Goal: Task Accomplishment & Management: Manage account settings

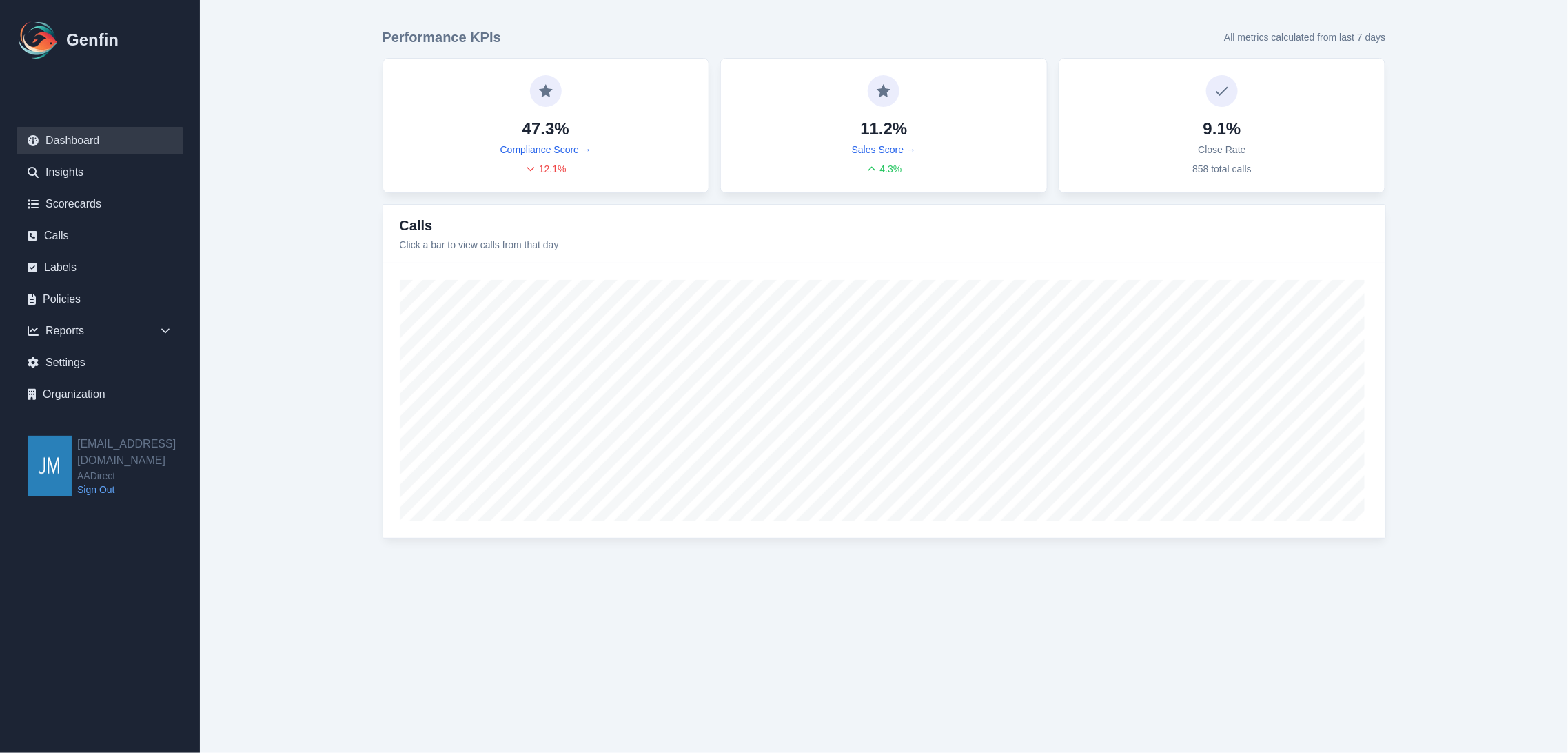
click at [1510, 196] on main "Performance KPIs All metrics calculated from last 7 days 47.3% Compliance Score…" at bounding box center [884, 282] width 1368 height 566
click at [90, 169] on link "Insights" at bounding box center [100, 172] width 167 height 28
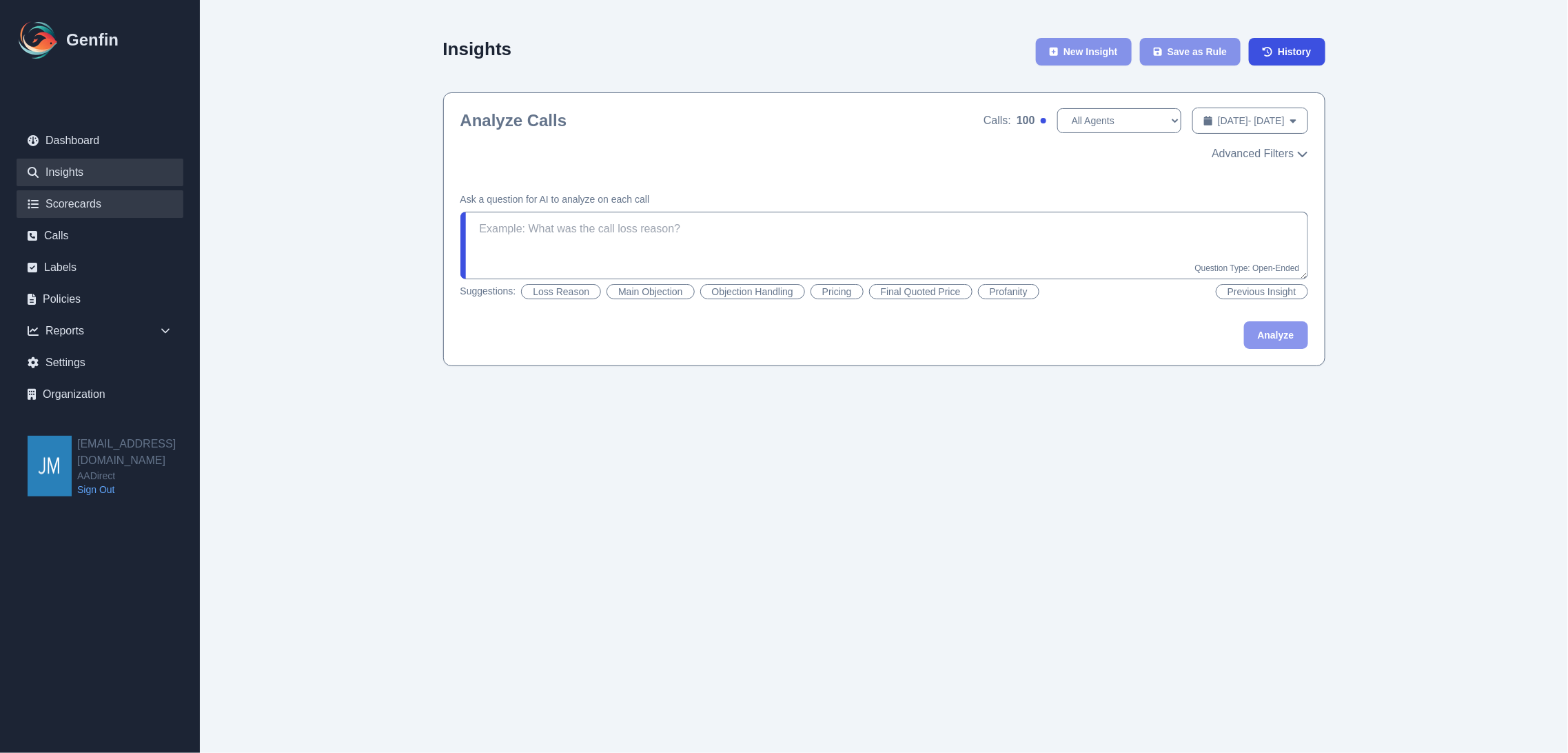
click at [54, 208] on link "Scorecards" at bounding box center [100, 205] width 167 height 28
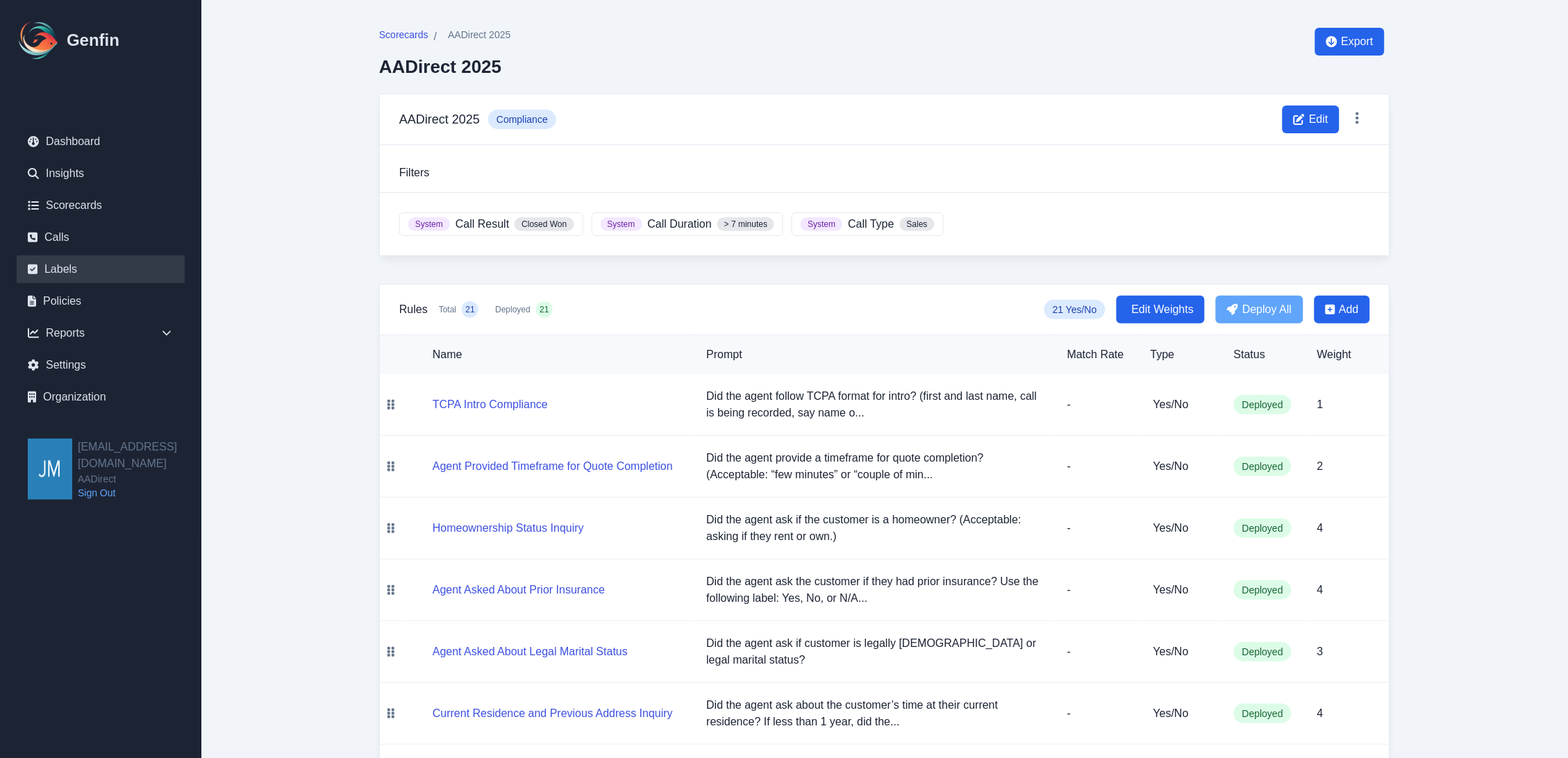
click at [72, 266] on link "Labels" at bounding box center [101, 269] width 168 height 28
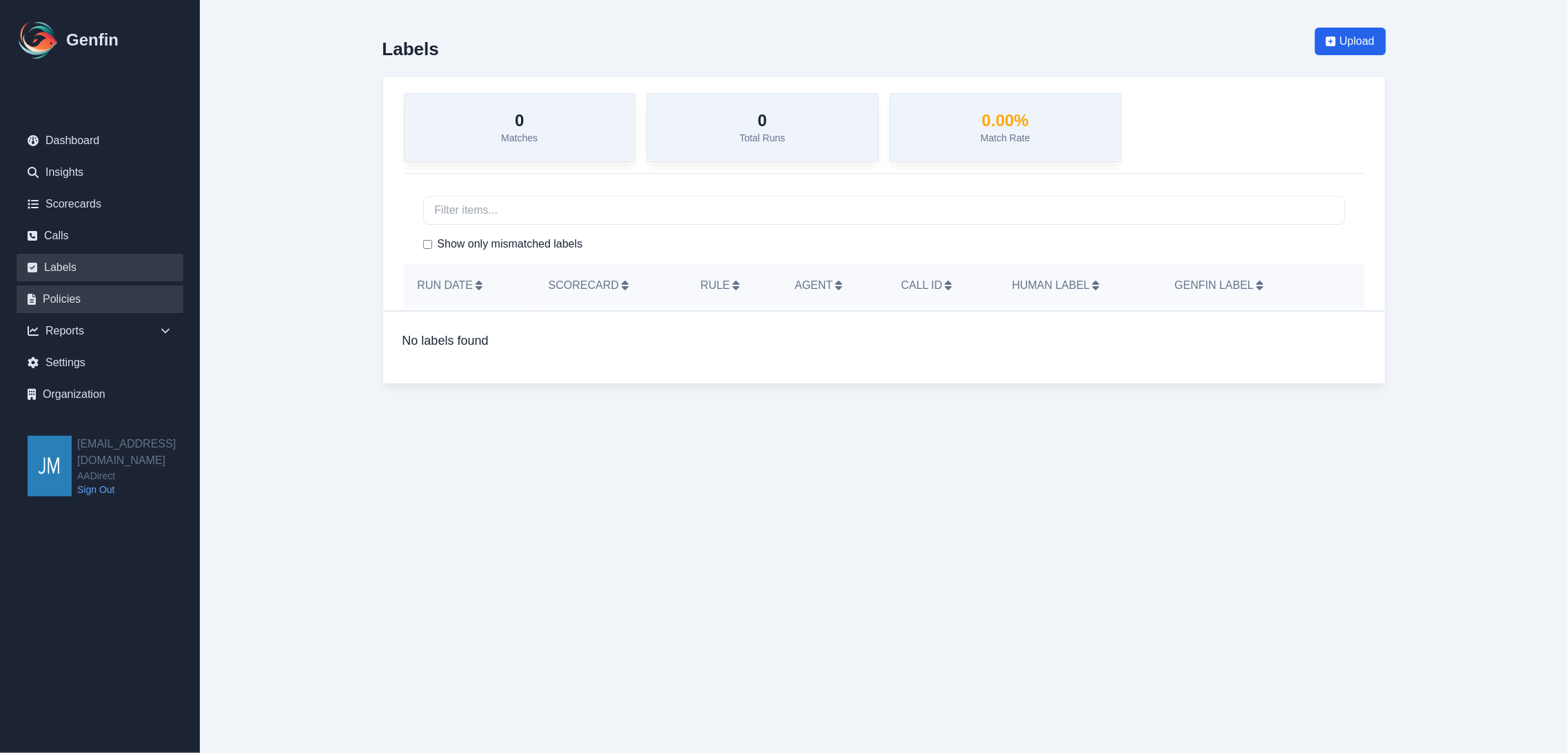
click at [53, 294] on link "Policies" at bounding box center [100, 299] width 167 height 28
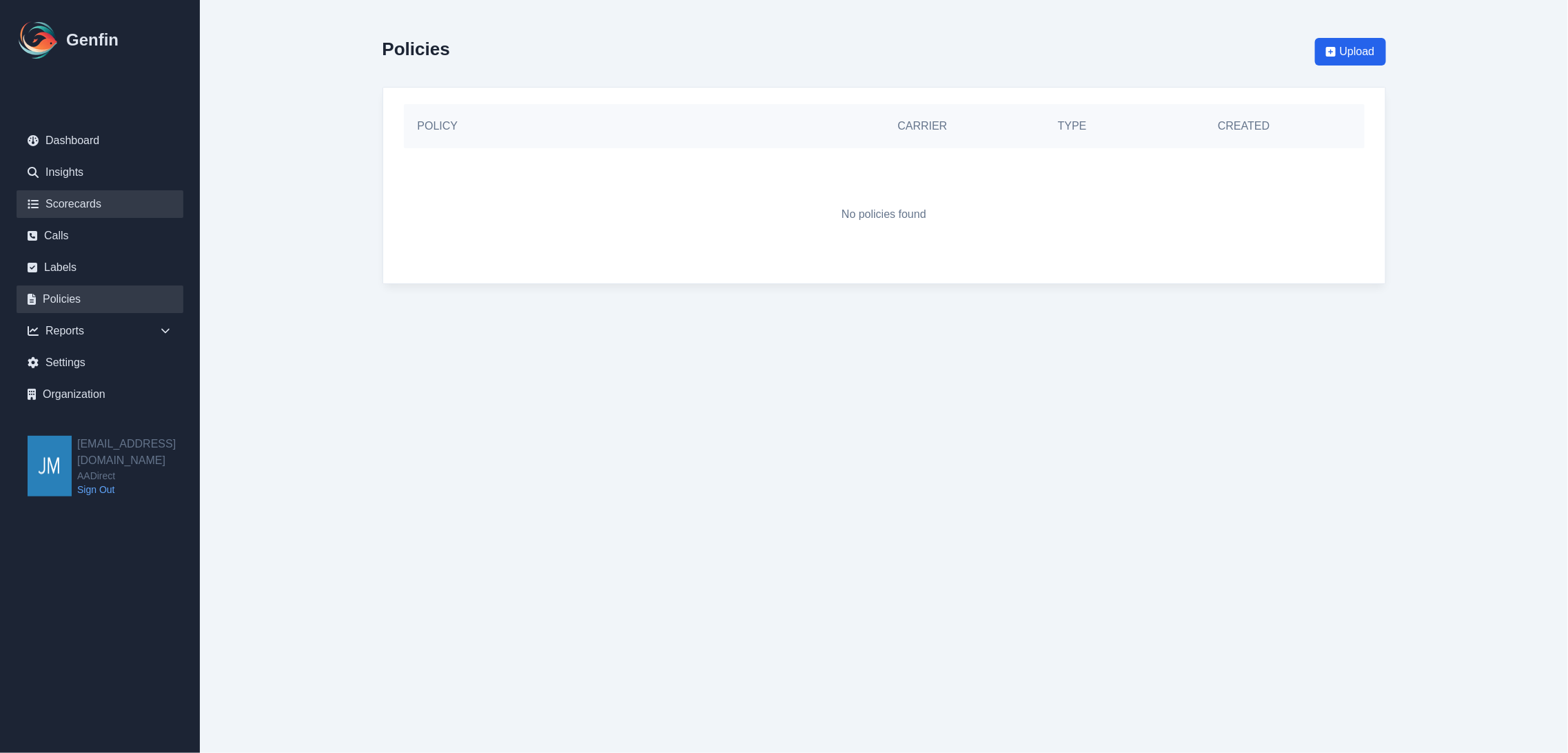
click at [69, 194] on link "Scorecards" at bounding box center [100, 205] width 167 height 28
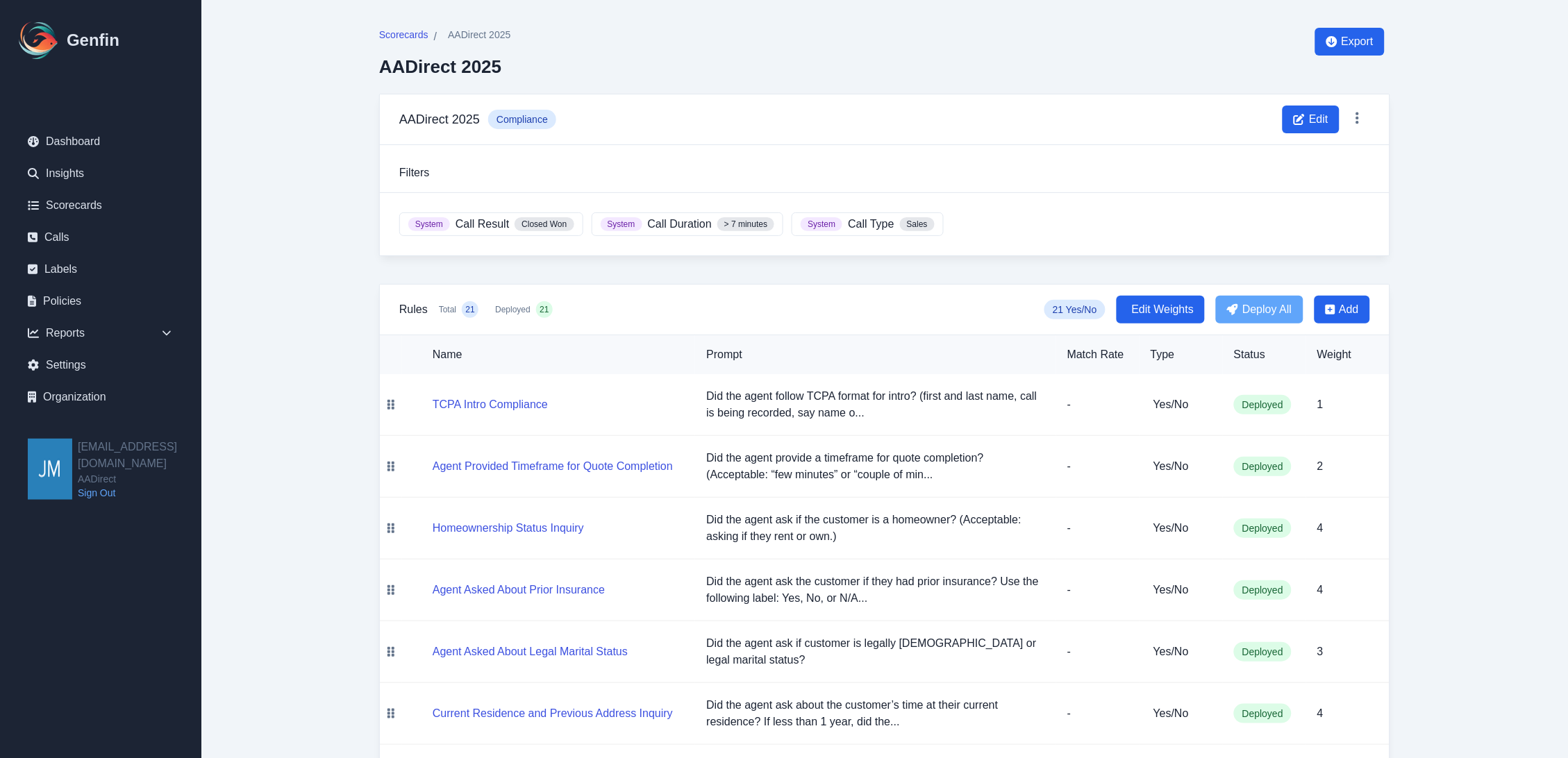
click at [405, 35] on span "Scorecards" at bounding box center [404, 34] width 49 height 14
click at [488, 34] on span "AADirect 2025" at bounding box center [478, 34] width 62 height 14
click at [379, 36] on span "Scorecards" at bounding box center [404, 34] width 49 height 14
click at [1353, 113] on icon at bounding box center [1357, 117] width 14 height 14
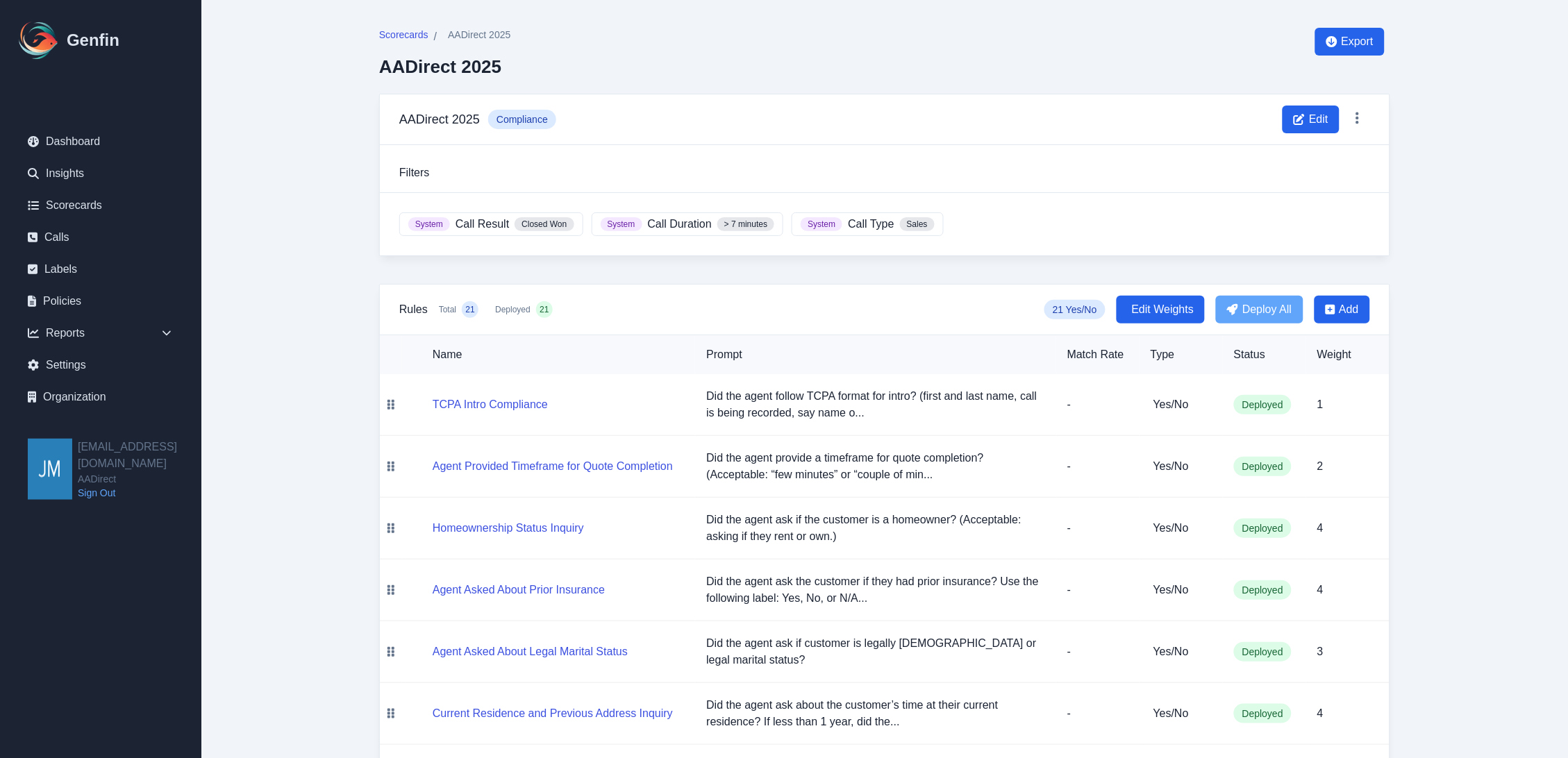
click at [1052, 72] on div "Scorecards / AADirect 2025 AADirect 2025 Export" at bounding box center [885, 61] width 1011 height 66
click at [48, 29] on img at bounding box center [39, 40] width 45 height 45
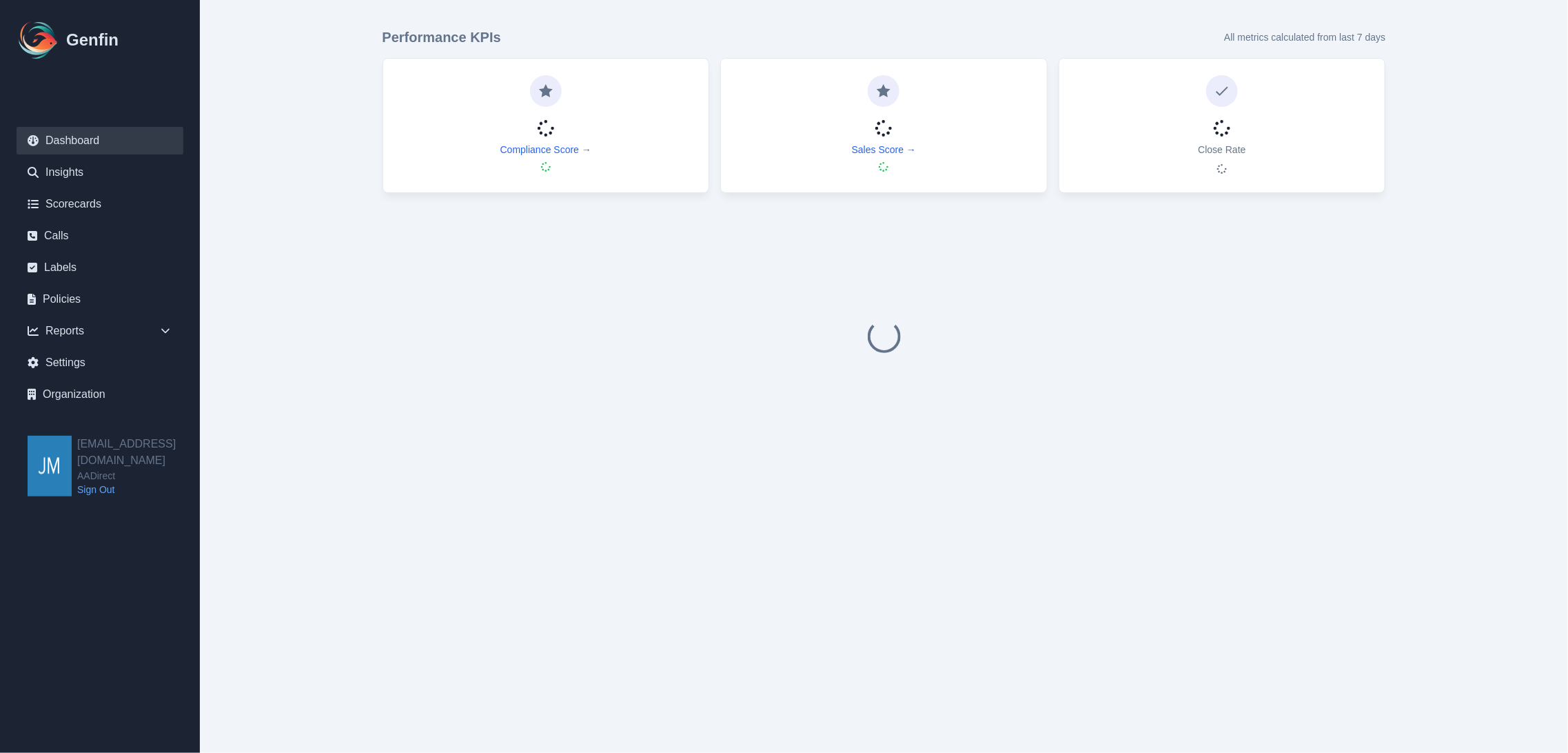
click at [36, 448] on img at bounding box center [50, 467] width 44 height 61
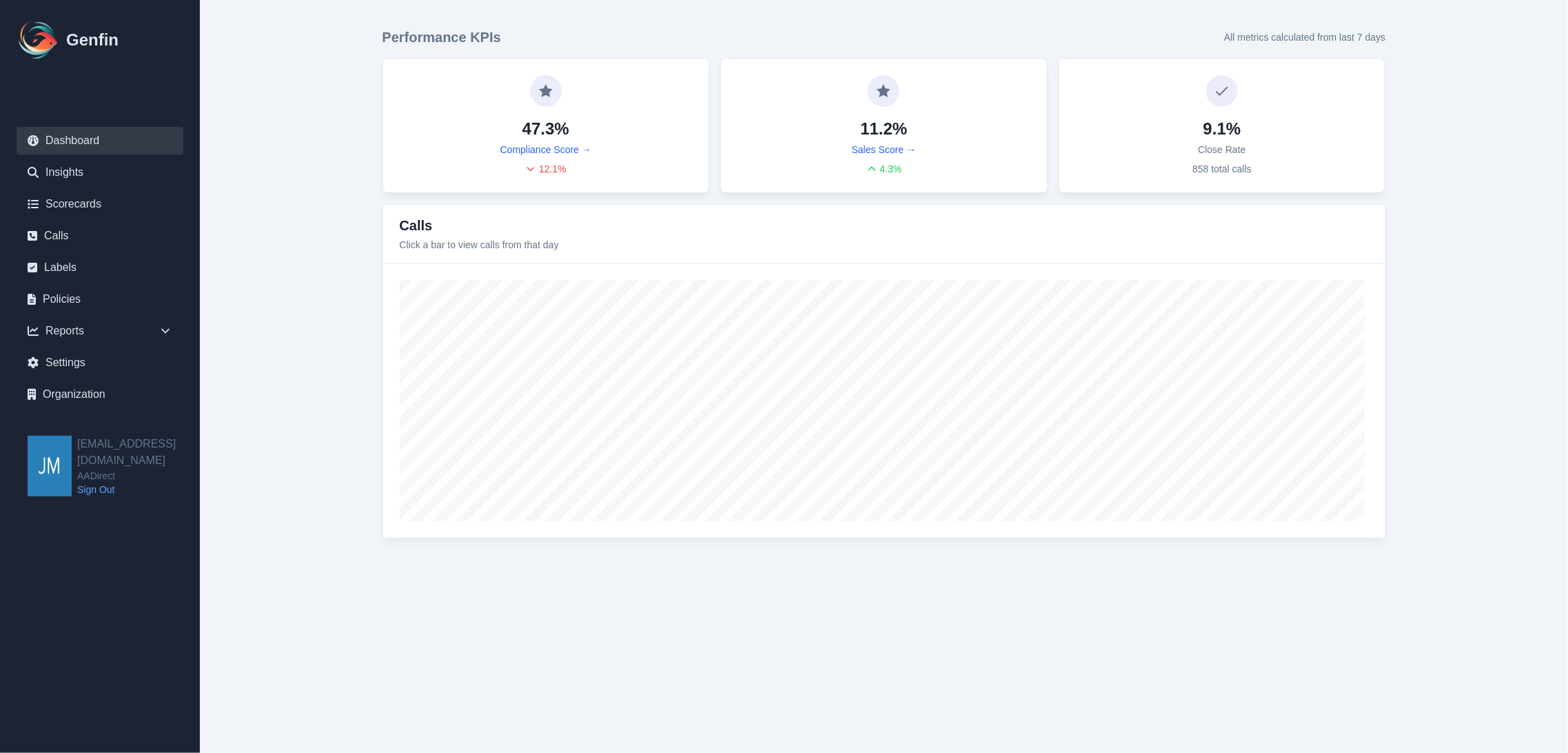
click at [36, 447] on img at bounding box center [50, 467] width 44 height 61
click at [30, 30] on img at bounding box center [39, 40] width 44 height 44
click at [94, 44] on h1 "Genfin" at bounding box center [92, 40] width 53 height 22
click at [77, 359] on link "Settings" at bounding box center [100, 363] width 167 height 28
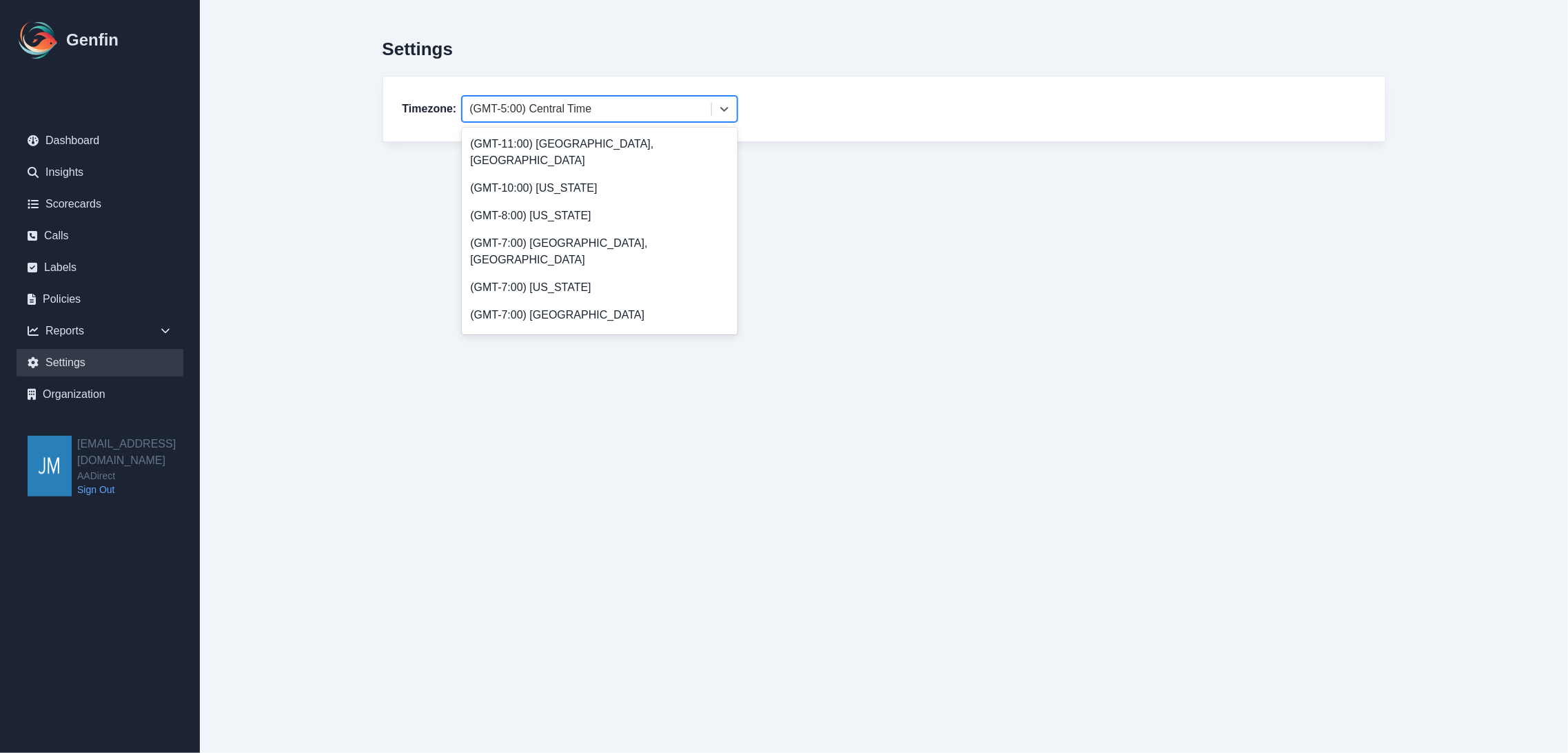
click at [647, 115] on div at bounding box center [587, 108] width 235 height 19
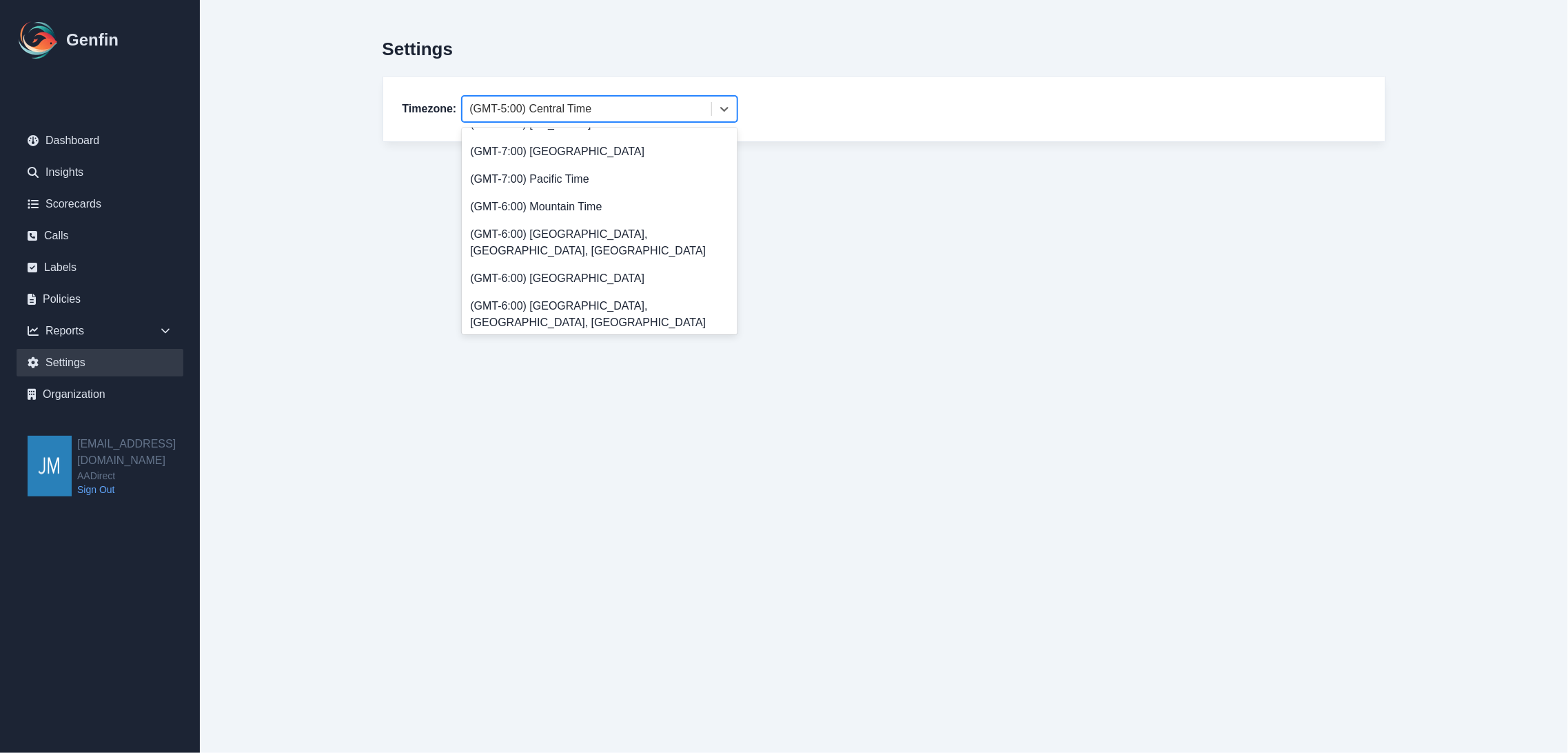
click at [609, 364] on div "(GMT-5:00) Central Time" at bounding box center [600, 378] width 276 height 28
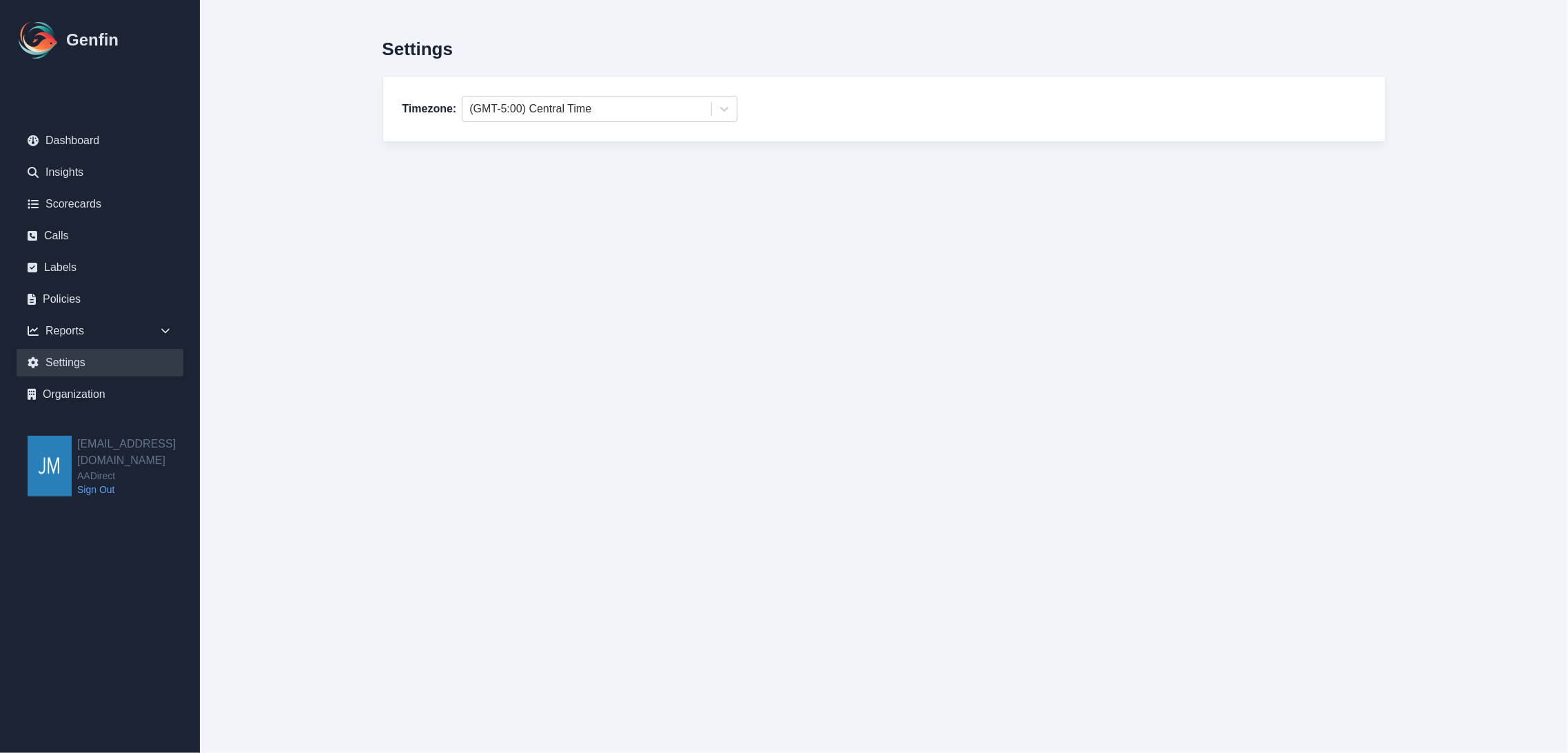
click at [866, 197] on html "Genfin Dashboard Insights Scorecards Calls Labels Policies Reports Sales Compli…" at bounding box center [784, 98] width 1568 height 197
click at [61, 385] on link "Organization" at bounding box center [100, 395] width 167 height 28
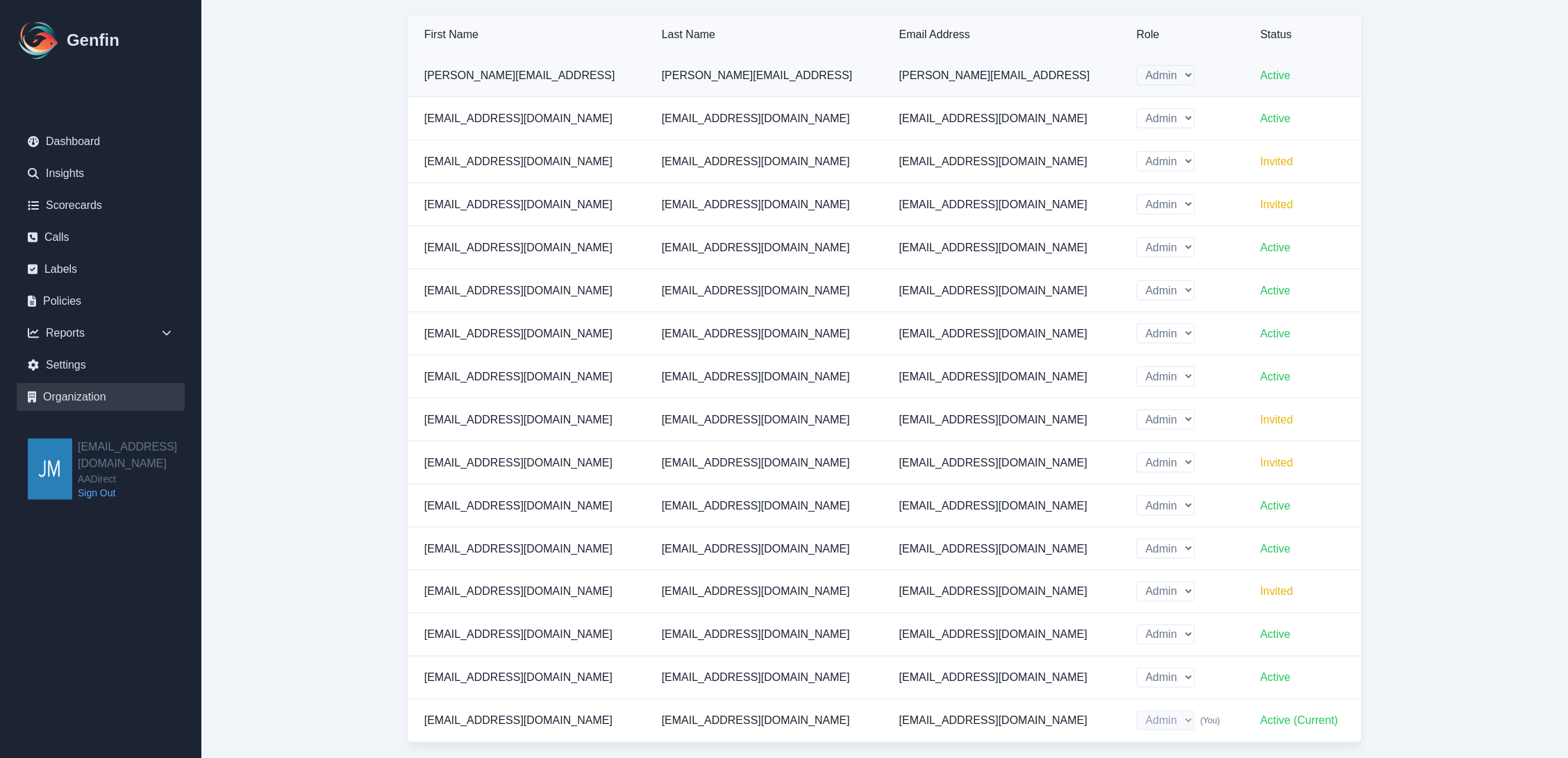
scroll to position [385, 0]
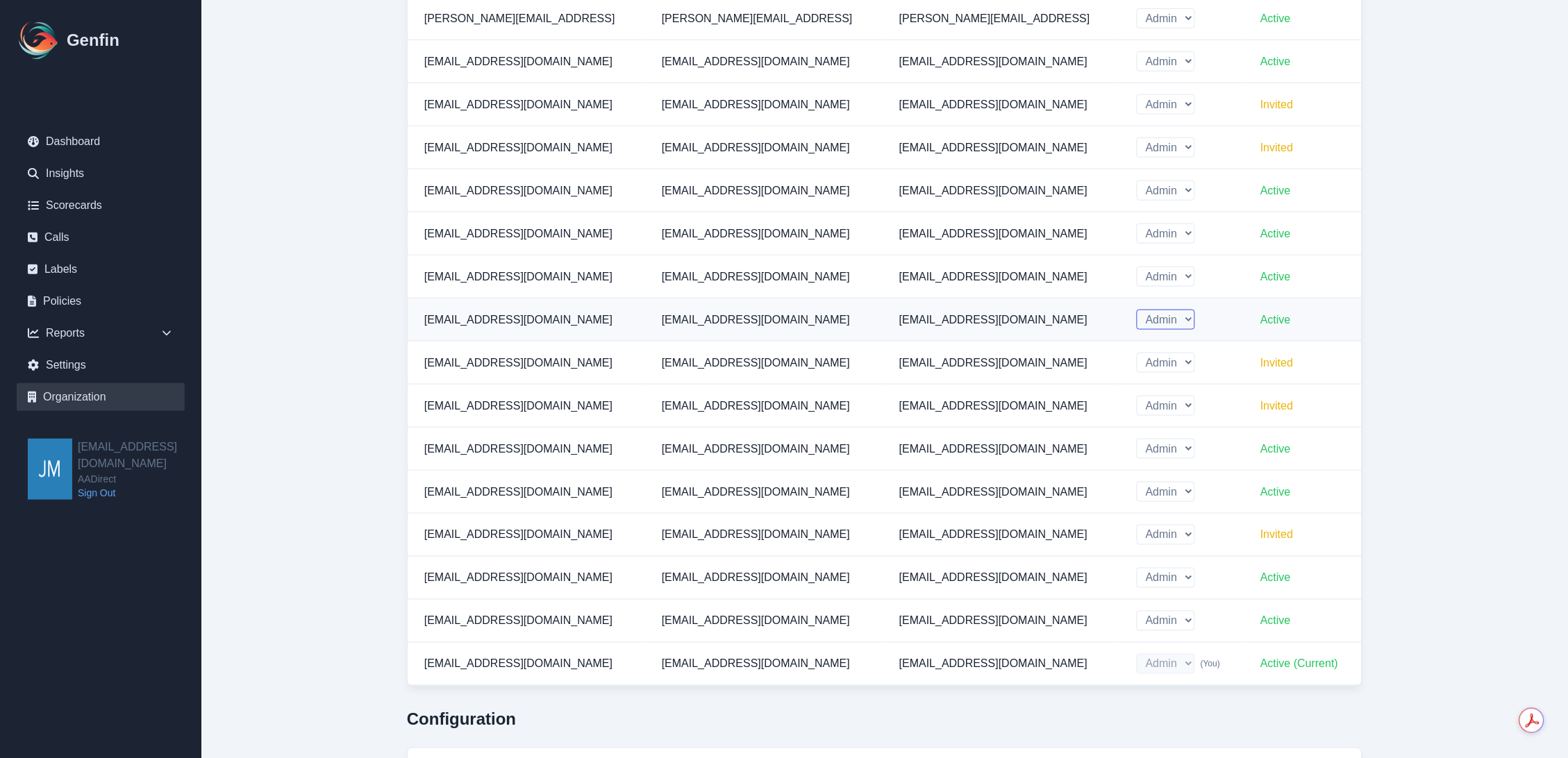
click at [1136, 317] on select "Admin" at bounding box center [1165, 320] width 59 height 21
click at [1162, 321] on div "Admin" at bounding box center [1181, 320] width 90 height 21
click at [1136, 231] on select "Admin" at bounding box center [1165, 234] width 59 height 21
click at [1136, 224] on select "Admin" at bounding box center [1165, 234] width 59 height 21
click at [1143, 240] on td "Admin" at bounding box center [1181, 234] width 124 height 43
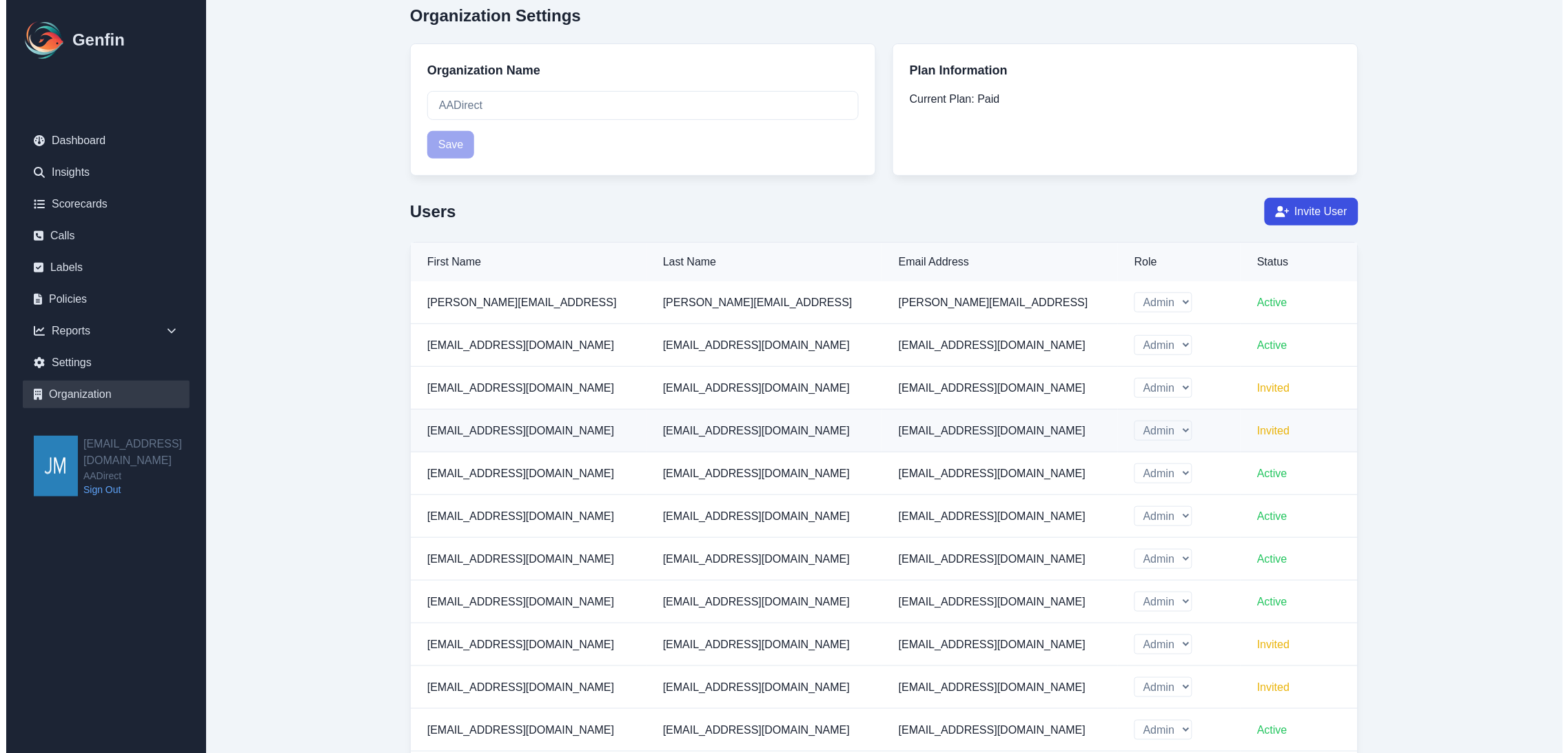
scroll to position [0, 0]
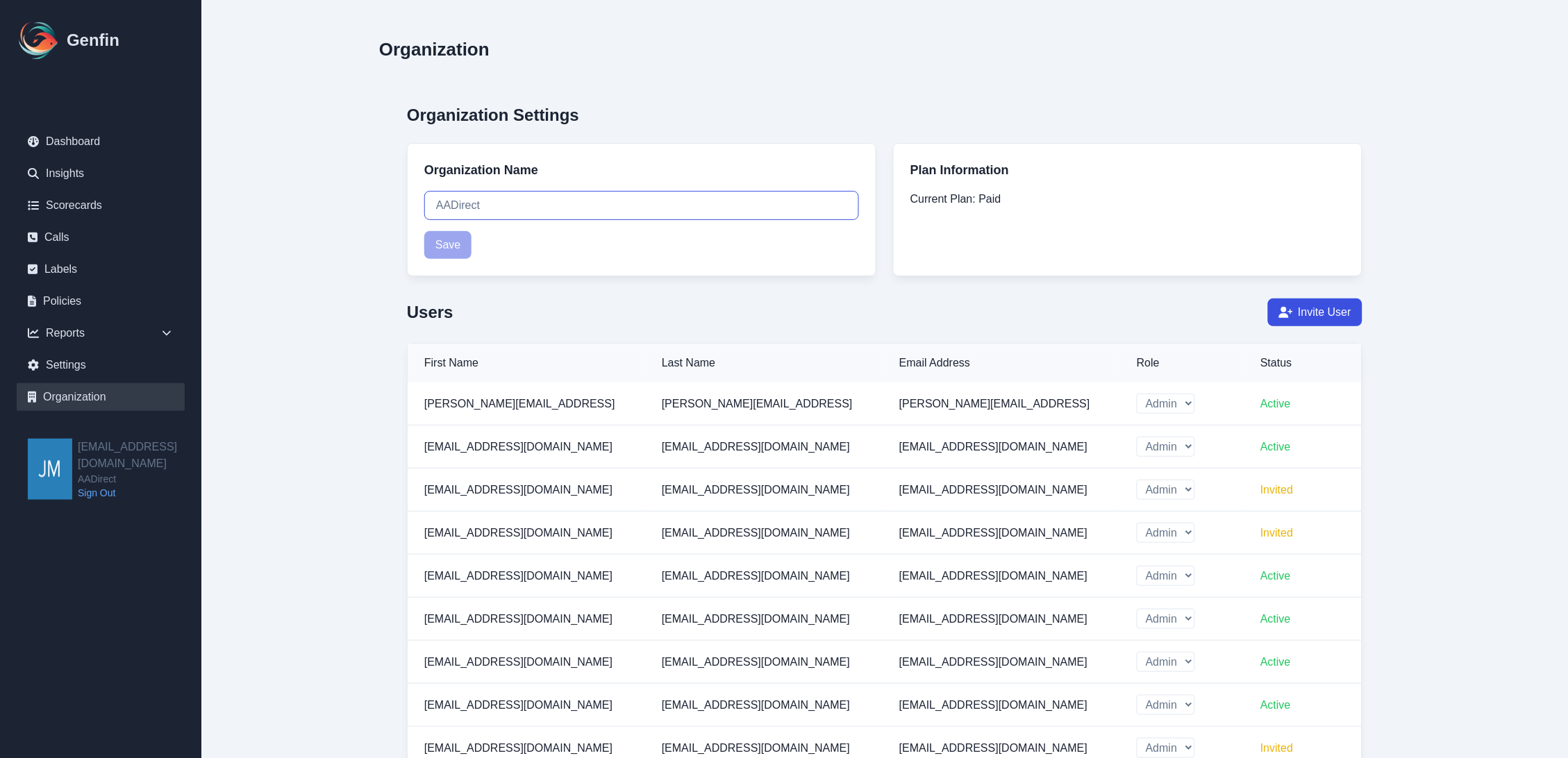
click at [524, 206] on input "AADirect" at bounding box center [641, 205] width 434 height 29
click at [56, 352] on link "Settings" at bounding box center [101, 365] width 168 height 28
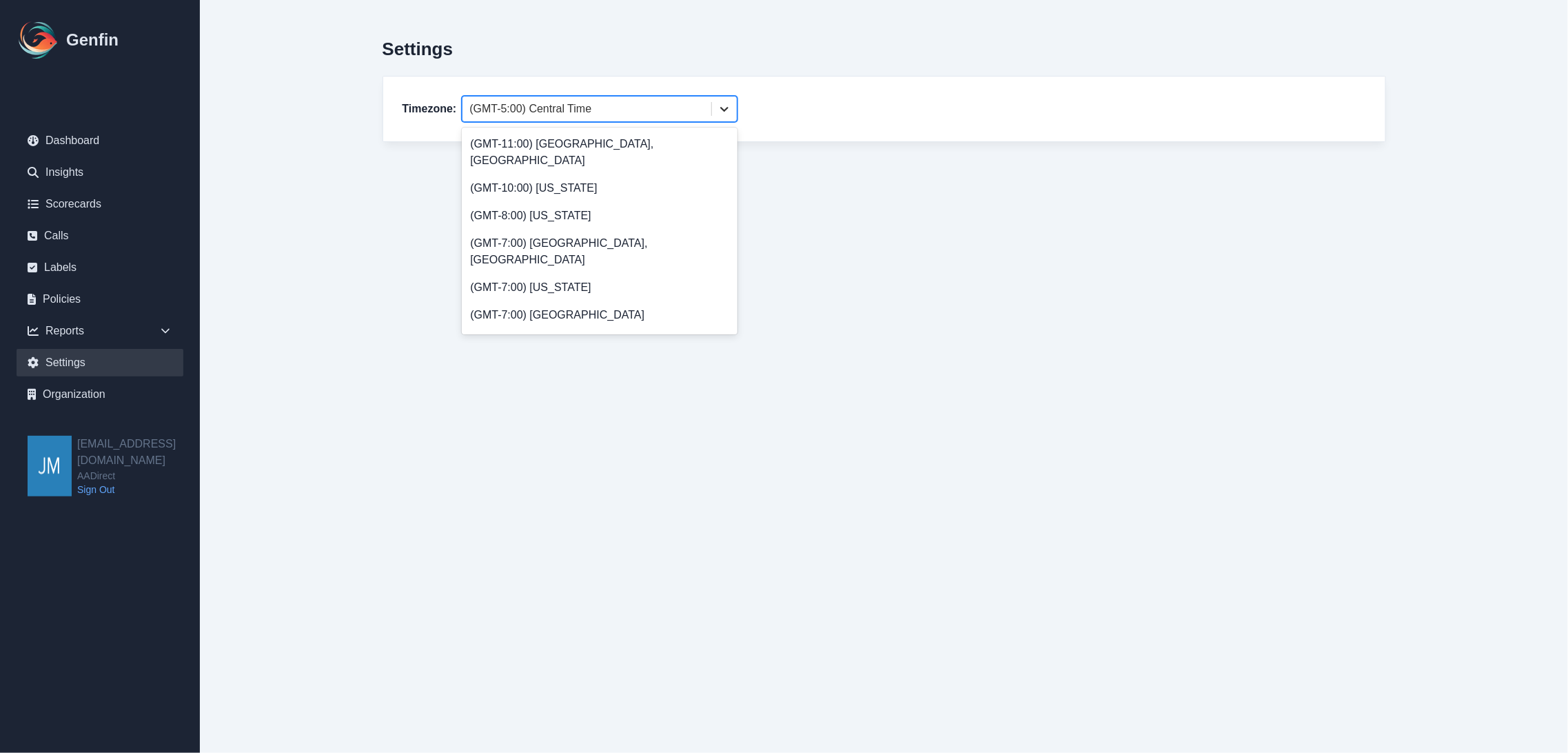
click at [728, 111] on icon at bounding box center [724, 108] width 14 height 14
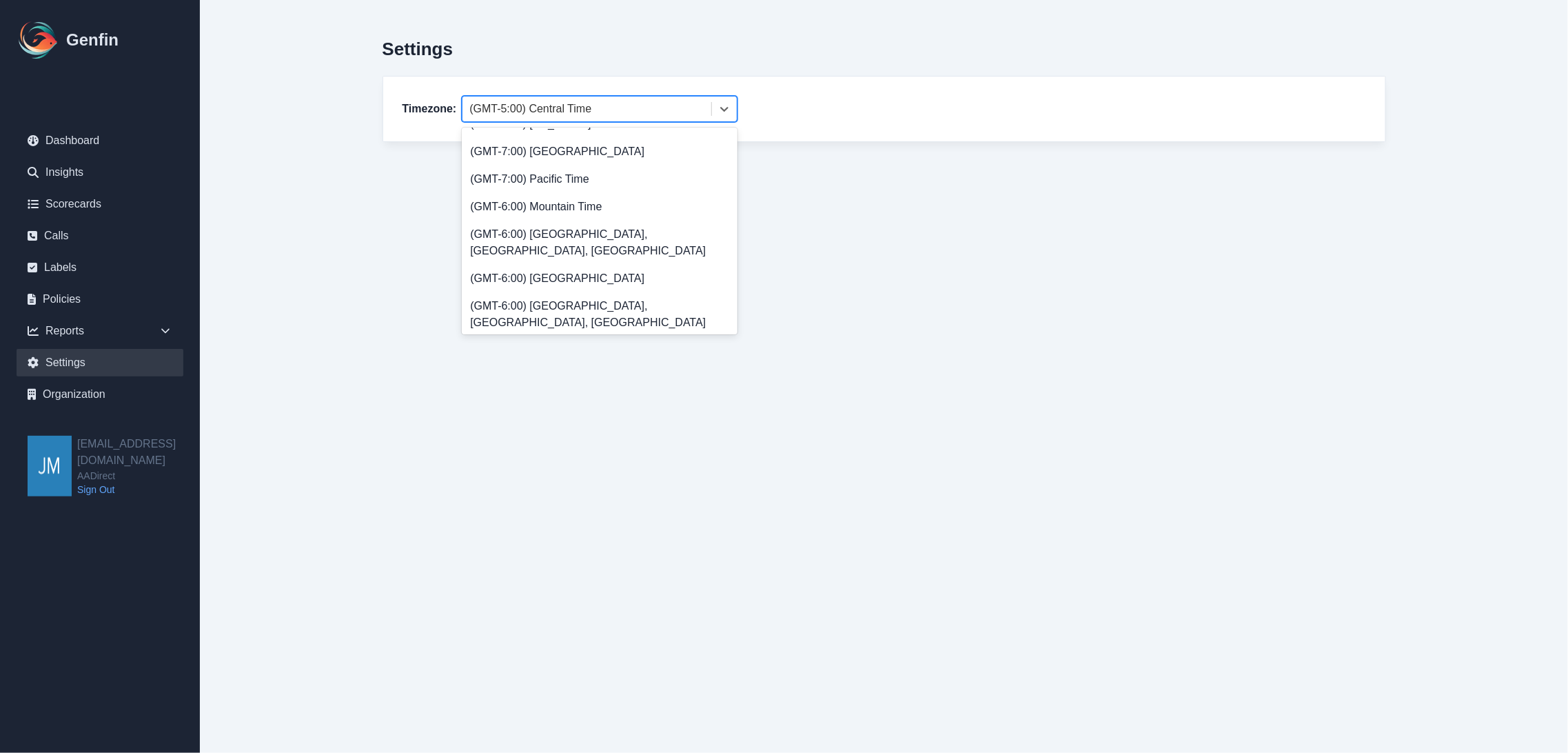
click at [821, 107] on div "Timezone: 79 results available. Use Up and Down to choose options, press Enter …" at bounding box center [884, 109] width 964 height 26
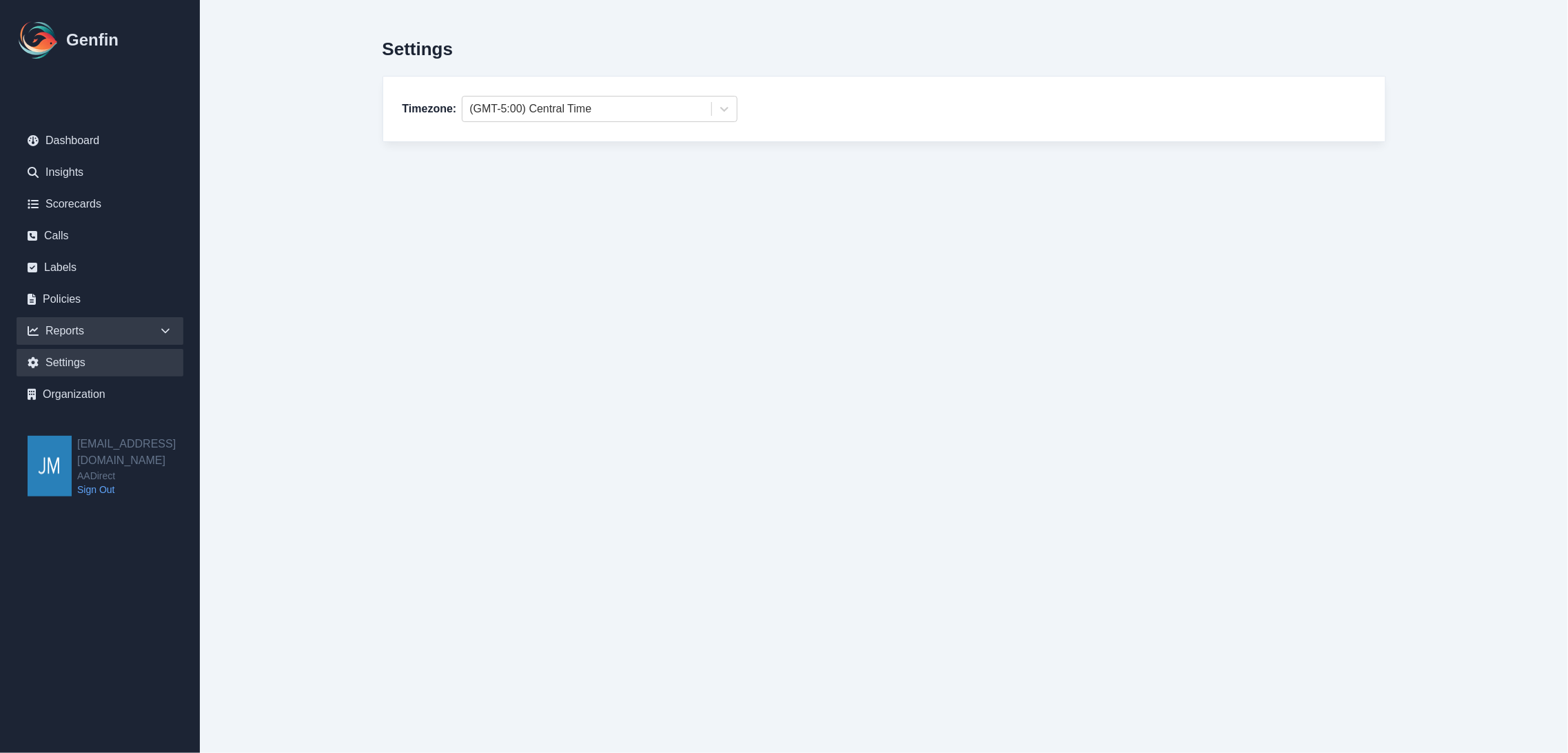
click at [72, 330] on div "Reports" at bounding box center [100, 332] width 167 height 28
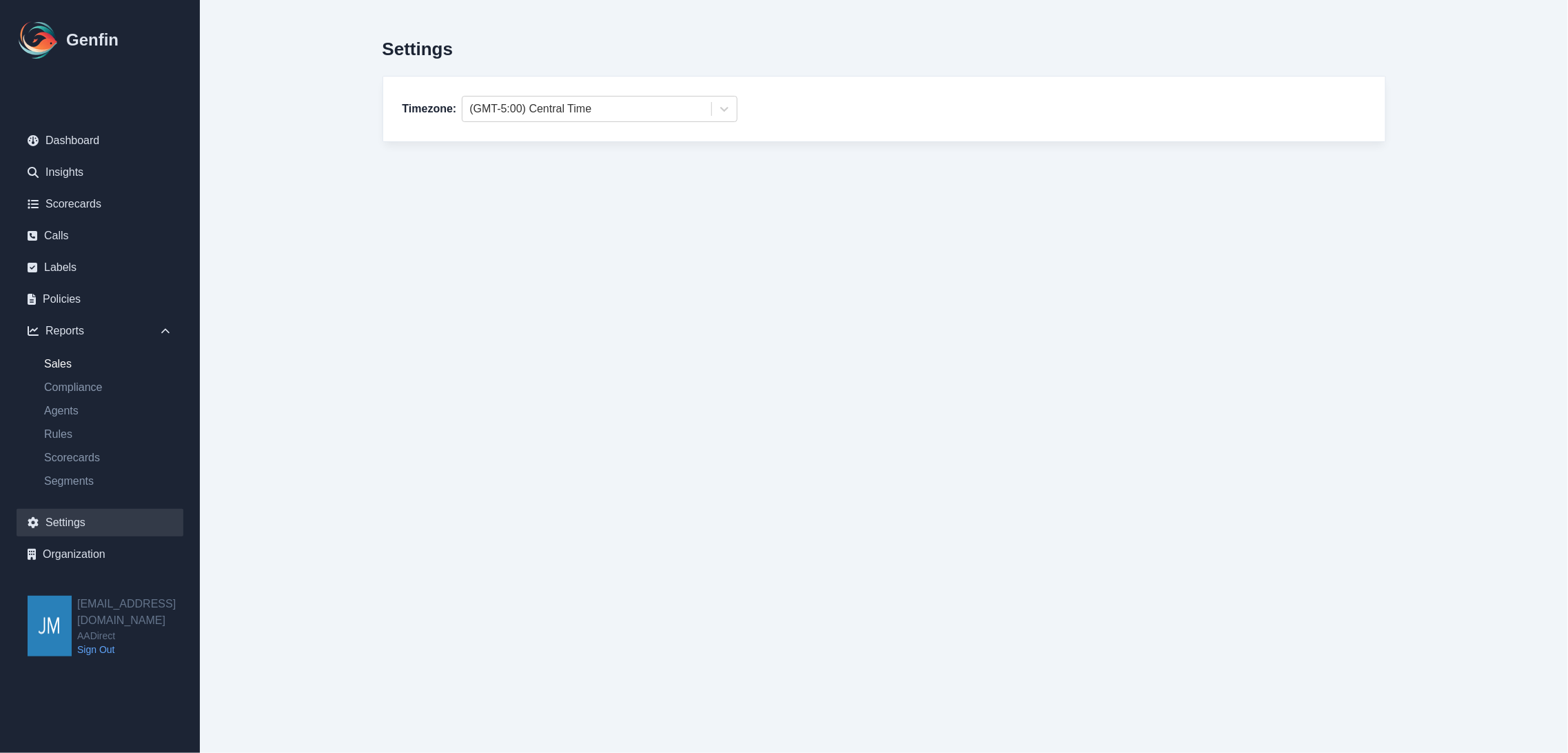
click at [91, 368] on link "Sales" at bounding box center [108, 364] width 150 height 17
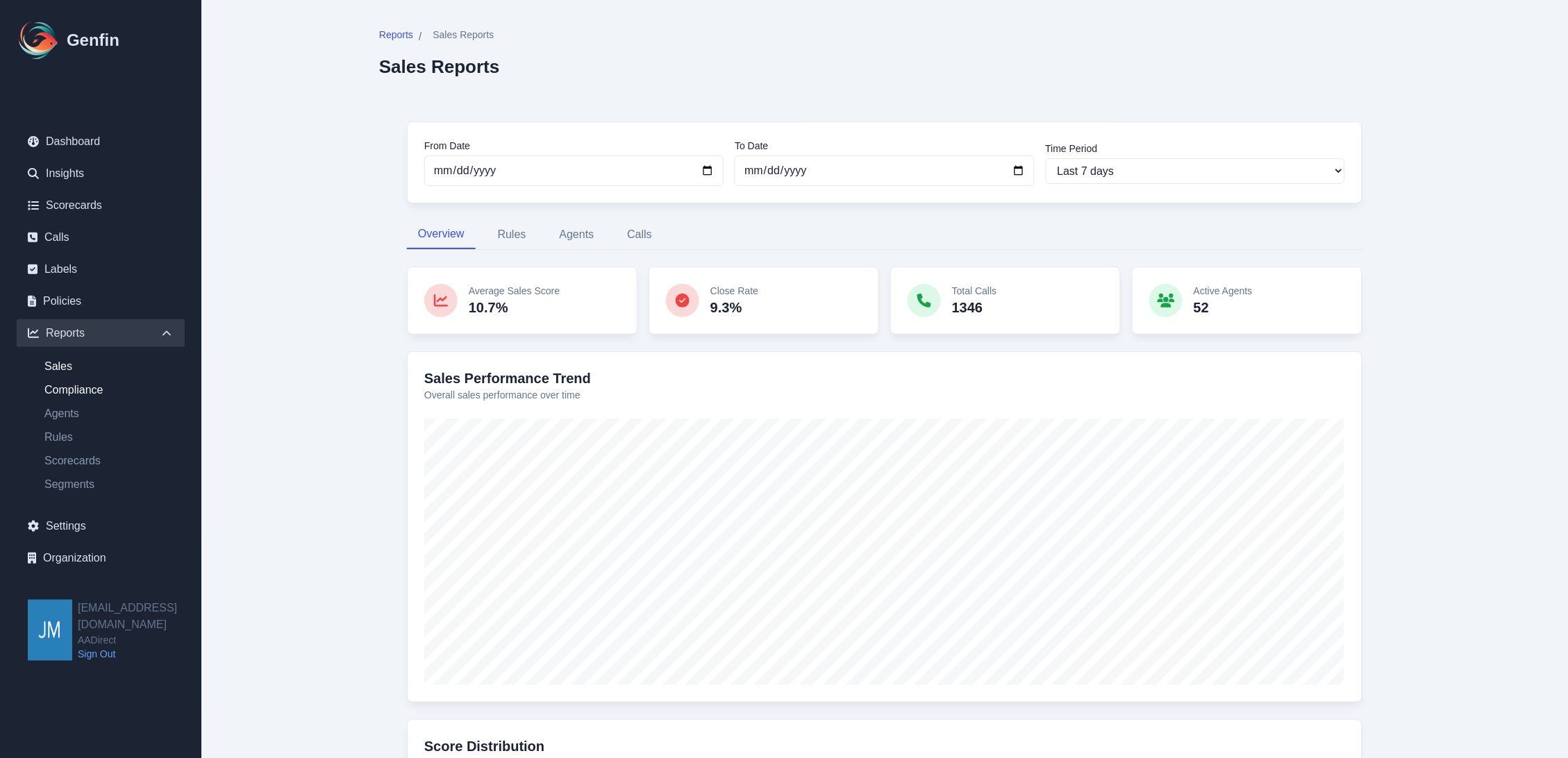
click at [75, 394] on link "Compliance" at bounding box center [109, 391] width 151 height 17
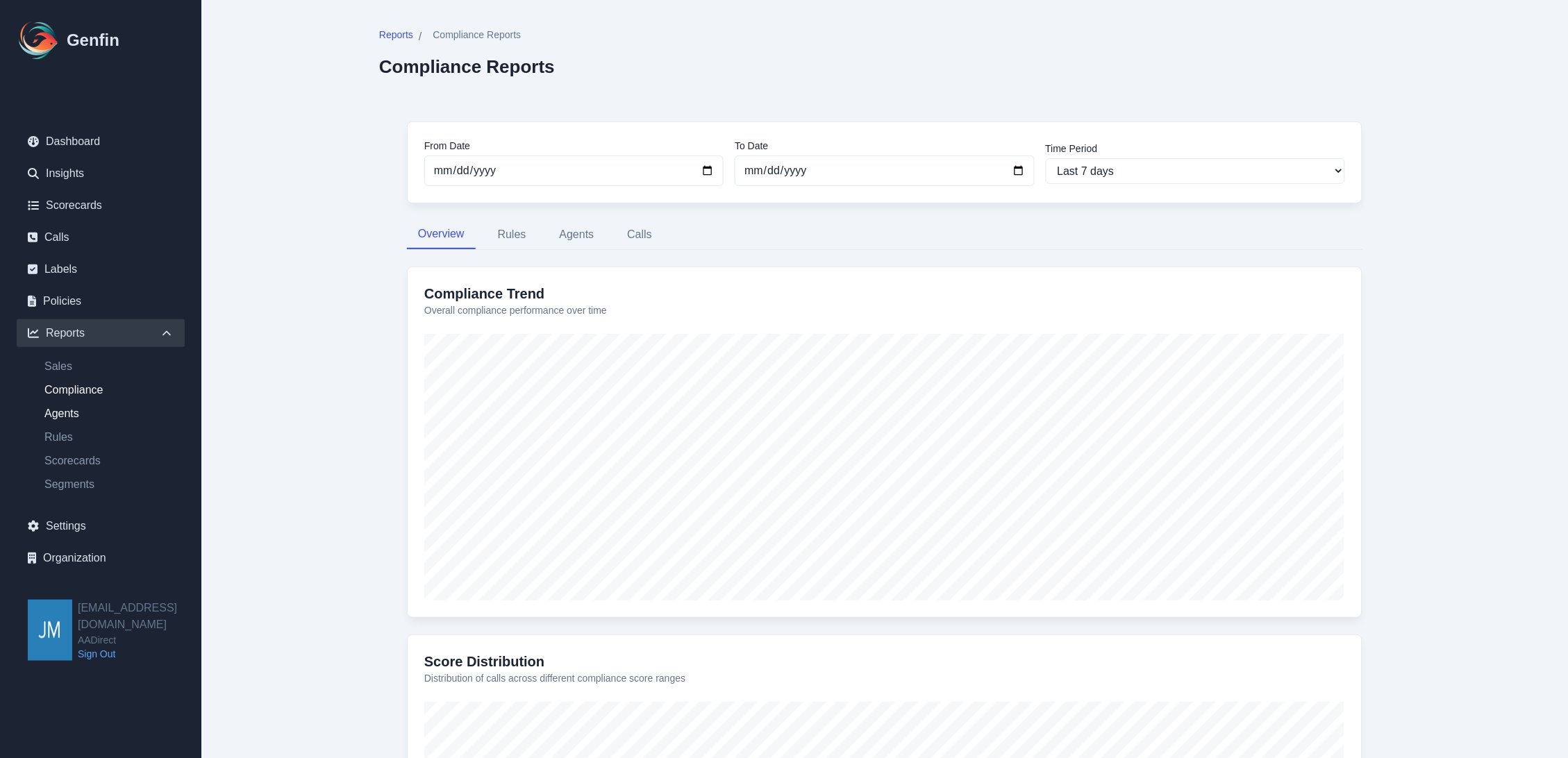
click at [74, 407] on link "Agents" at bounding box center [109, 414] width 151 height 17
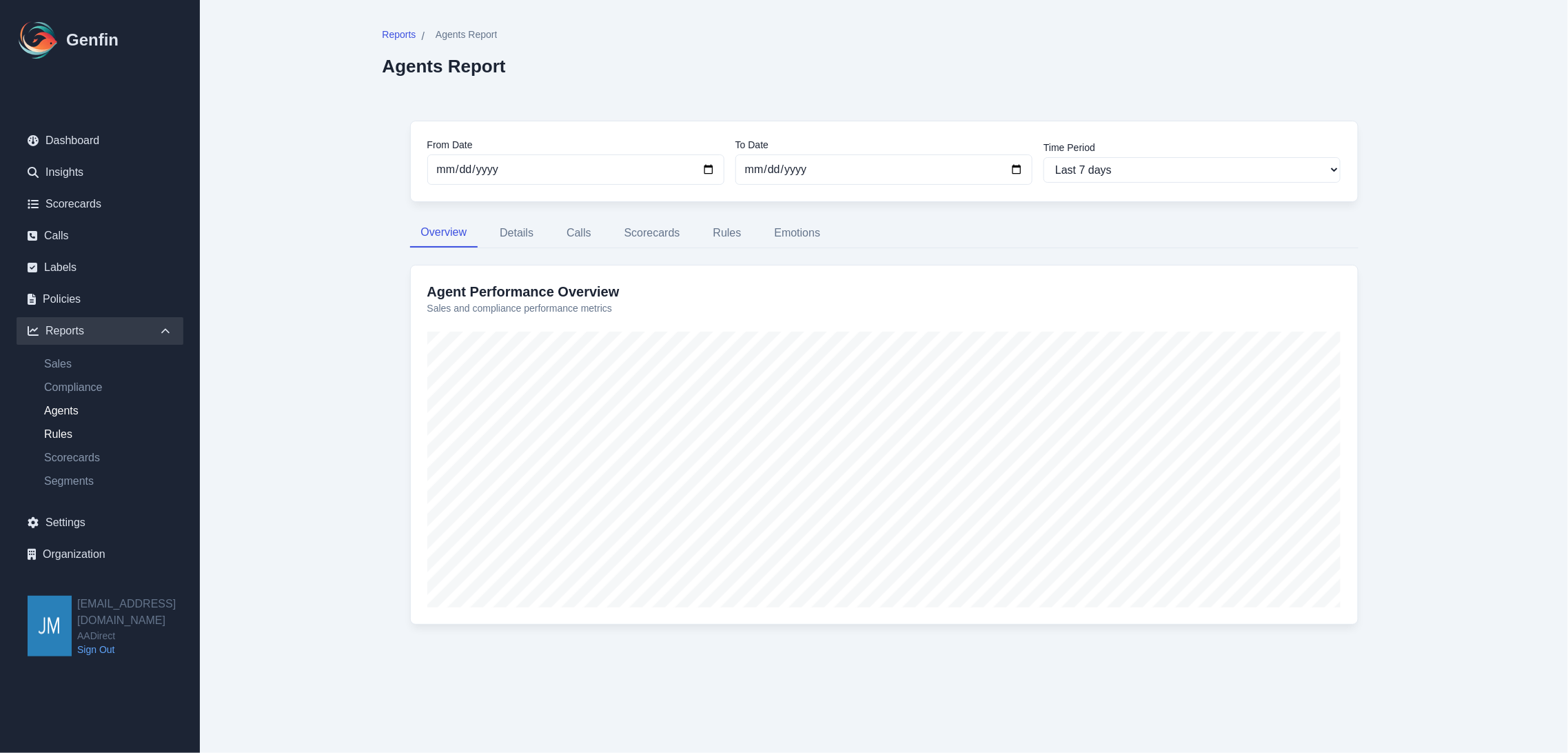
click at [51, 433] on link "Rules" at bounding box center [108, 434] width 150 height 17
select select "14"
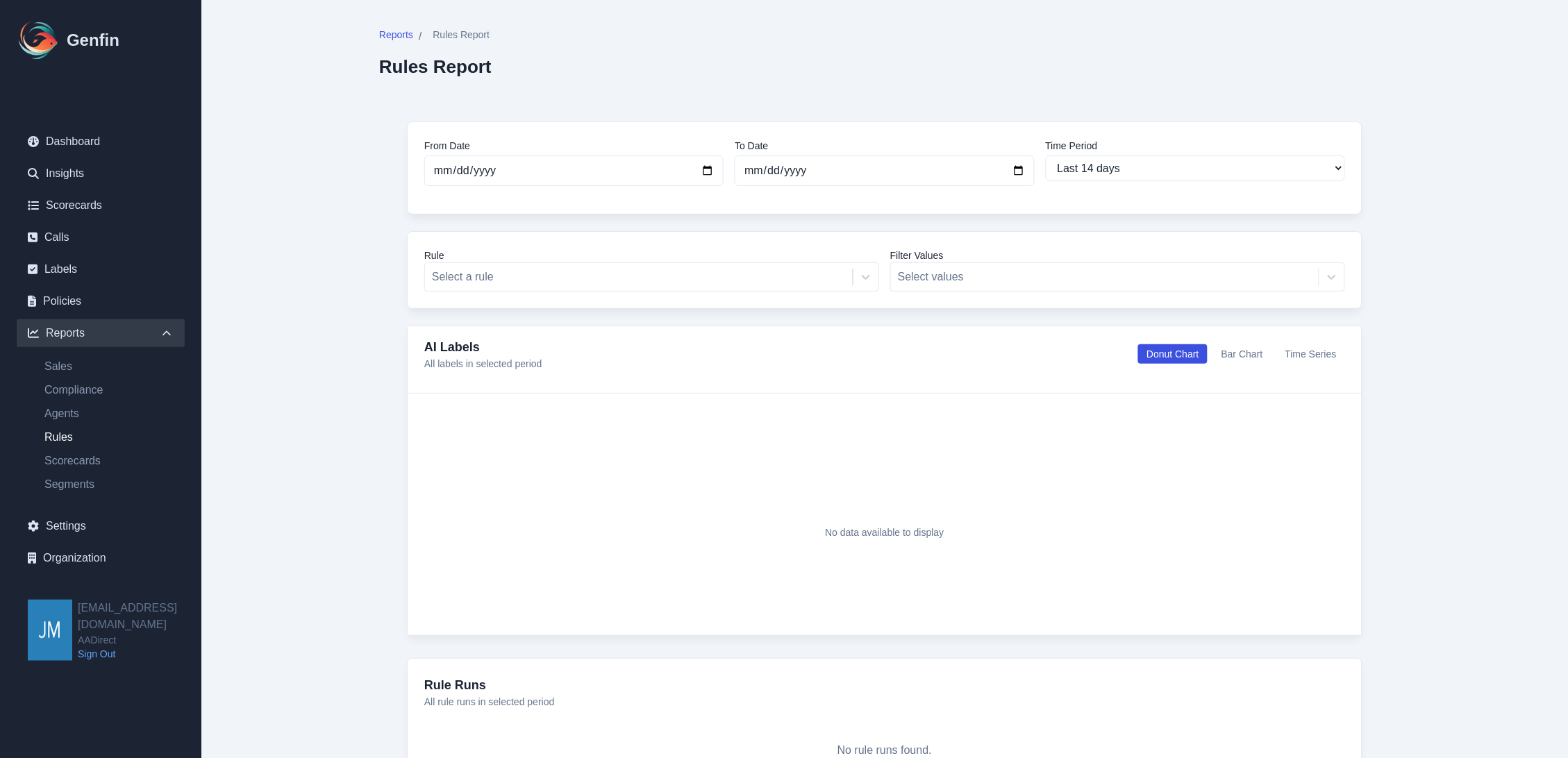
click at [1239, 358] on button "Bar Chart" at bounding box center [1242, 353] width 59 height 20
click at [1315, 358] on button "Time Series" at bounding box center [1311, 353] width 68 height 20
click at [629, 293] on div "Rule Select a rule Filter Values Select values" at bounding box center [884, 269] width 956 height 77
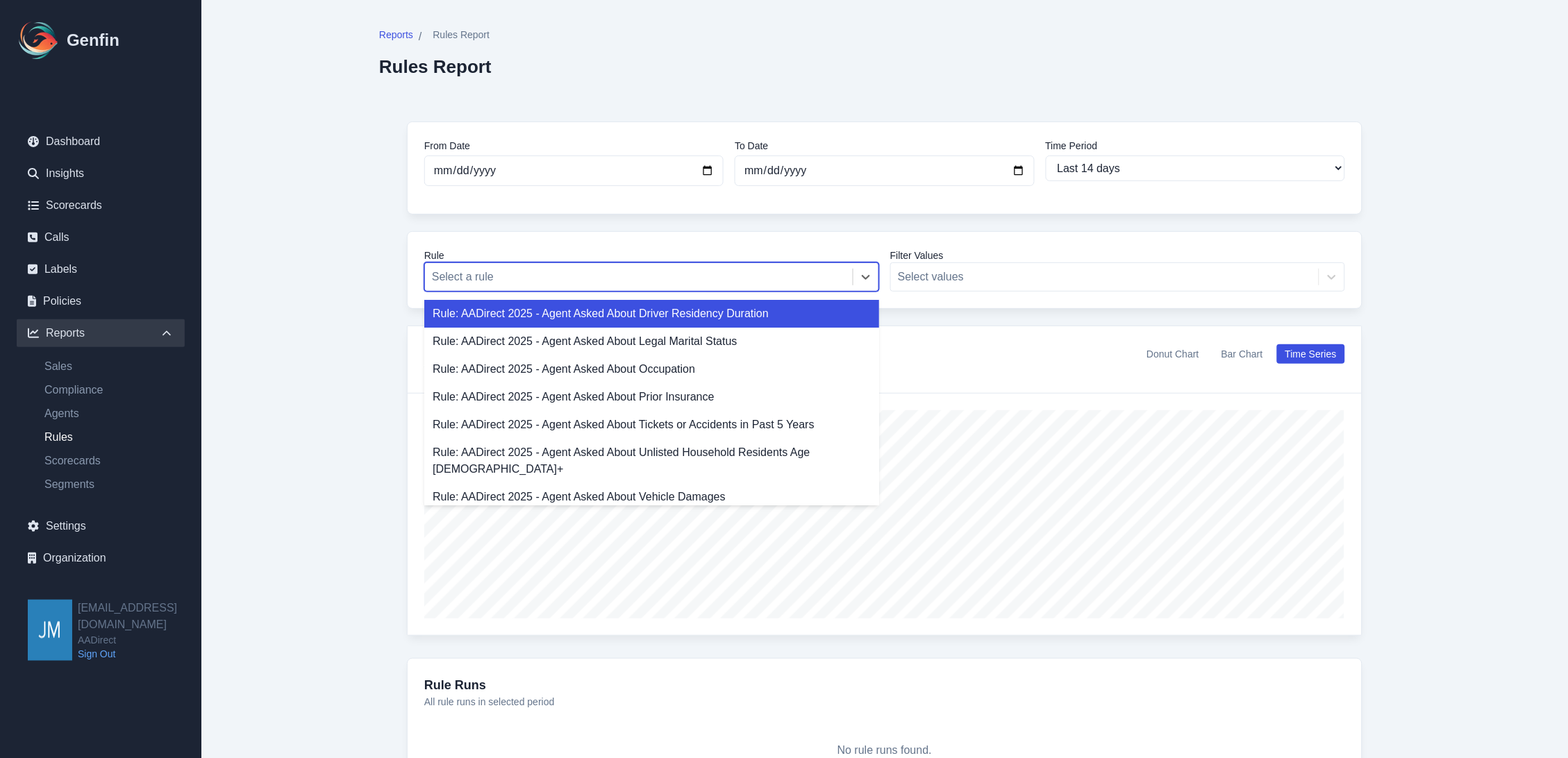
click at [634, 281] on div at bounding box center [639, 277] width 414 height 20
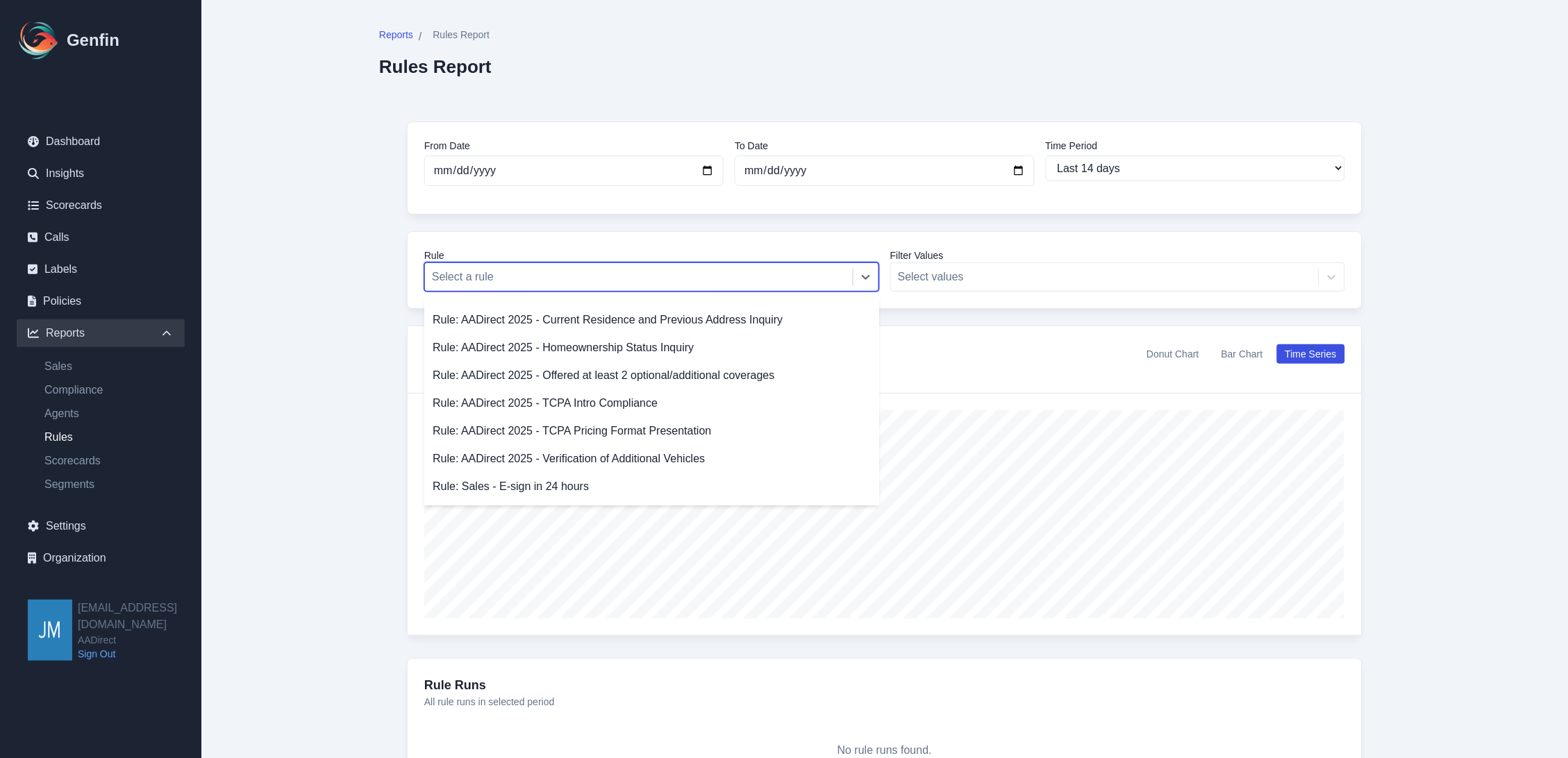
scroll to position [454, 0]
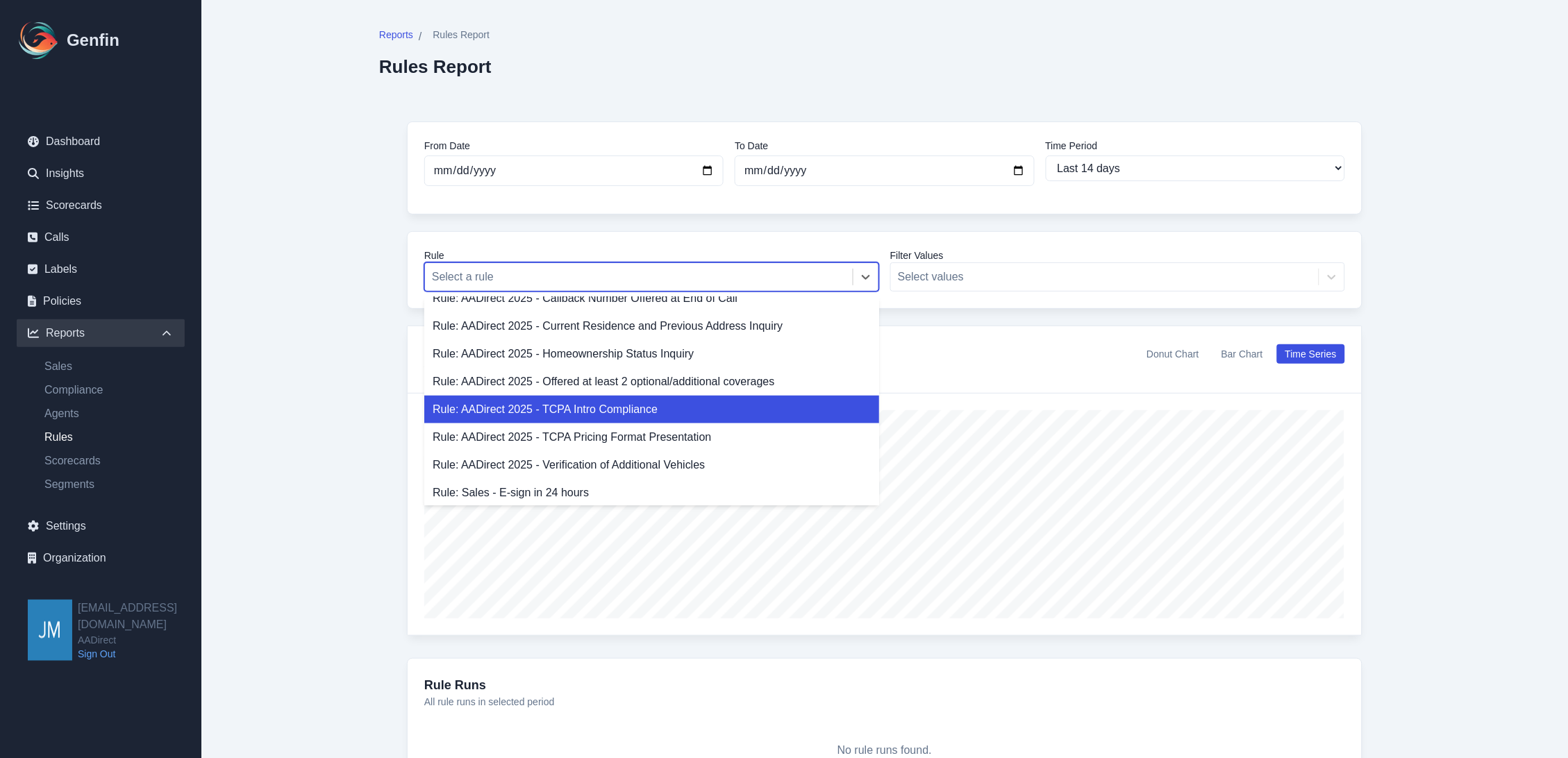
click at [632, 396] on div "Rule: AADirect 2025 - TCPA Intro Compliance" at bounding box center [652, 410] width 455 height 28
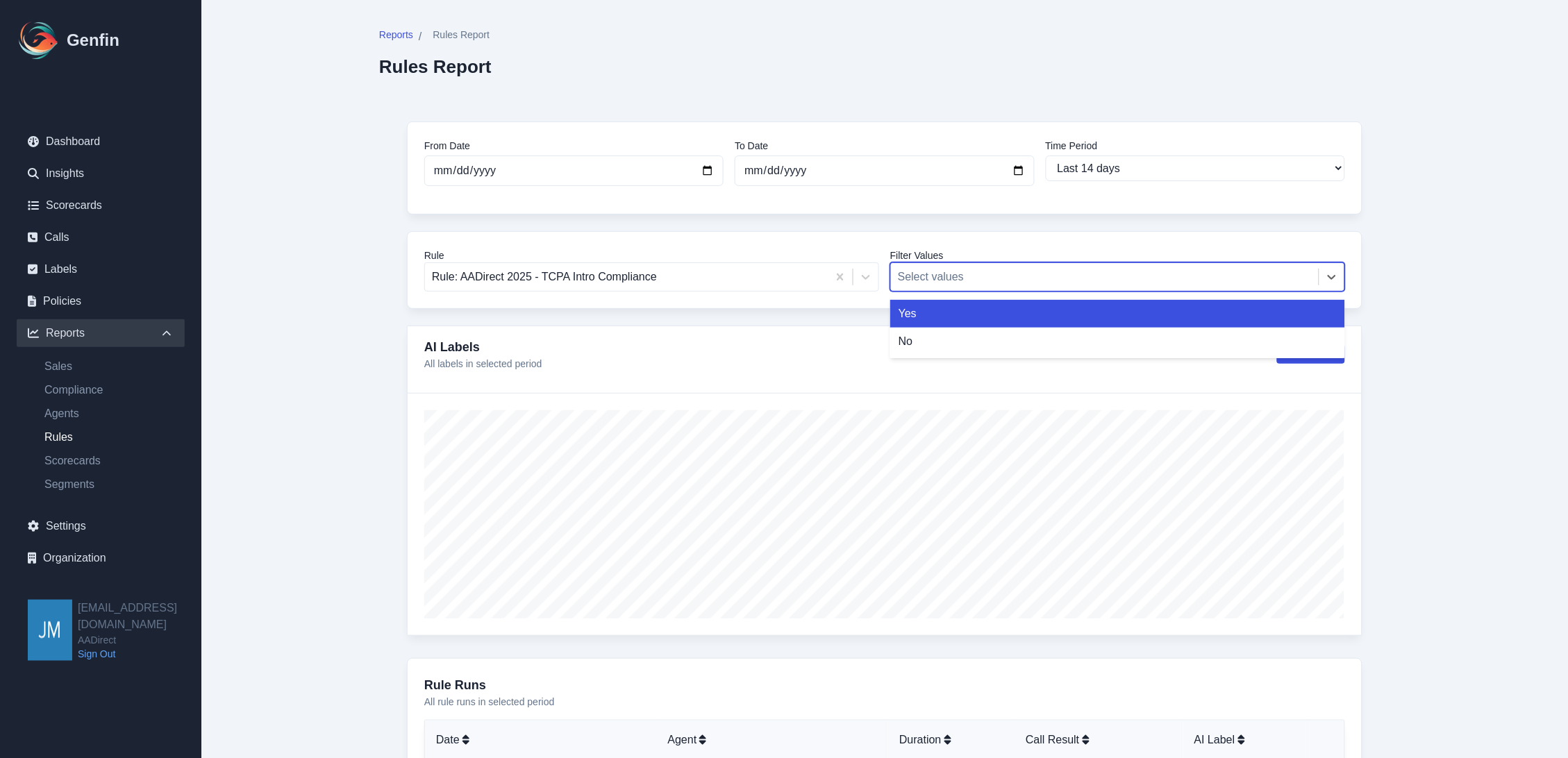
click at [951, 269] on div at bounding box center [1105, 277] width 414 height 20
click at [1007, 320] on div "Yes" at bounding box center [1118, 314] width 455 height 28
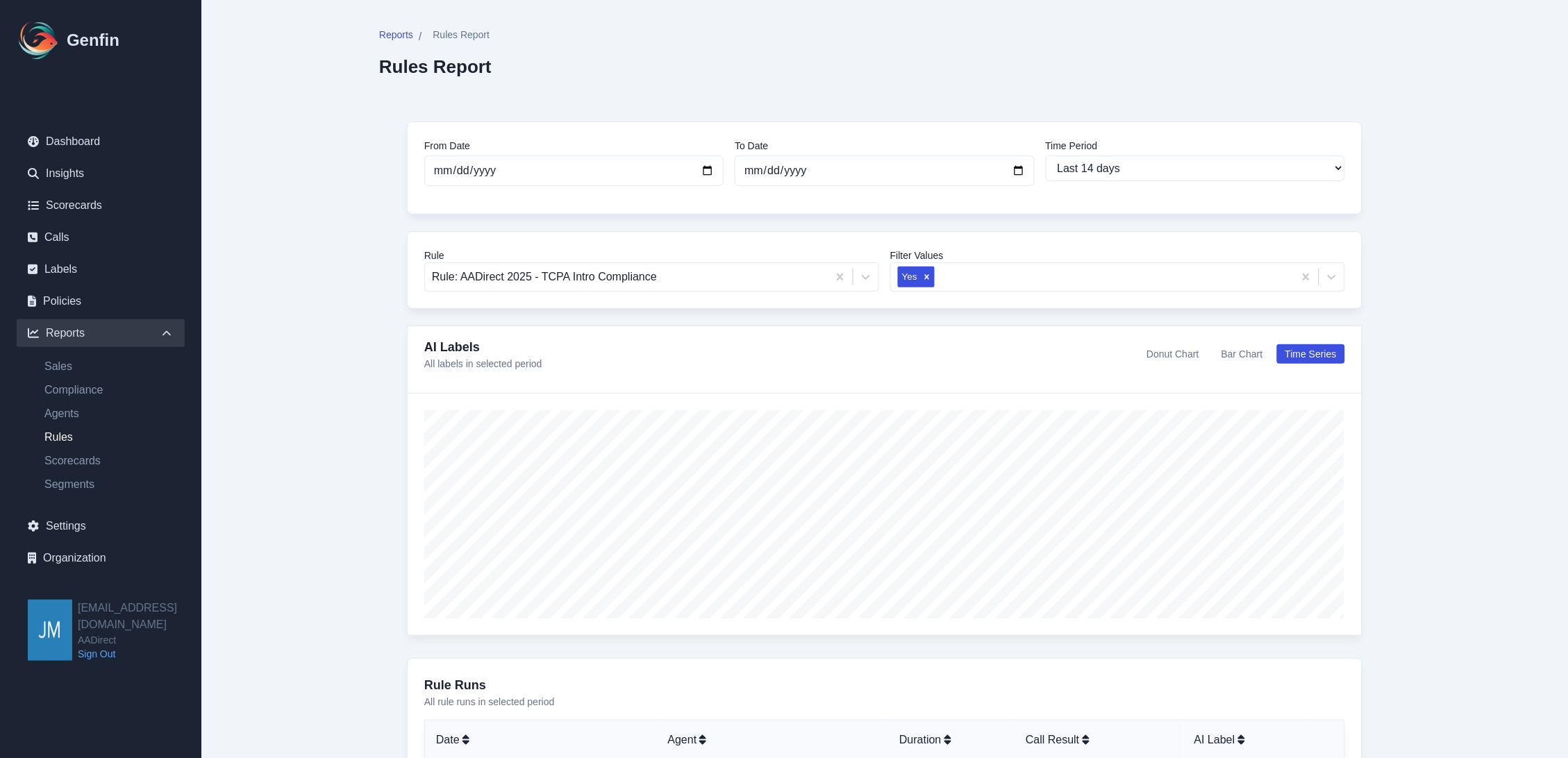
click at [1162, 301] on div "Rule Rule: AADirect 2025 - TCPA Intro Compliance Filter Values Yes" at bounding box center [884, 269] width 956 height 77
click at [1149, 286] on div at bounding box center [1111, 277] width 350 height 20
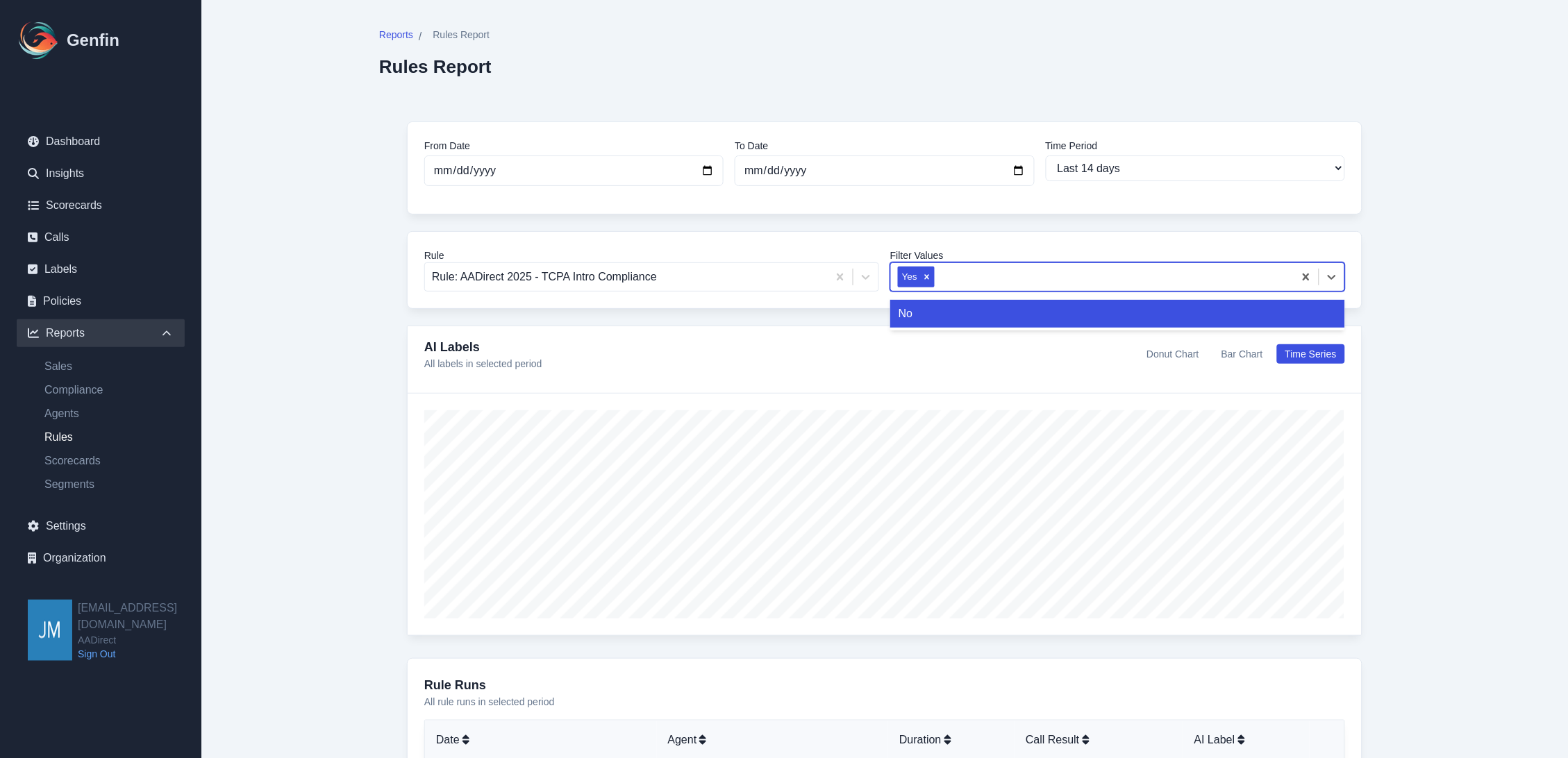
click at [1076, 315] on div "No" at bounding box center [1118, 314] width 455 height 28
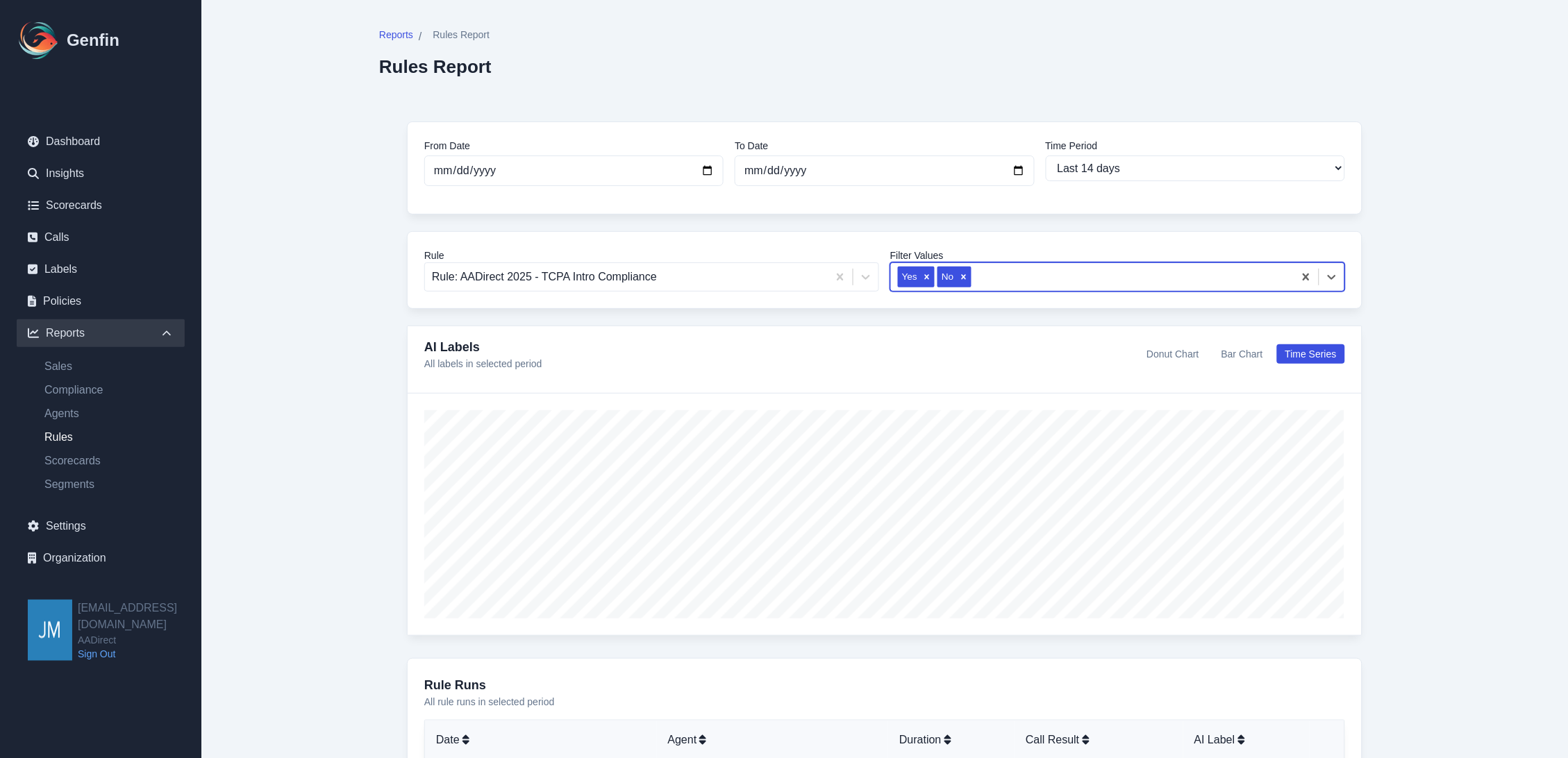
click at [1504, 283] on main "Reports / Rules Report Rules Report From Date 2025-09-01 To Date 2025-09-15 Tim…" at bounding box center [885, 692] width 1367 height 1384
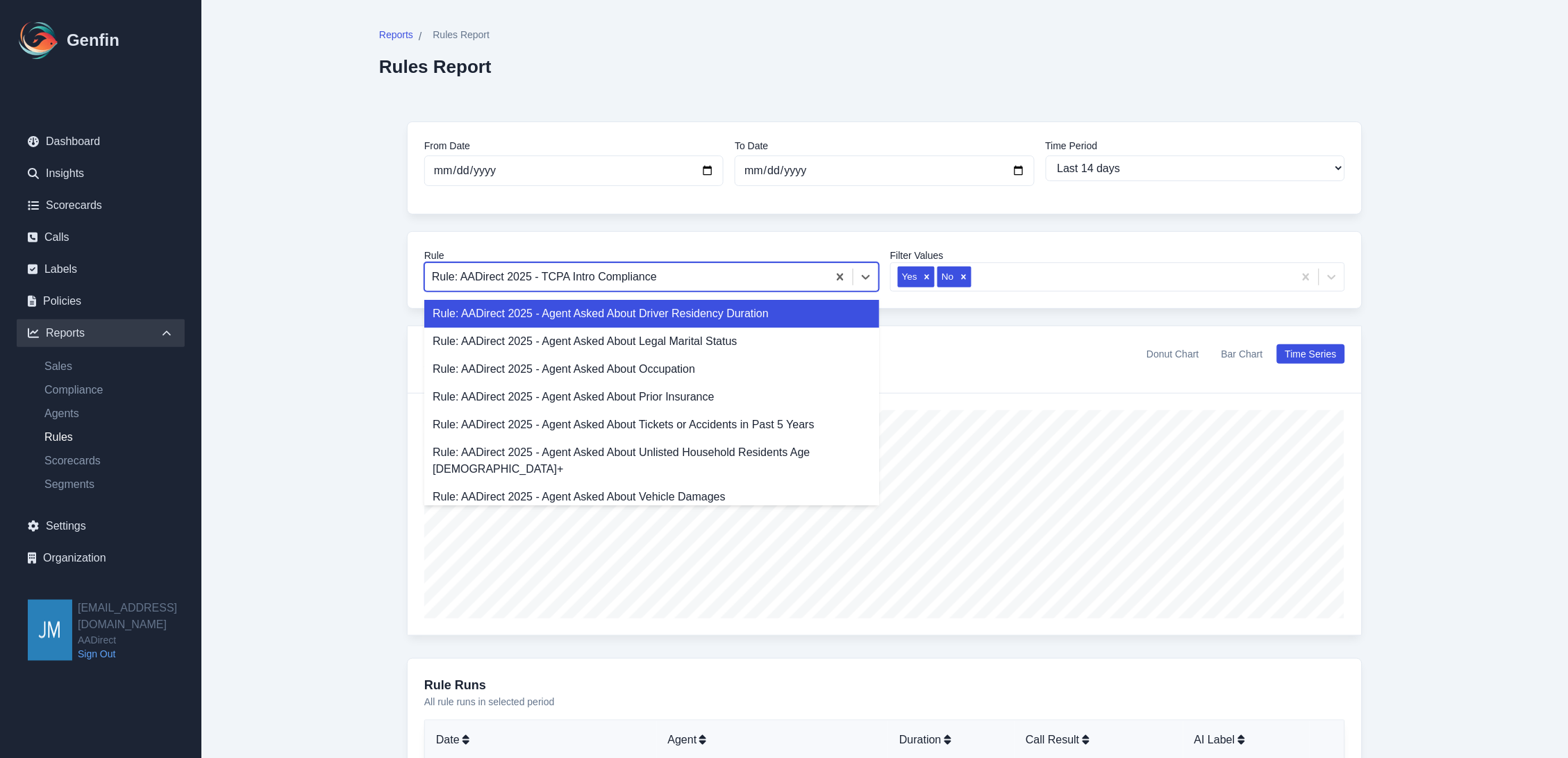
click at [598, 278] on div at bounding box center [626, 277] width 389 height 20
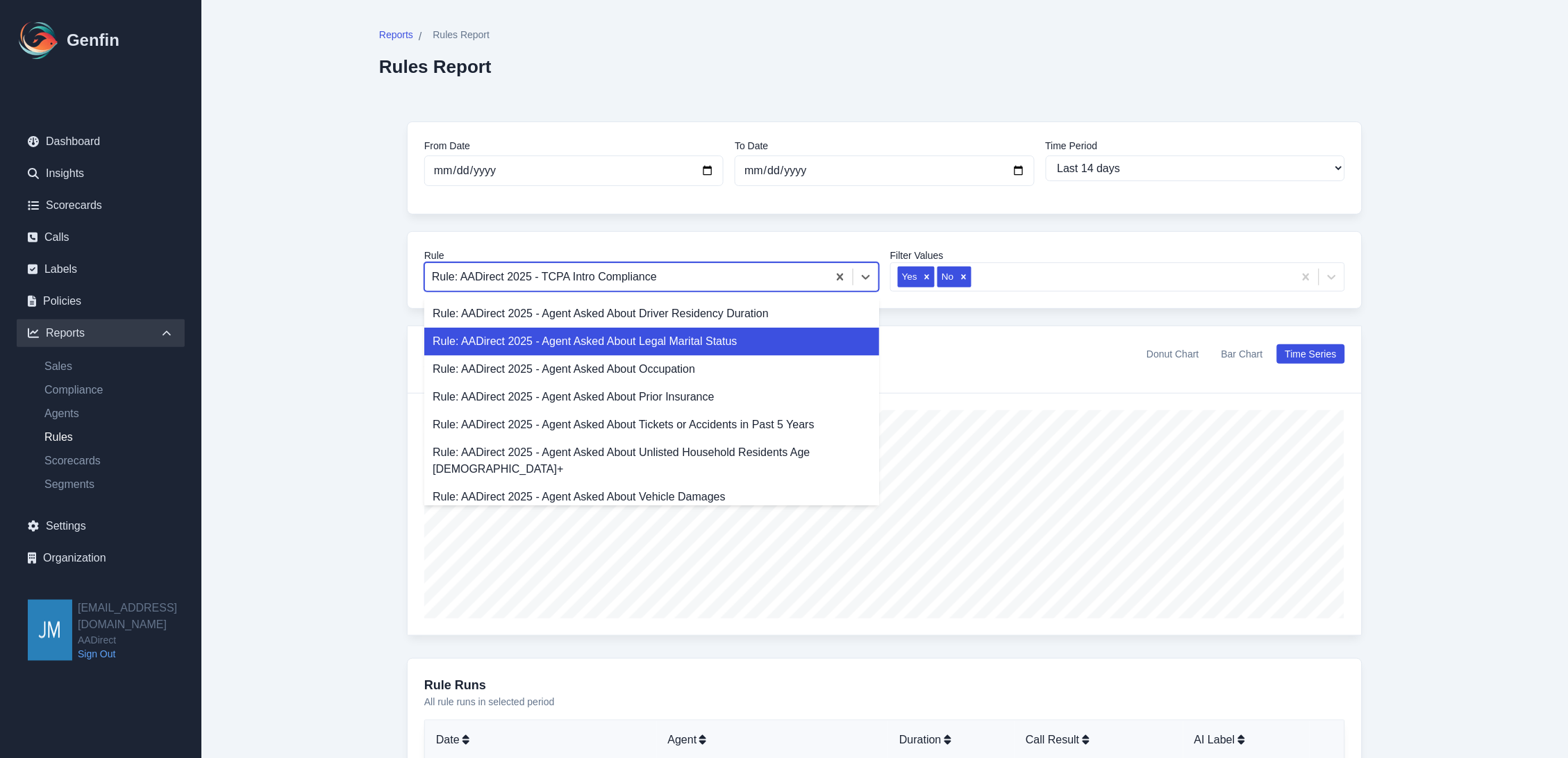
click at [729, 346] on div "Rule: AADirect 2025 - Agent Asked About Legal Marital Status" at bounding box center [652, 342] width 455 height 28
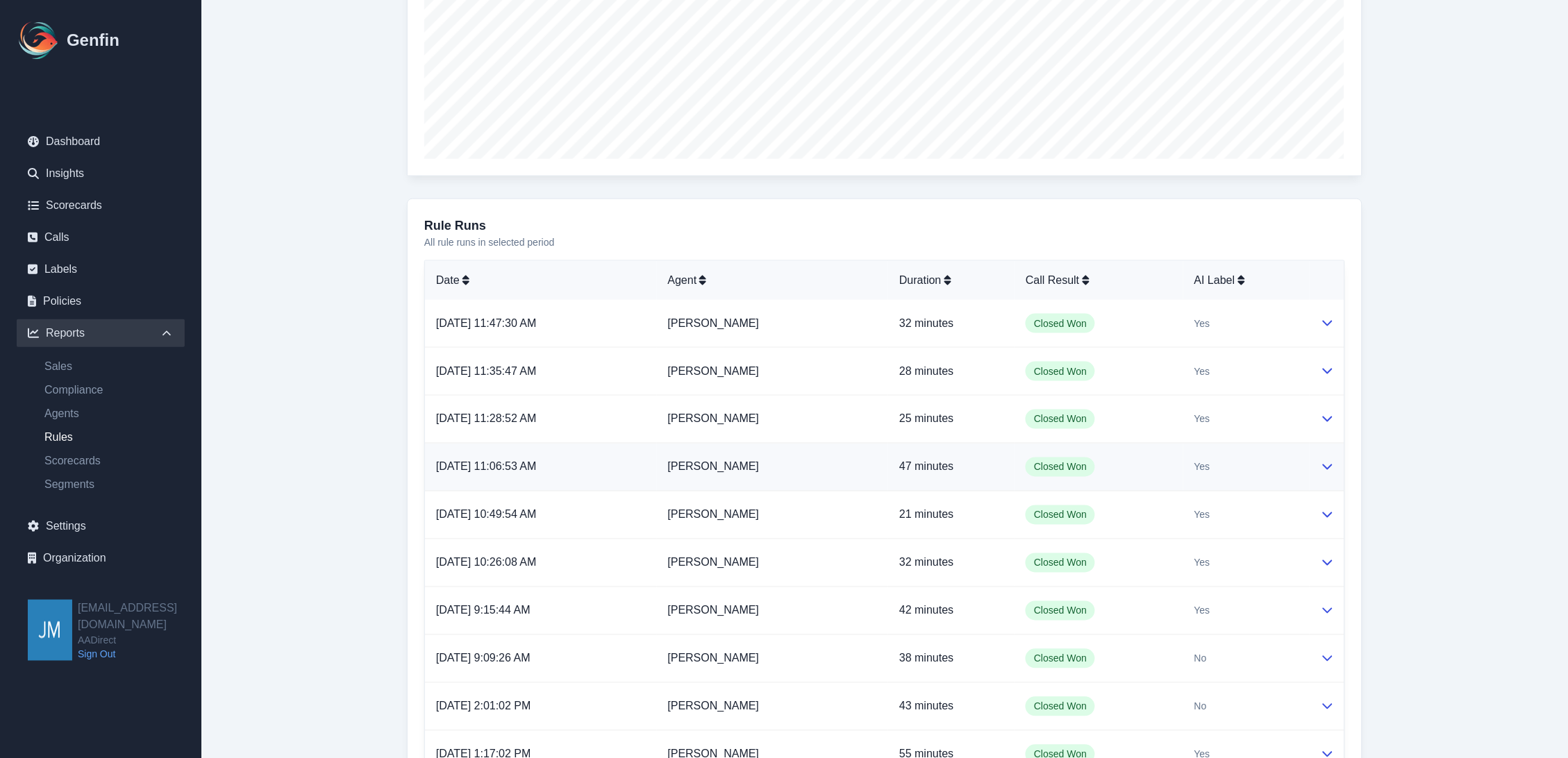
scroll to position [462, 0]
click at [1328, 321] on icon at bounding box center [1327, 320] width 11 height 11
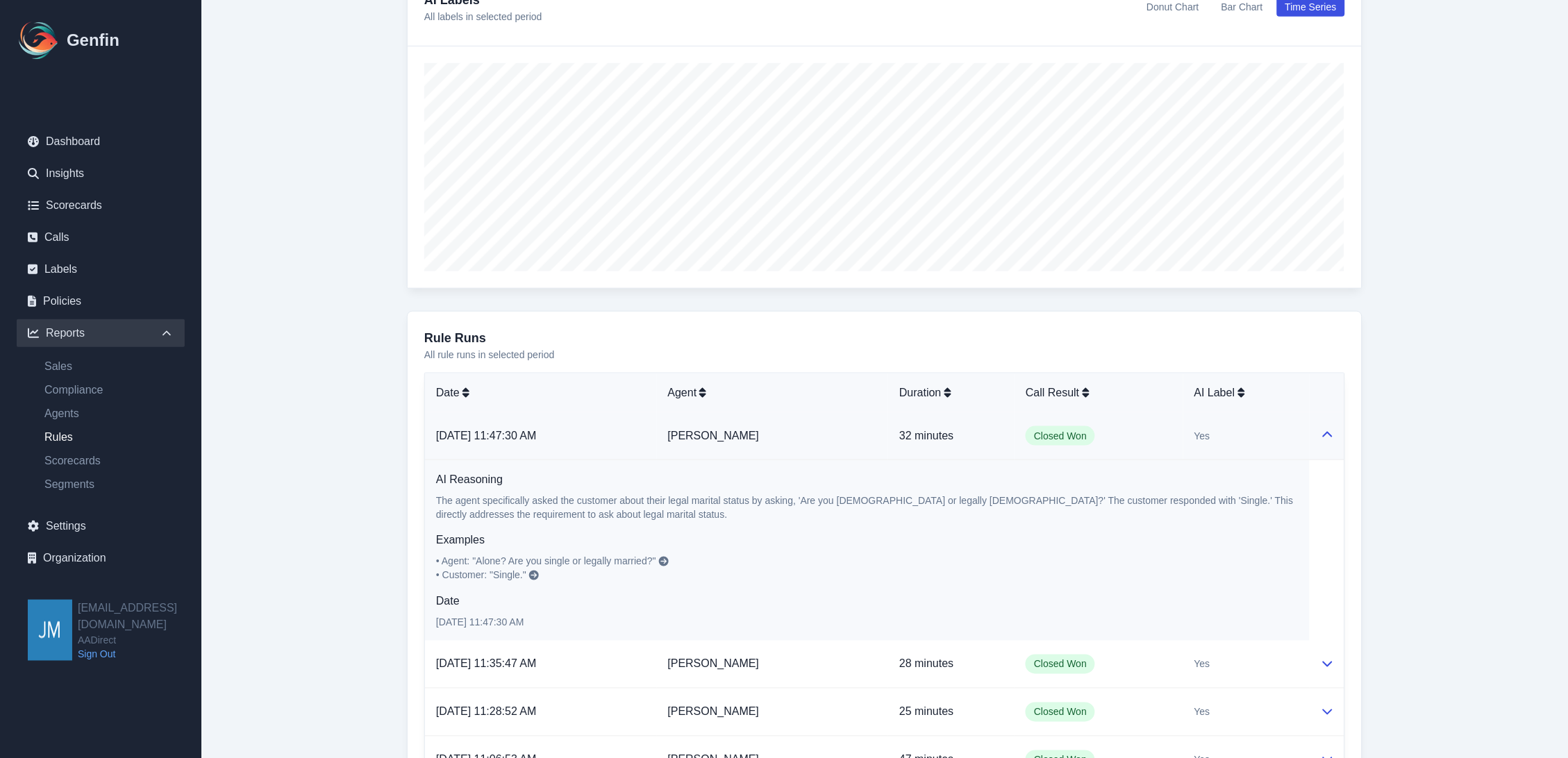
scroll to position [0, 0]
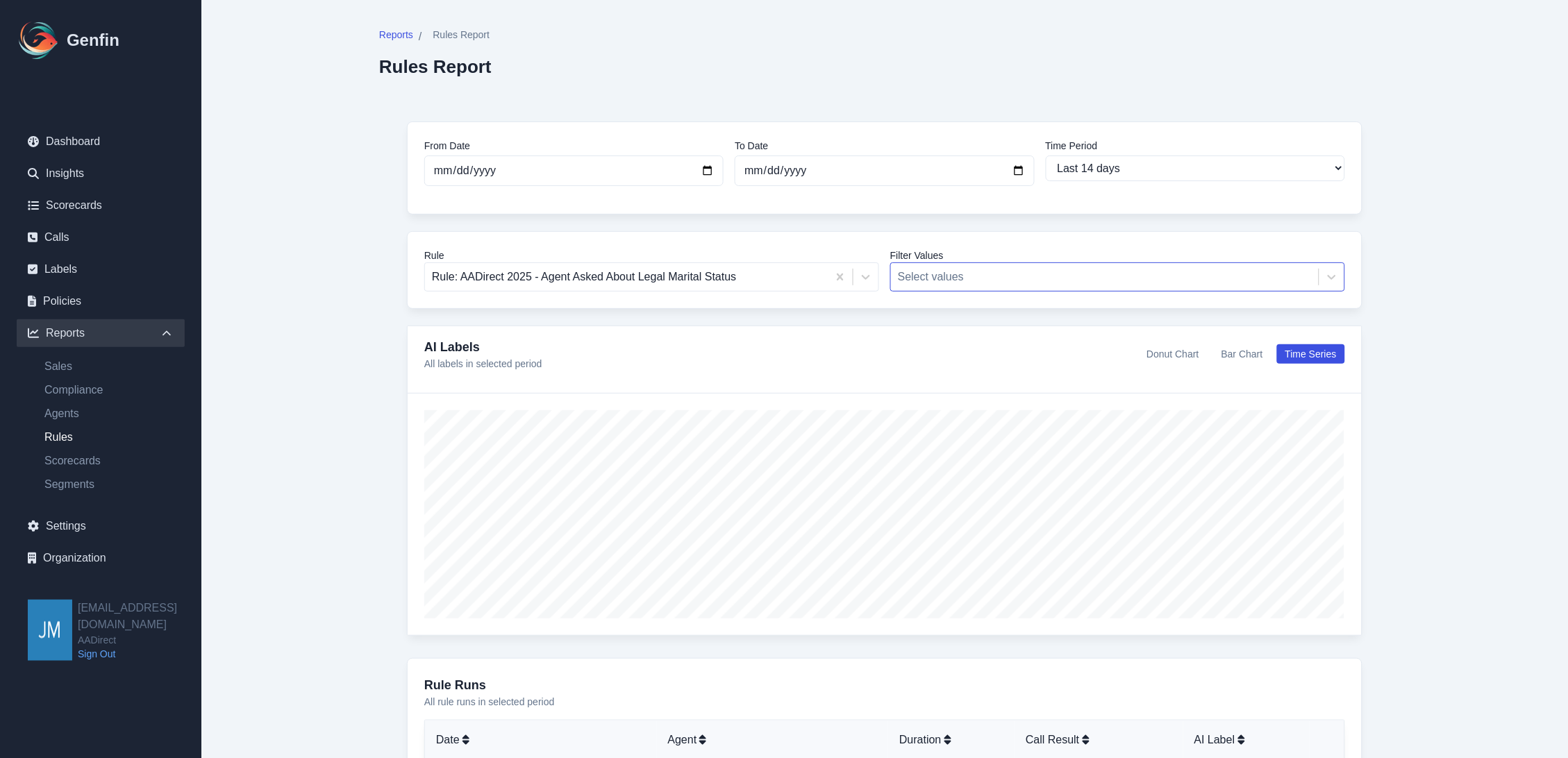
click at [988, 279] on div at bounding box center [1105, 277] width 414 height 20
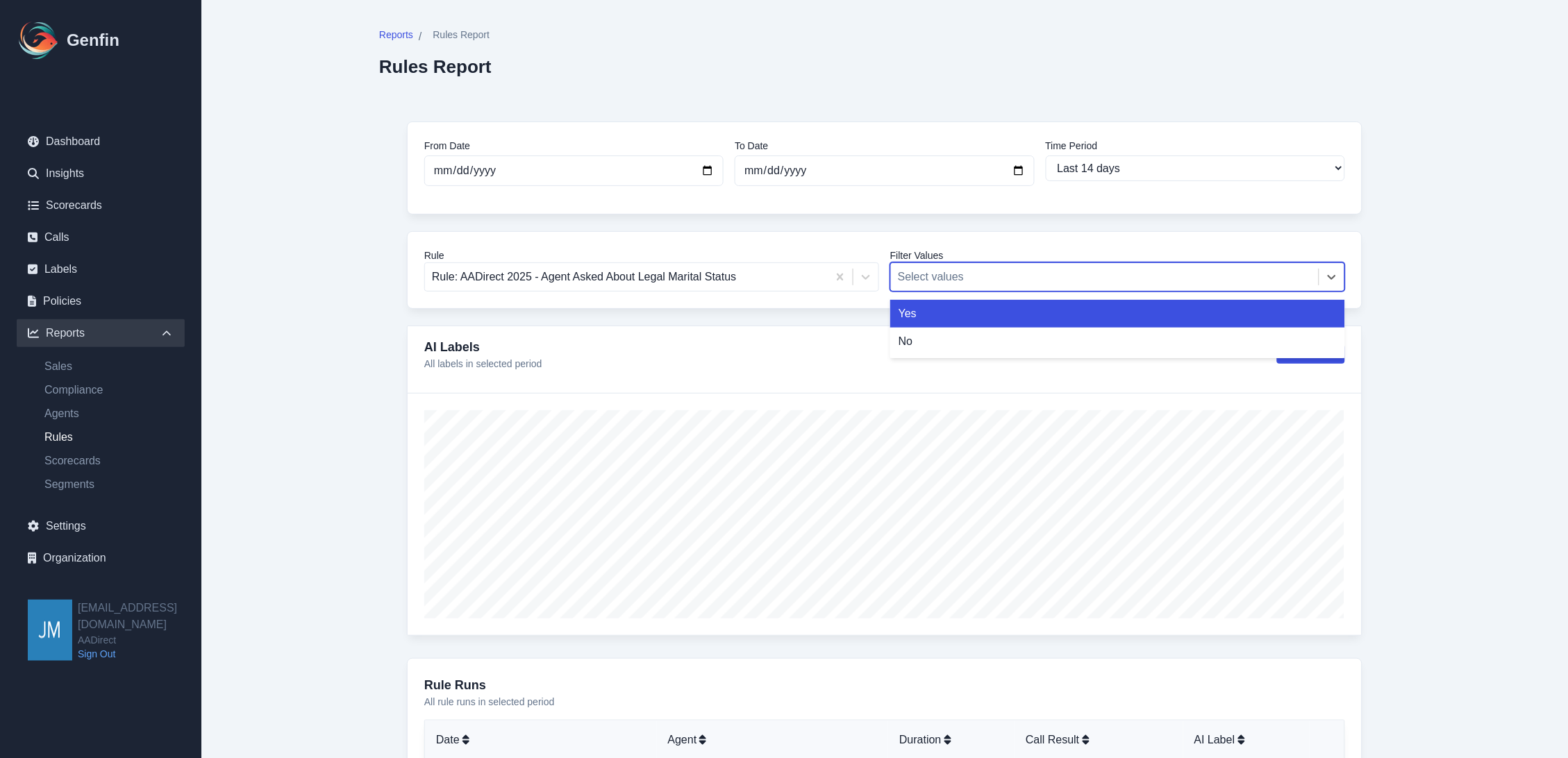
drag, startPoint x: 986, startPoint y: 282, endPoint x: 993, endPoint y: 282, distance: 7.0
click at [986, 282] on div at bounding box center [1105, 277] width 414 height 20
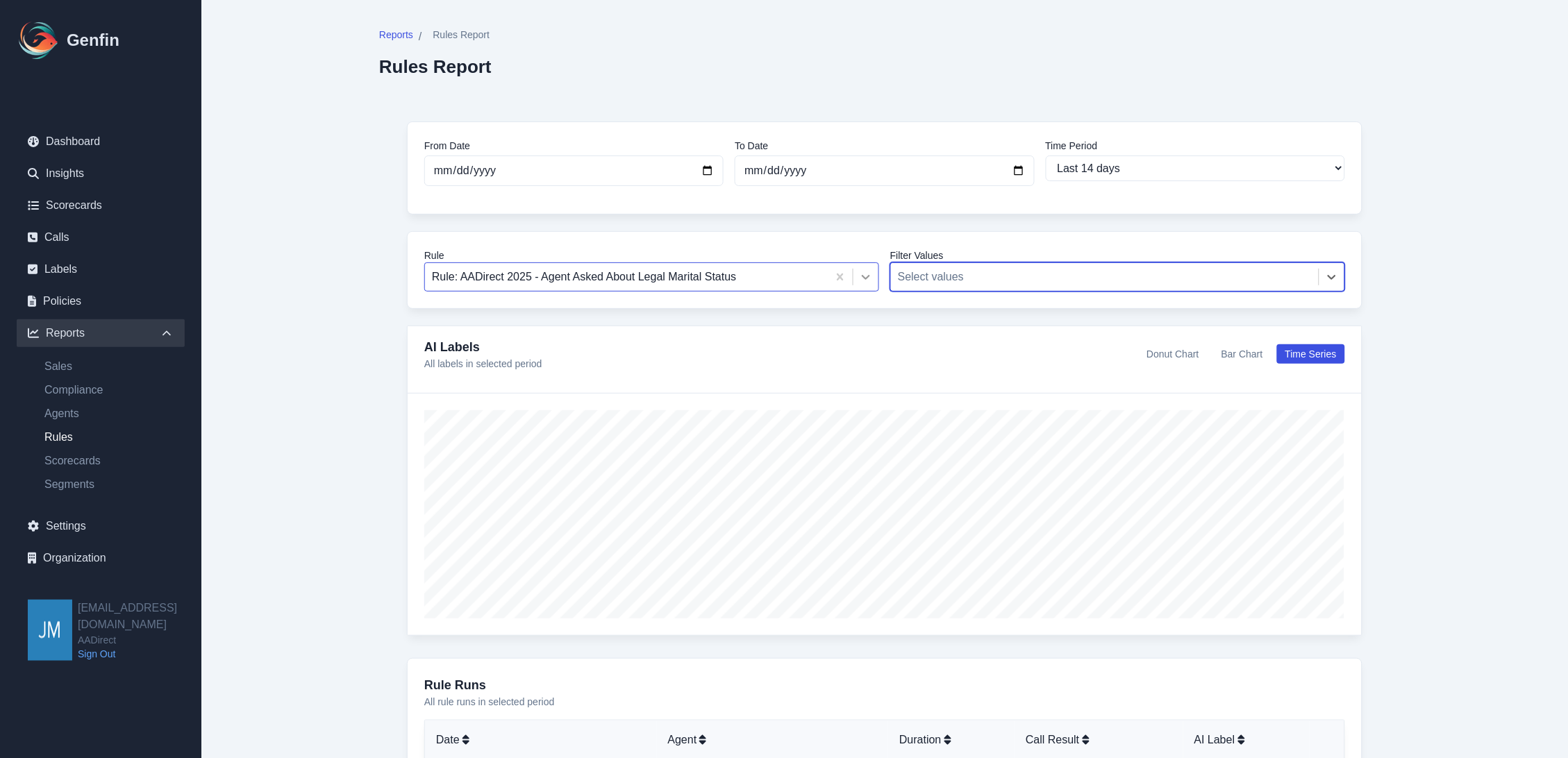
click at [866, 279] on icon at bounding box center [865, 277] width 8 height 5
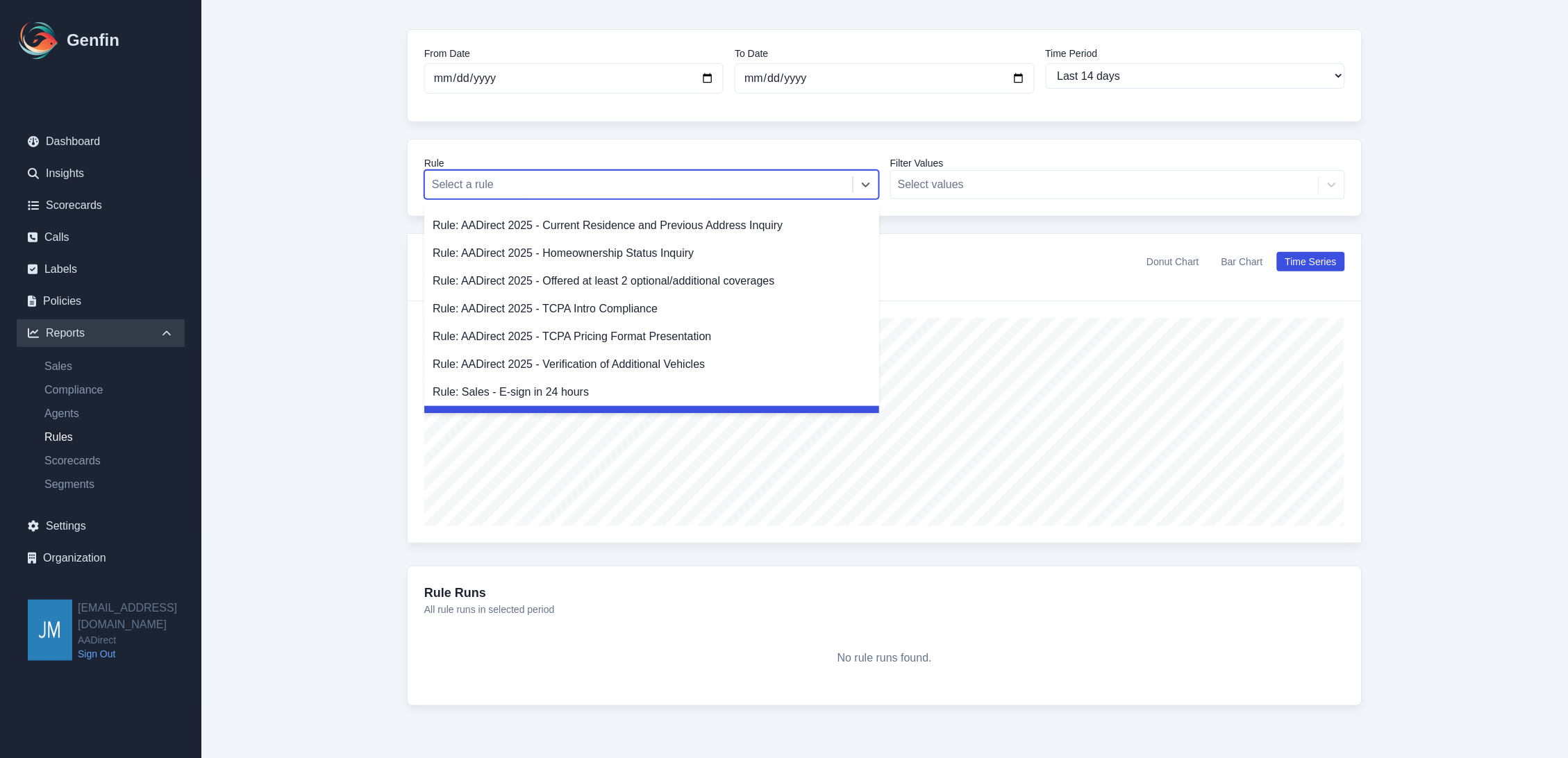
scroll to position [96, 0]
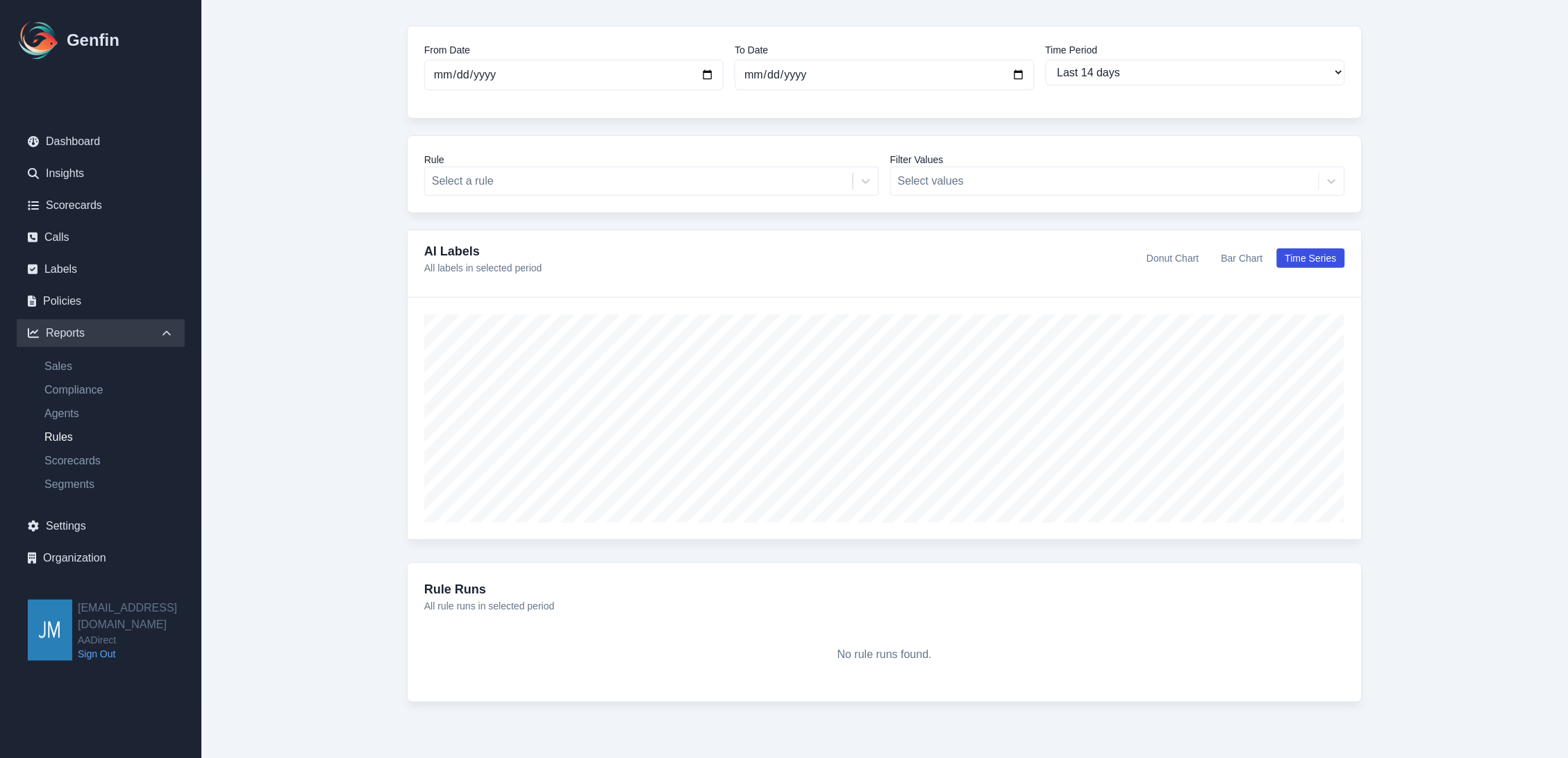
click at [488, 619] on div "Rule Runs All rule runs in selected period No rule runs found." at bounding box center [884, 632] width 956 height 140
click at [487, 605] on p "All rule runs in selected period" at bounding box center [885, 606] width 921 height 14
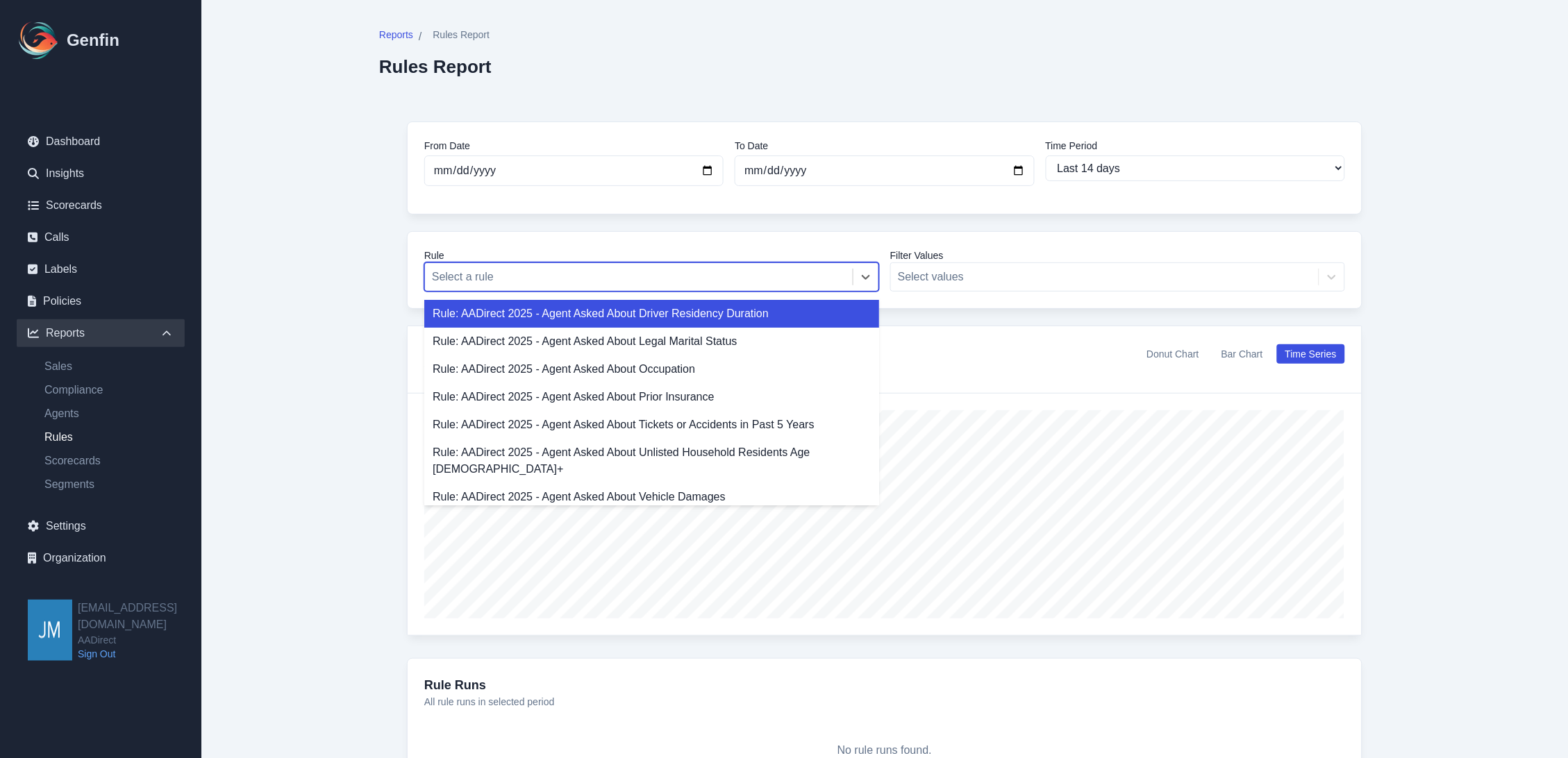
click at [563, 269] on div at bounding box center [639, 277] width 414 height 20
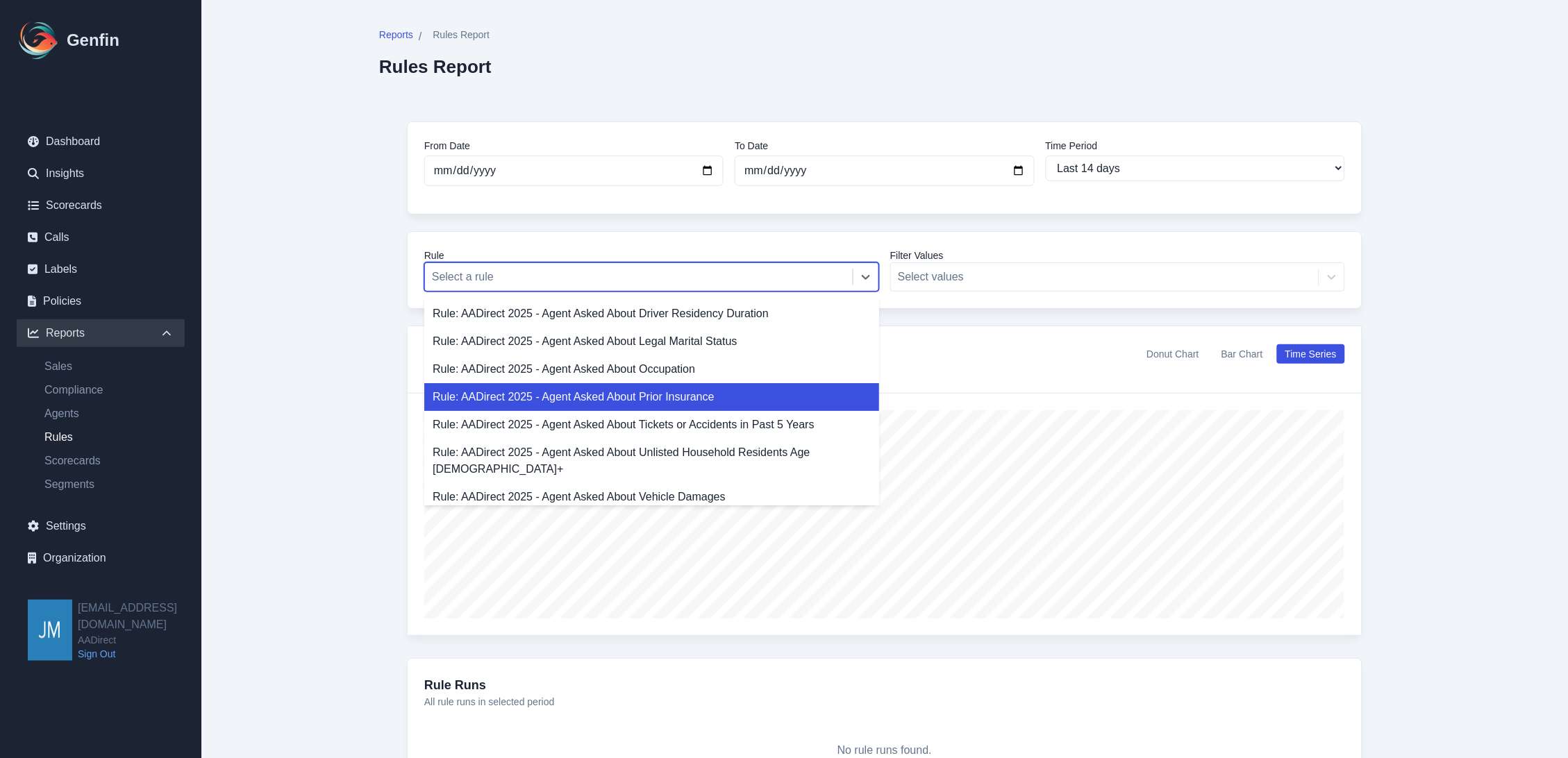
click at [738, 391] on div "Rule: AADirect 2025 - Agent Asked About Prior Insurance" at bounding box center [652, 397] width 455 height 28
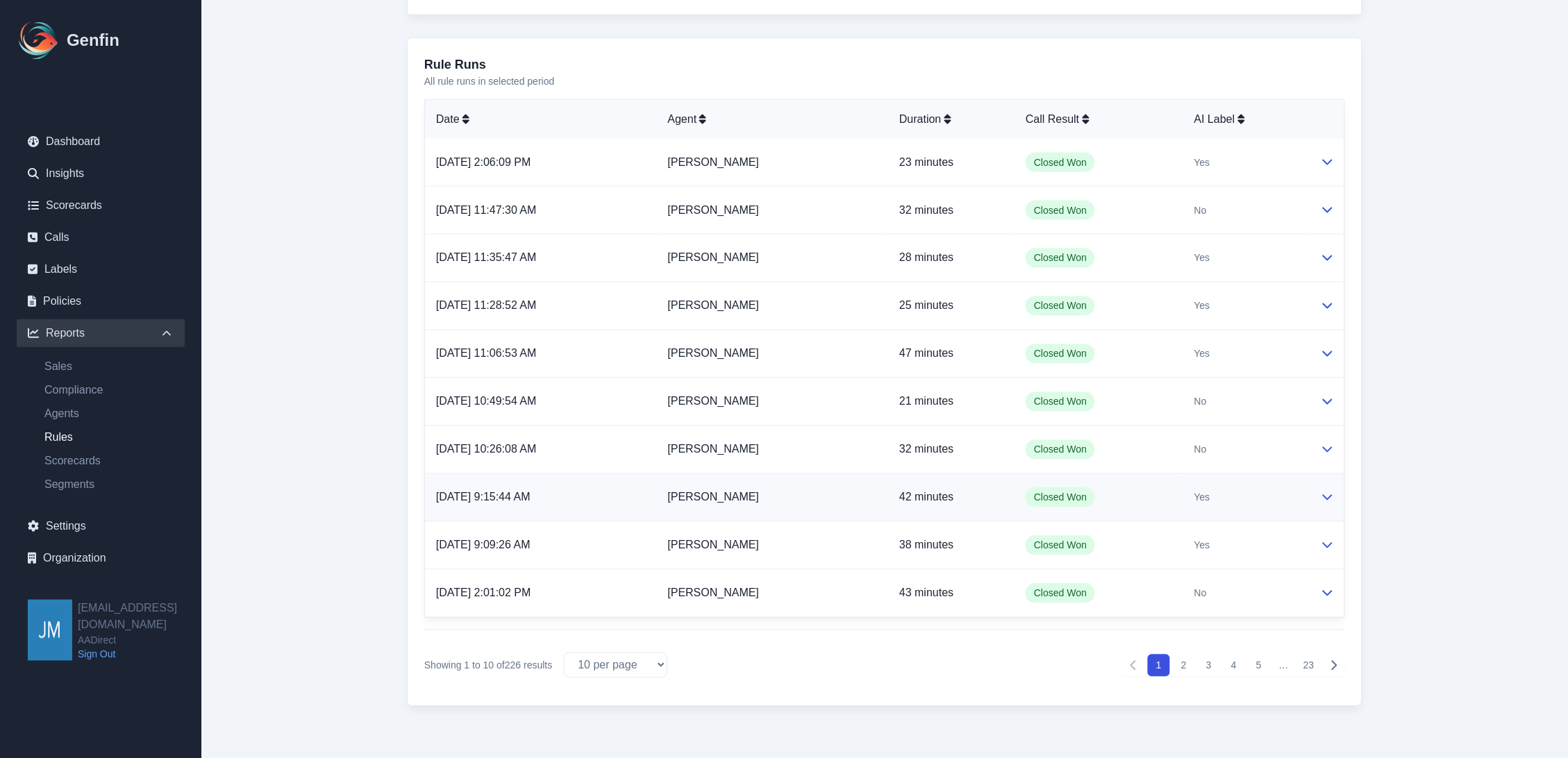
scroll to position [626, 0]
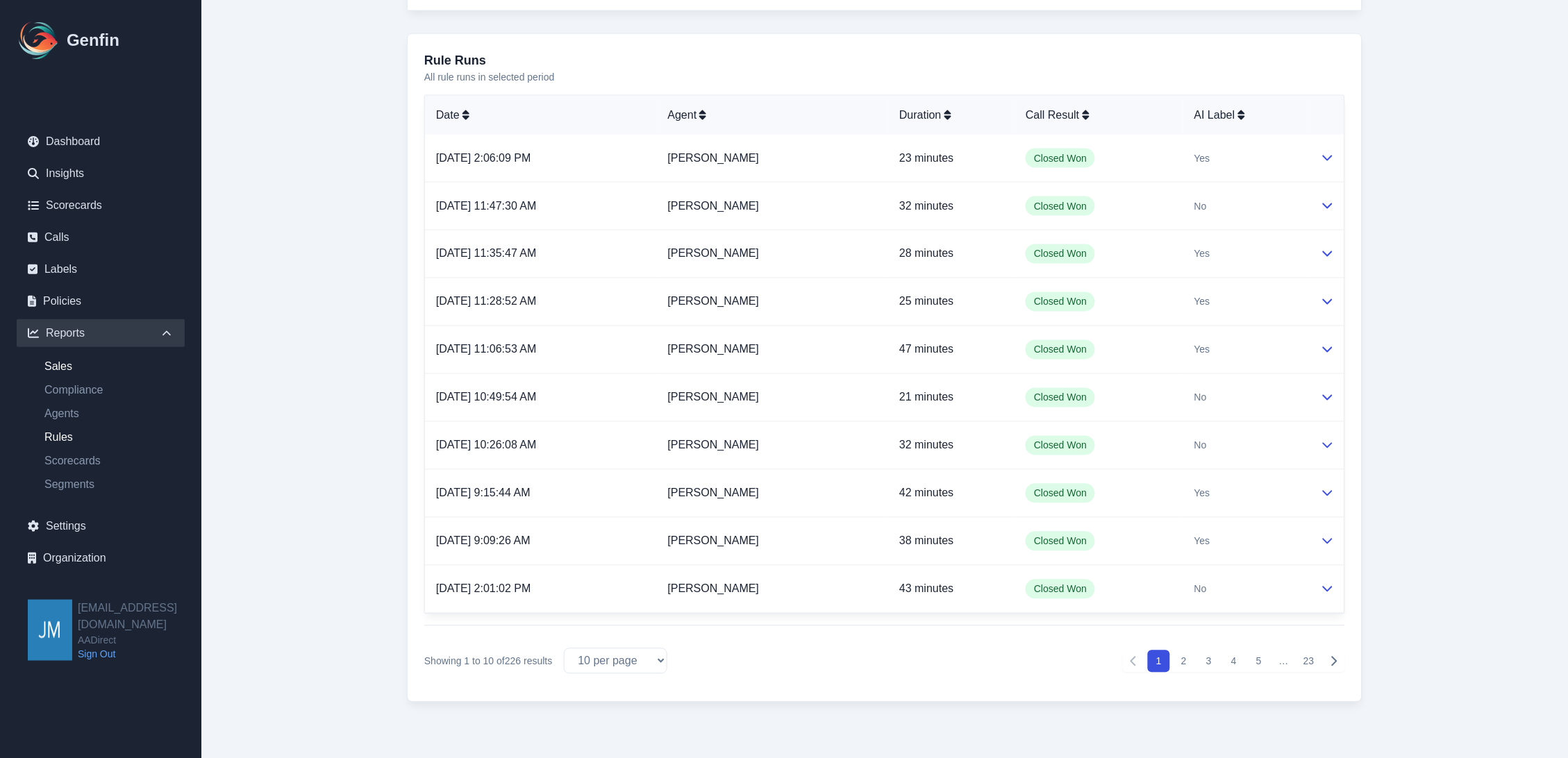
click at [52, 364] on link "Sales" at bounding box center [109, 366] width 151 height 17
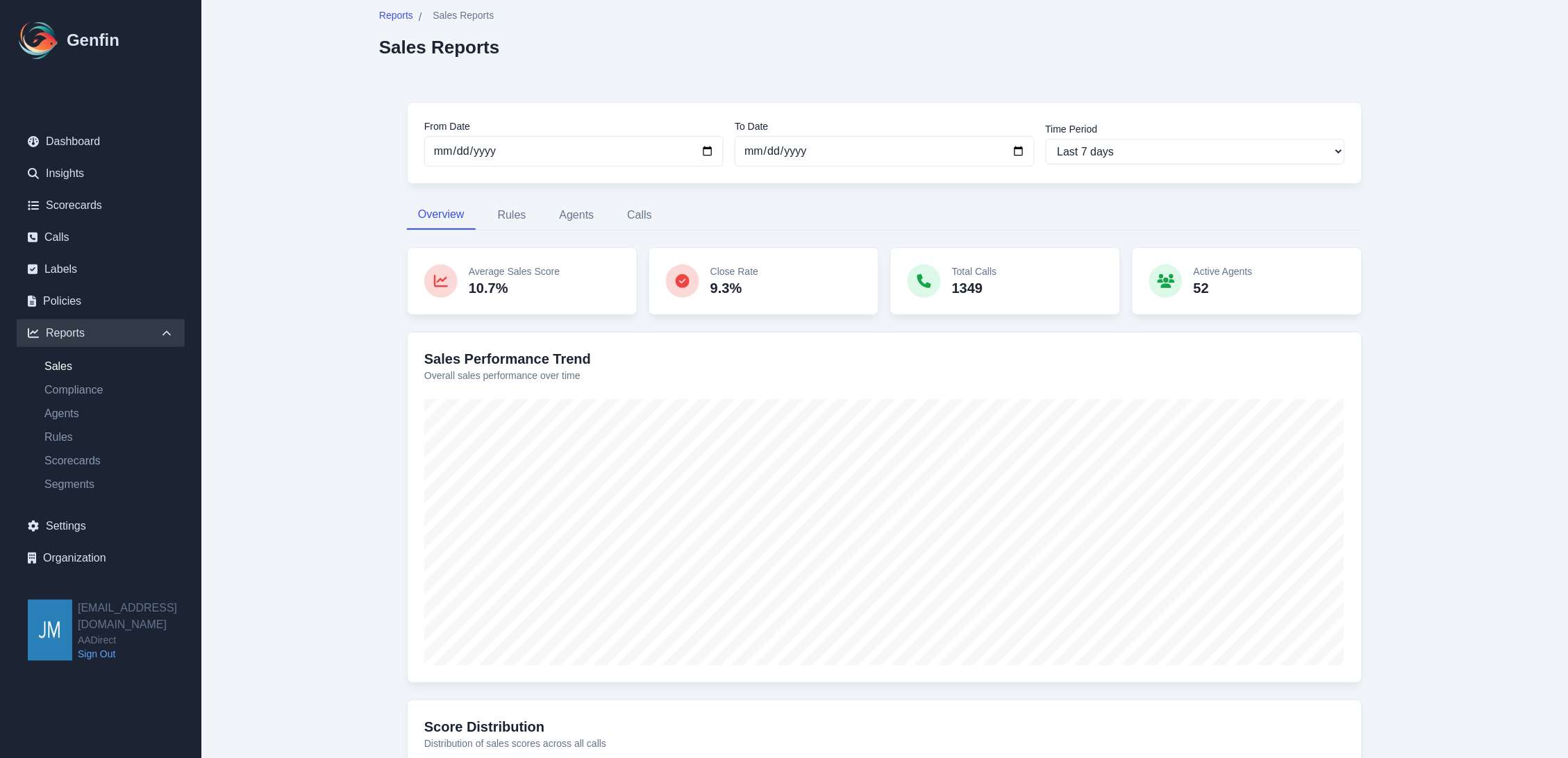
scroll to position [385, 0]
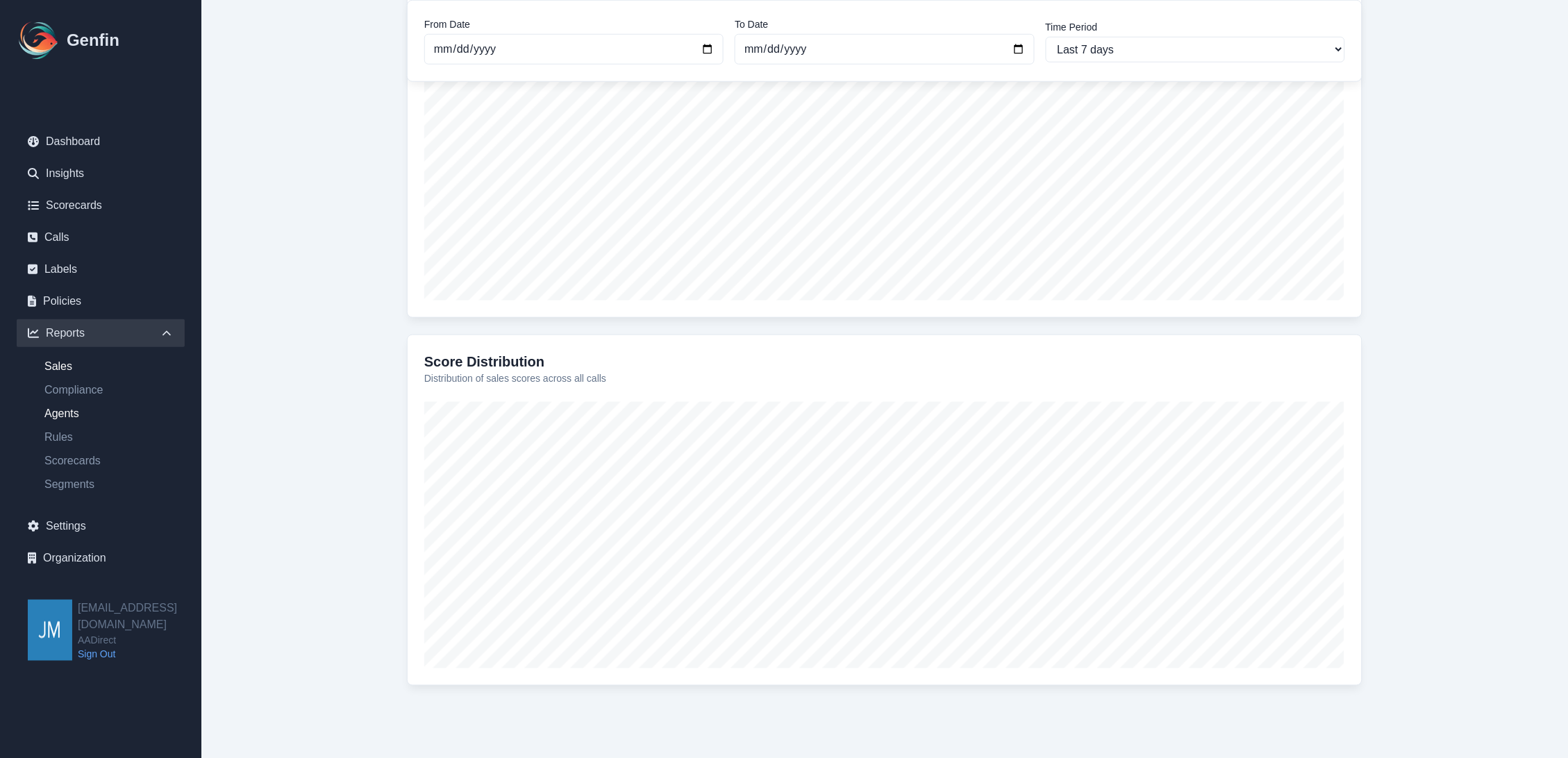
click at [53, 413] on link "Agents" at bounding box center [109, 414] width 151 height 17
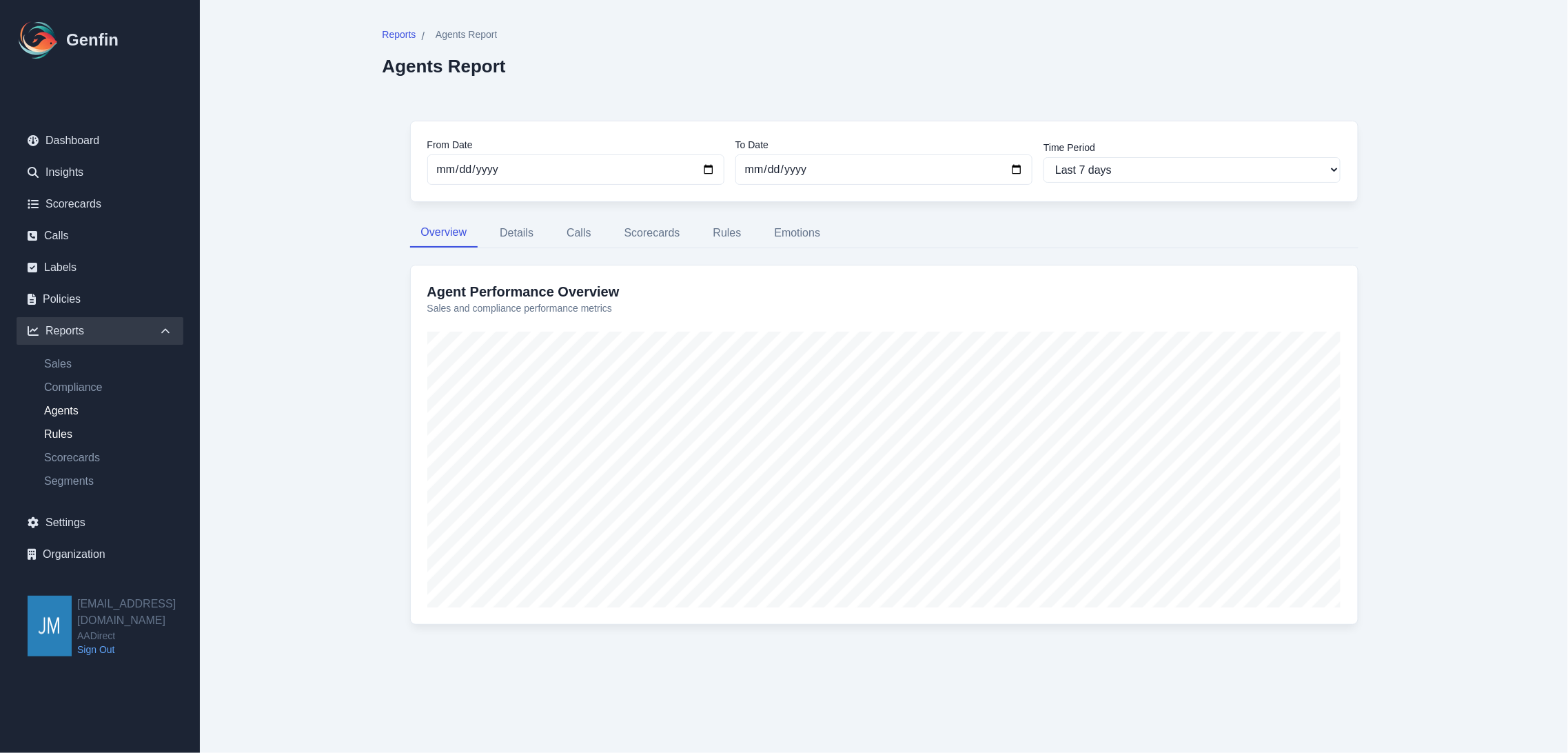
click at [49, 434] on link "Rules" at bounding box center [108, 434] width 150 height 17
select select "14"
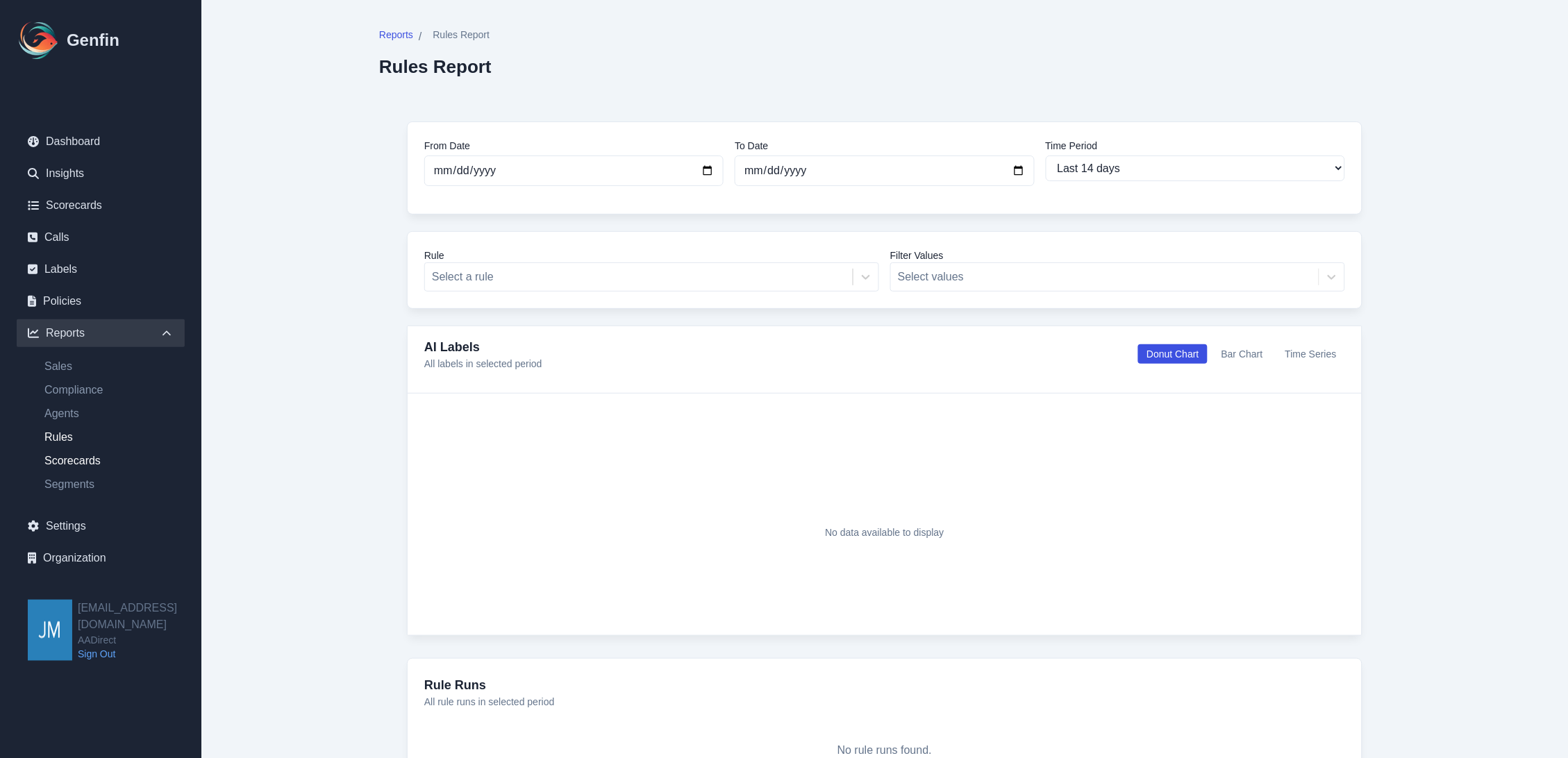
click at [71, 459] on link "Scorecards" at bounding box center [109, 462] width 151 height 17
select select "14"
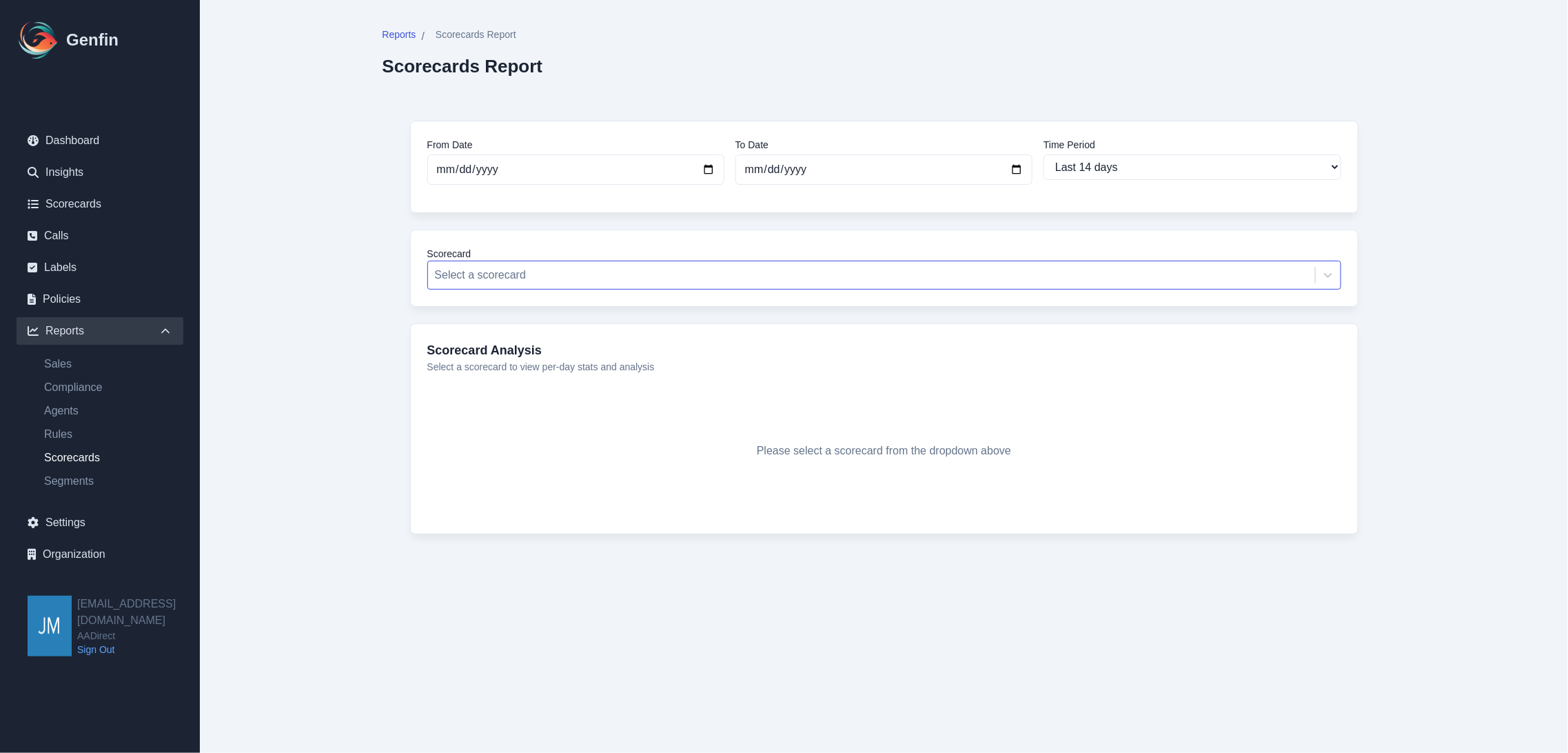
click at [685, 282] on div at bounding box center [872, 275] width 874 height 19
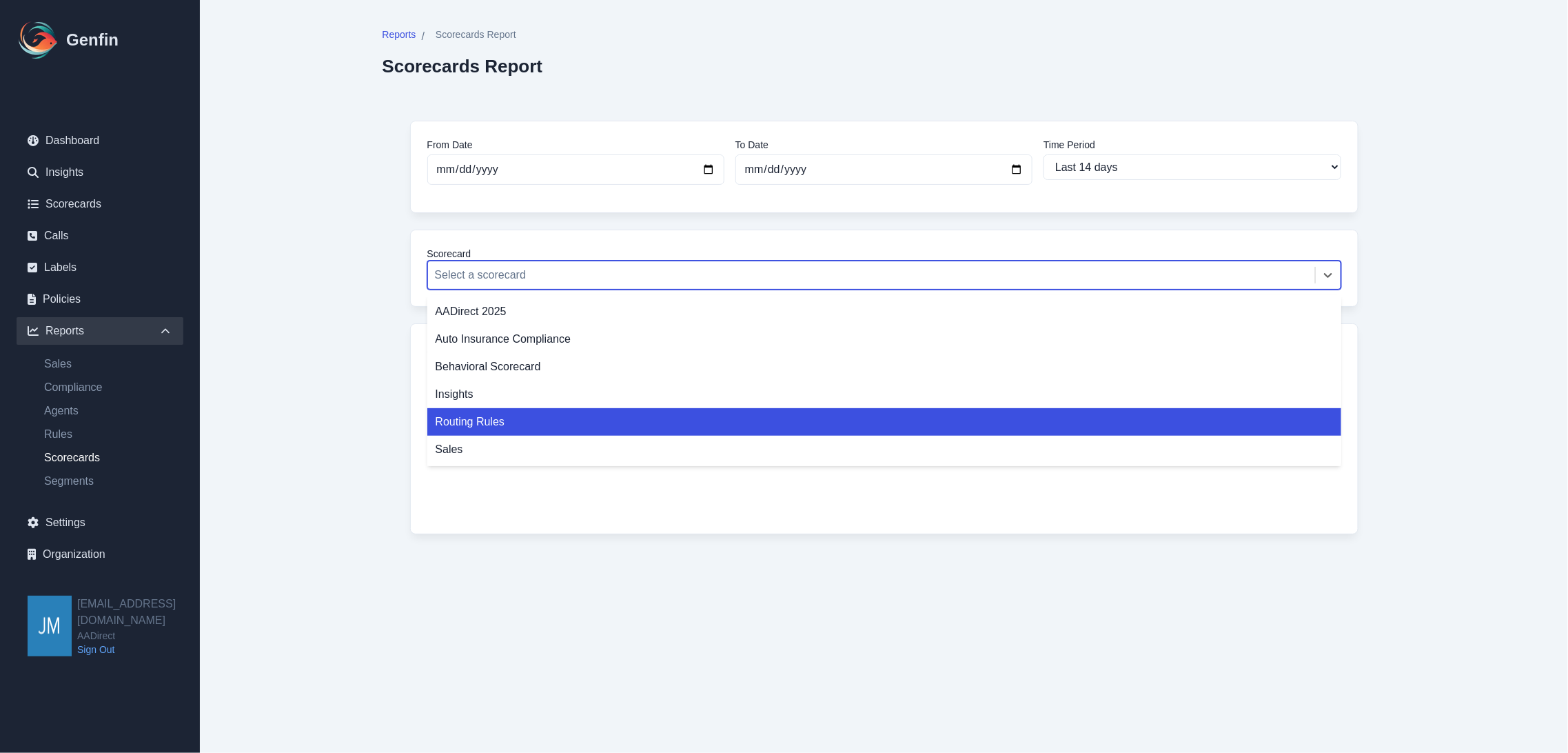
click at [601, 423] on div "Routing Rules" at bounding box center [885, 422] width 915 height 28
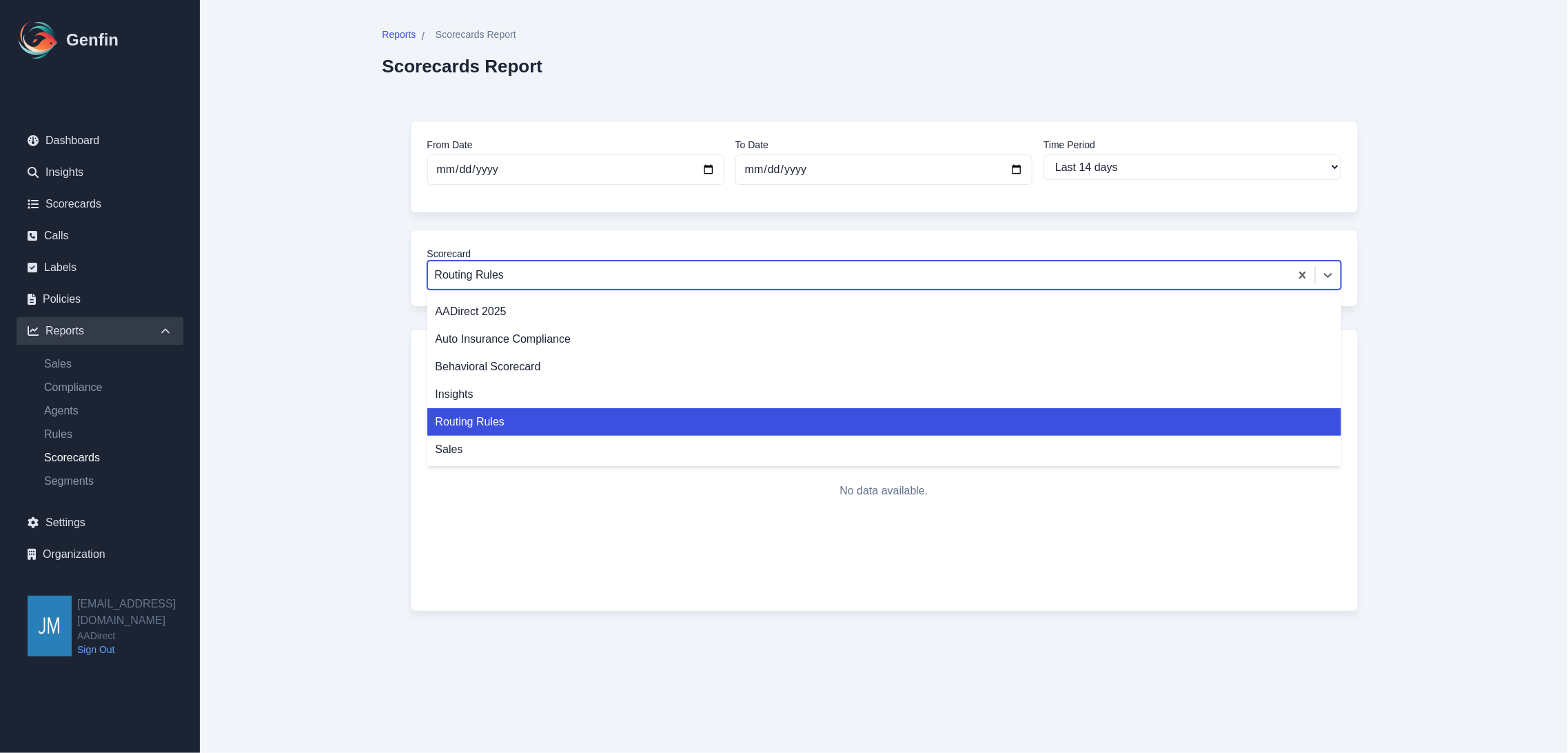
click at [589, 280] on div at bounding box center [859, 275] width 849 height 19
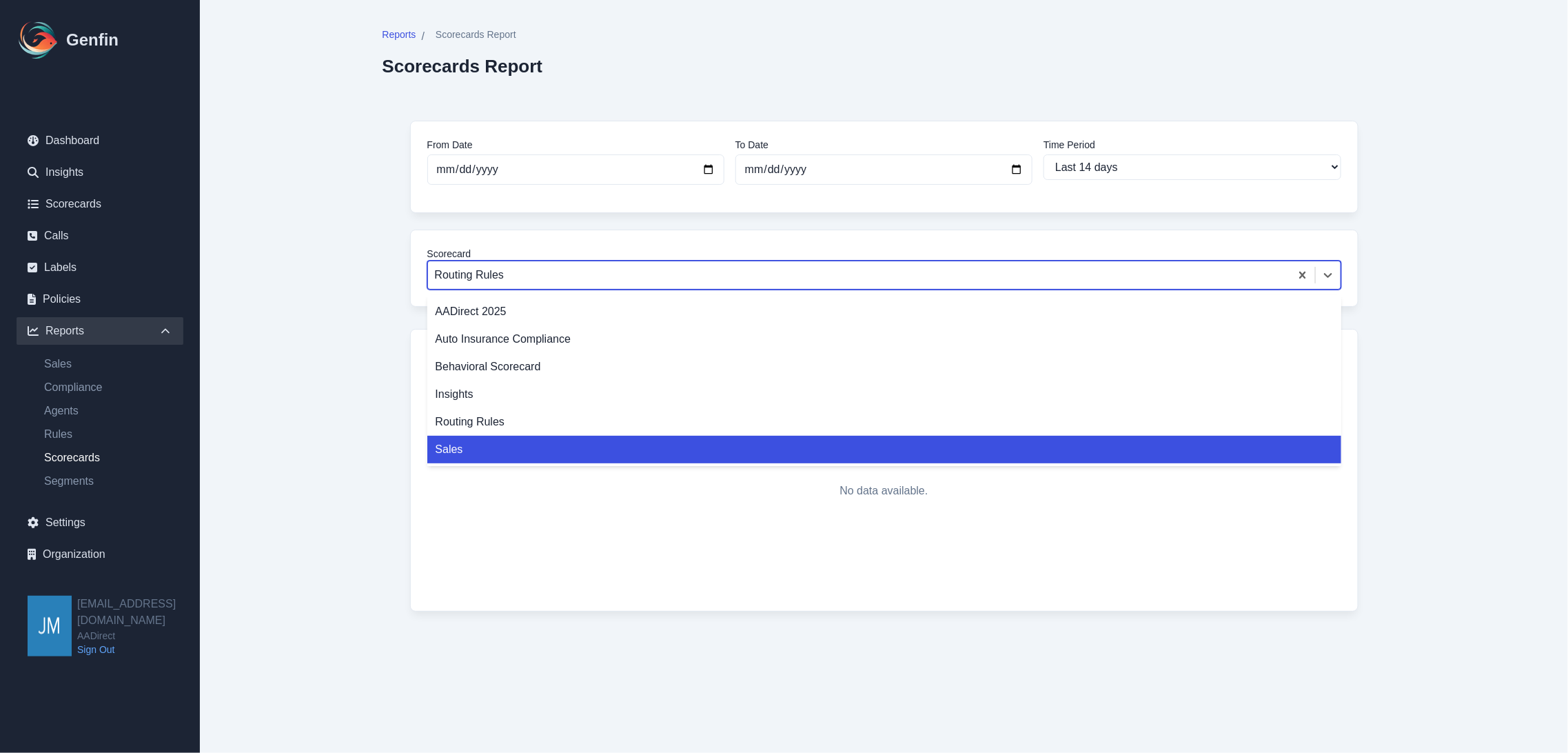
click at [491, 443] on div "Sales" at bounding box center [885, 450] width 915 height 28
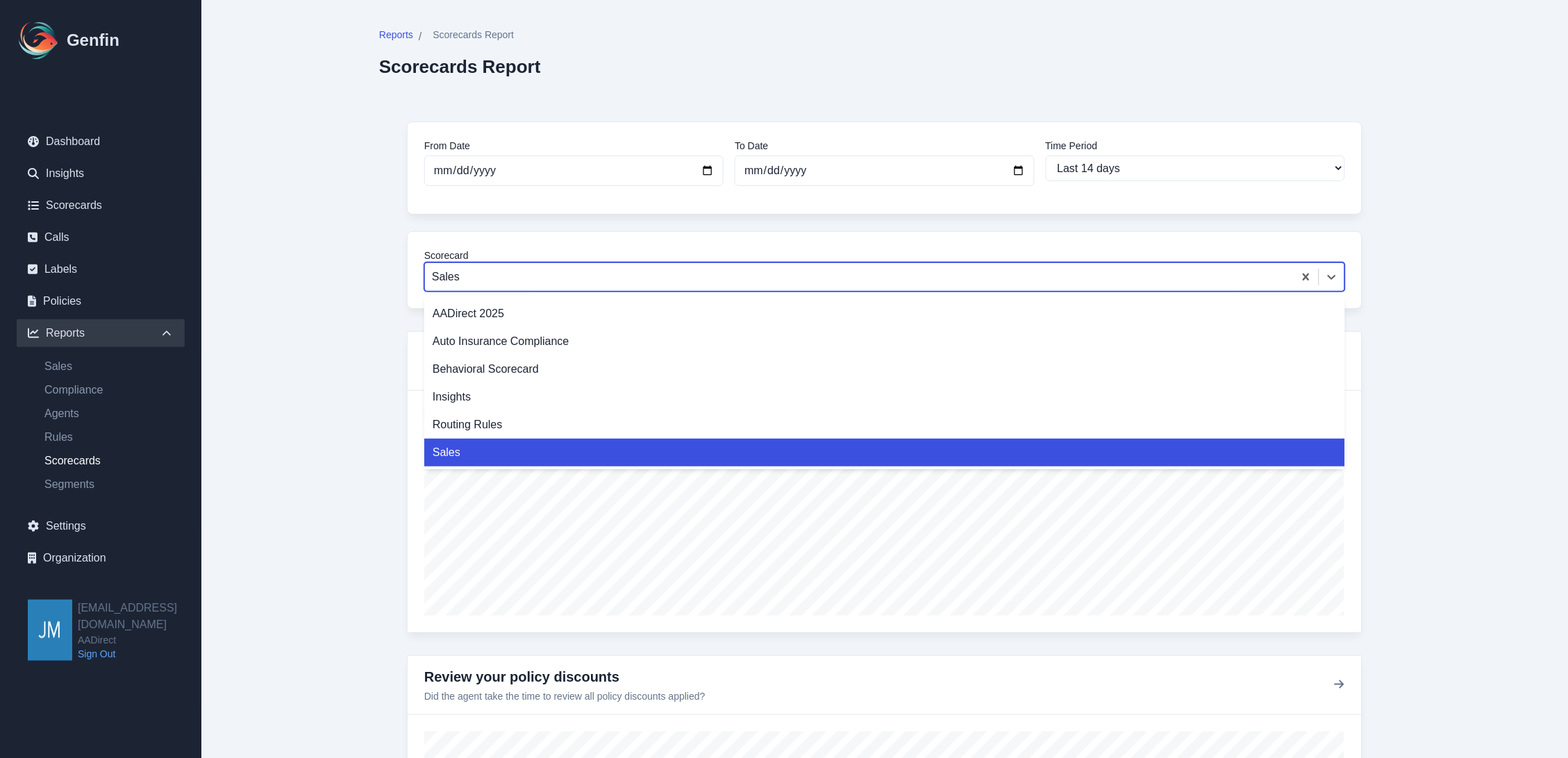
click at [582, 279] on div at bounding box center [859, 277] width 855 height 20
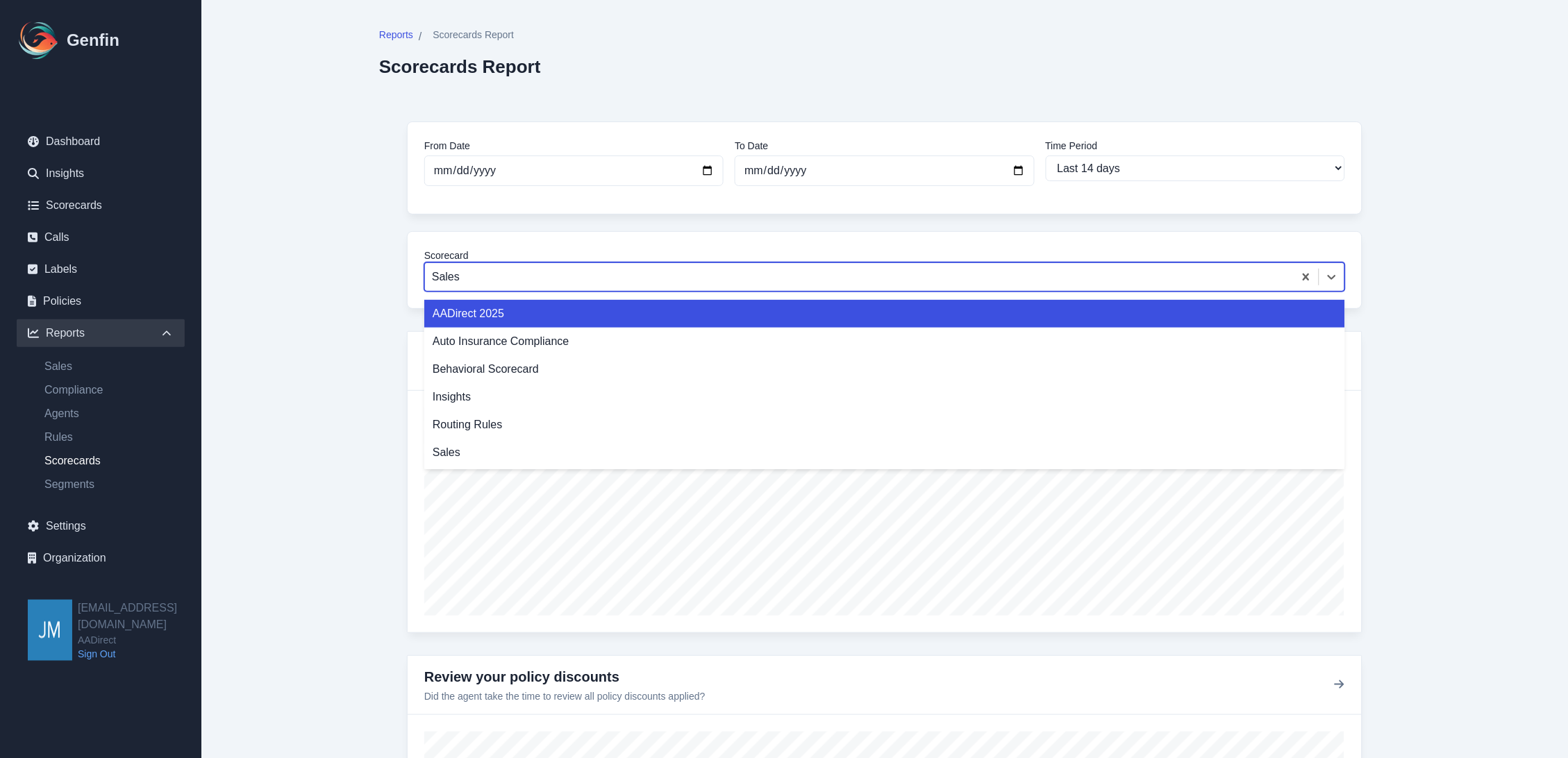
click at [498, 306] on div "AADirect 2025" at bounding box center [885, 314] width 921 height 28
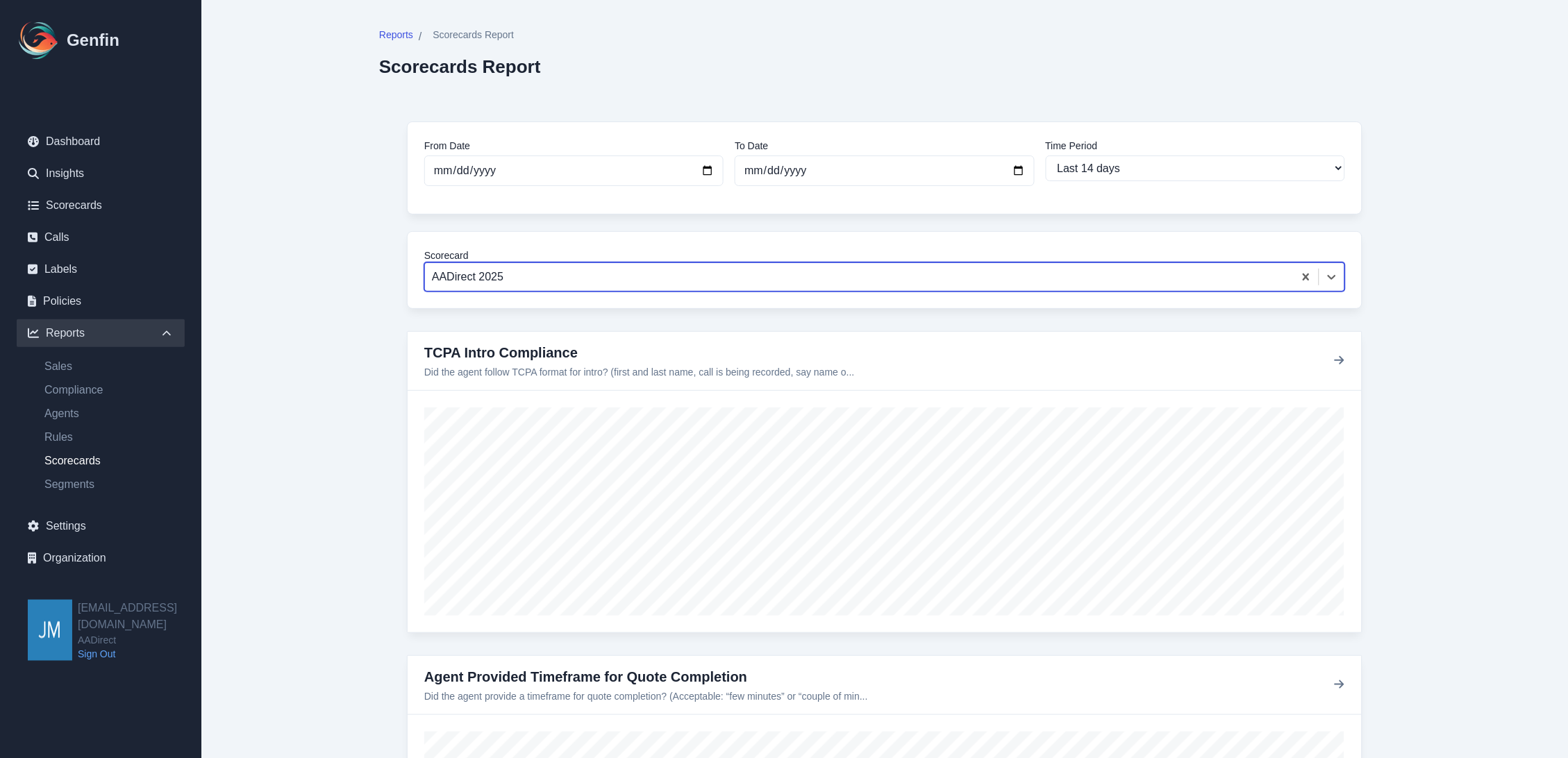
scroll to position [540, 0]
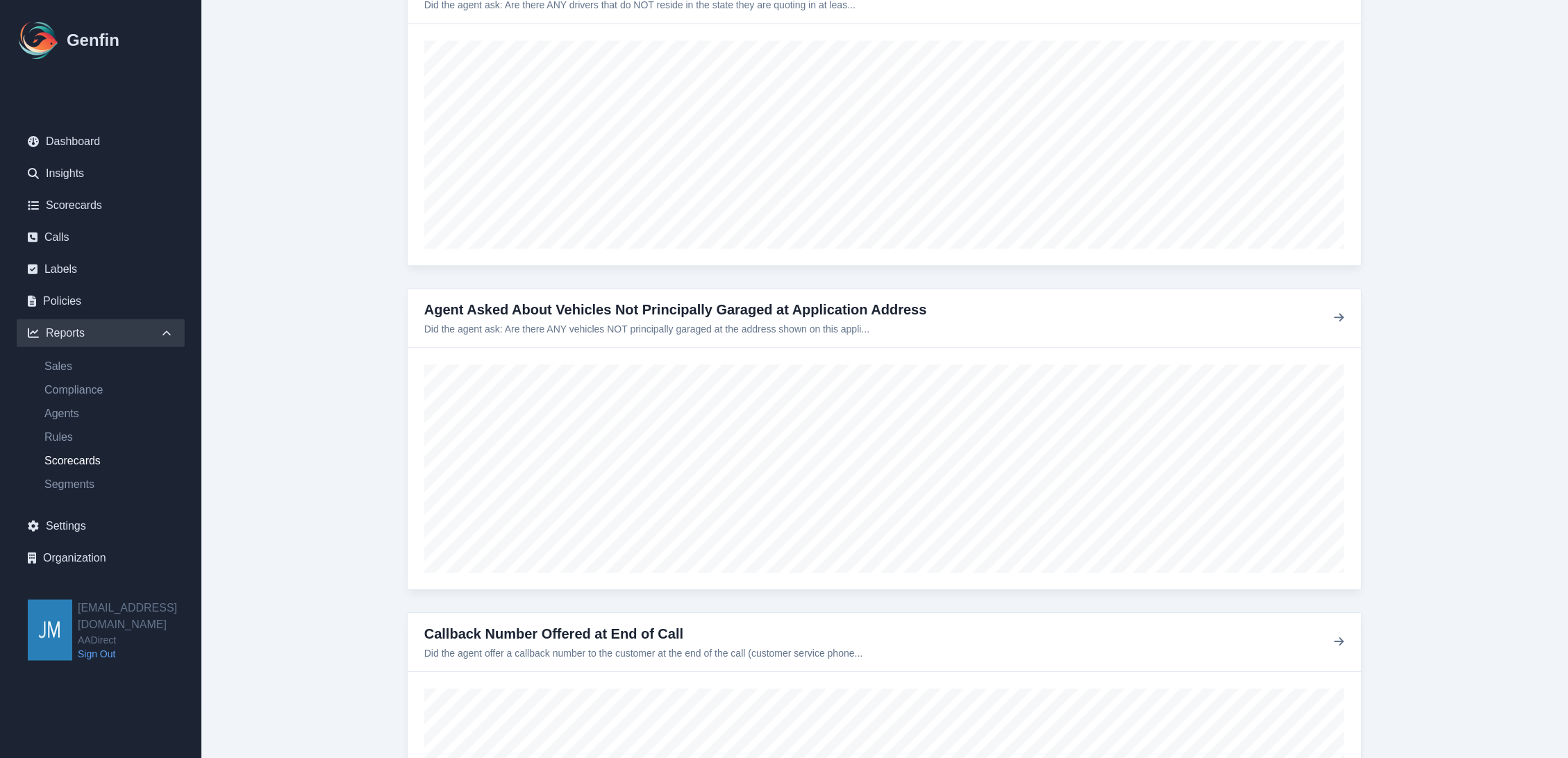
scroll to position [6443, 0]
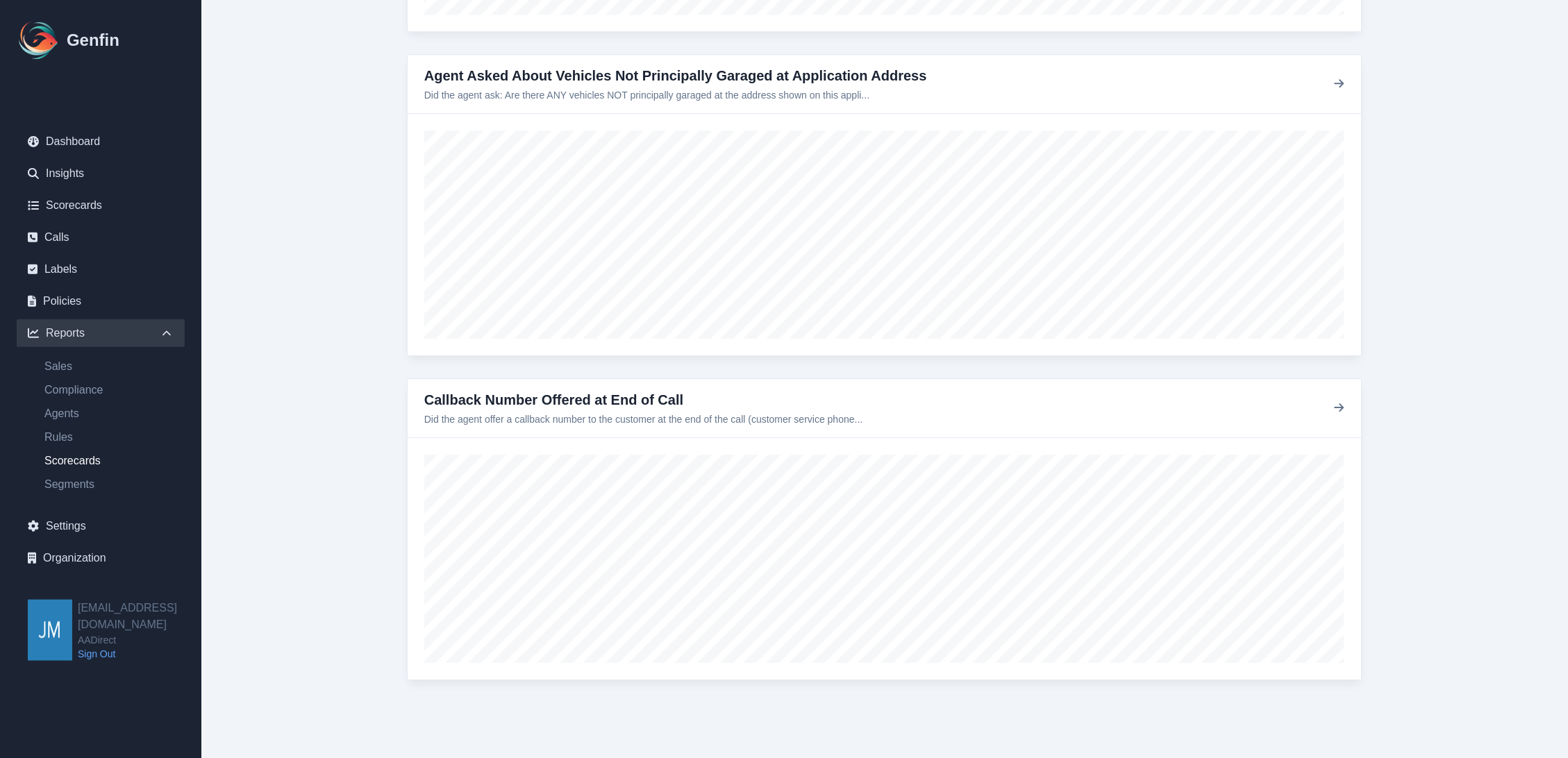
click at [62, 476] on link "Segments" at bounding box center [109, 485] width 151 height 17
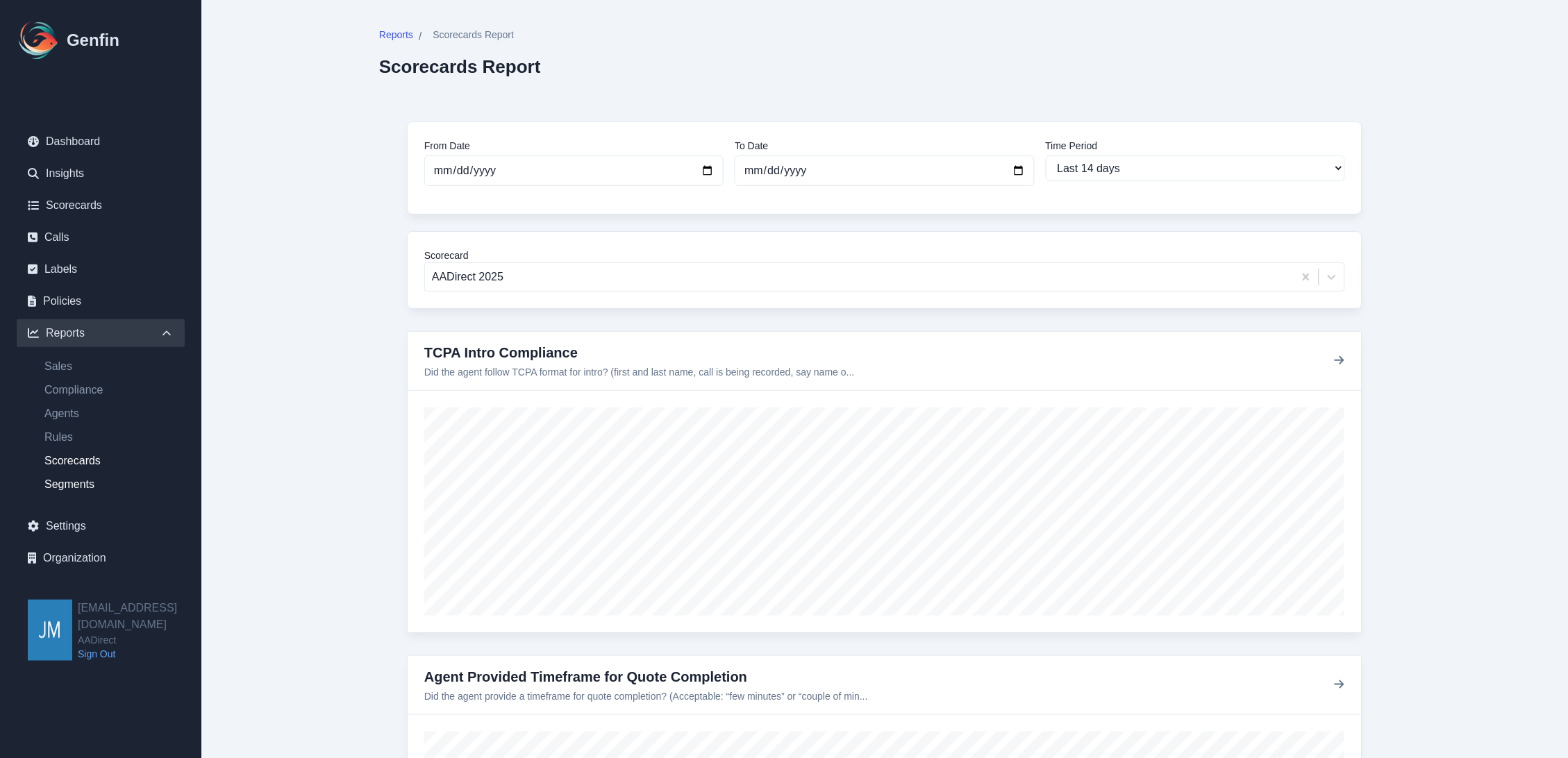
select select "14"
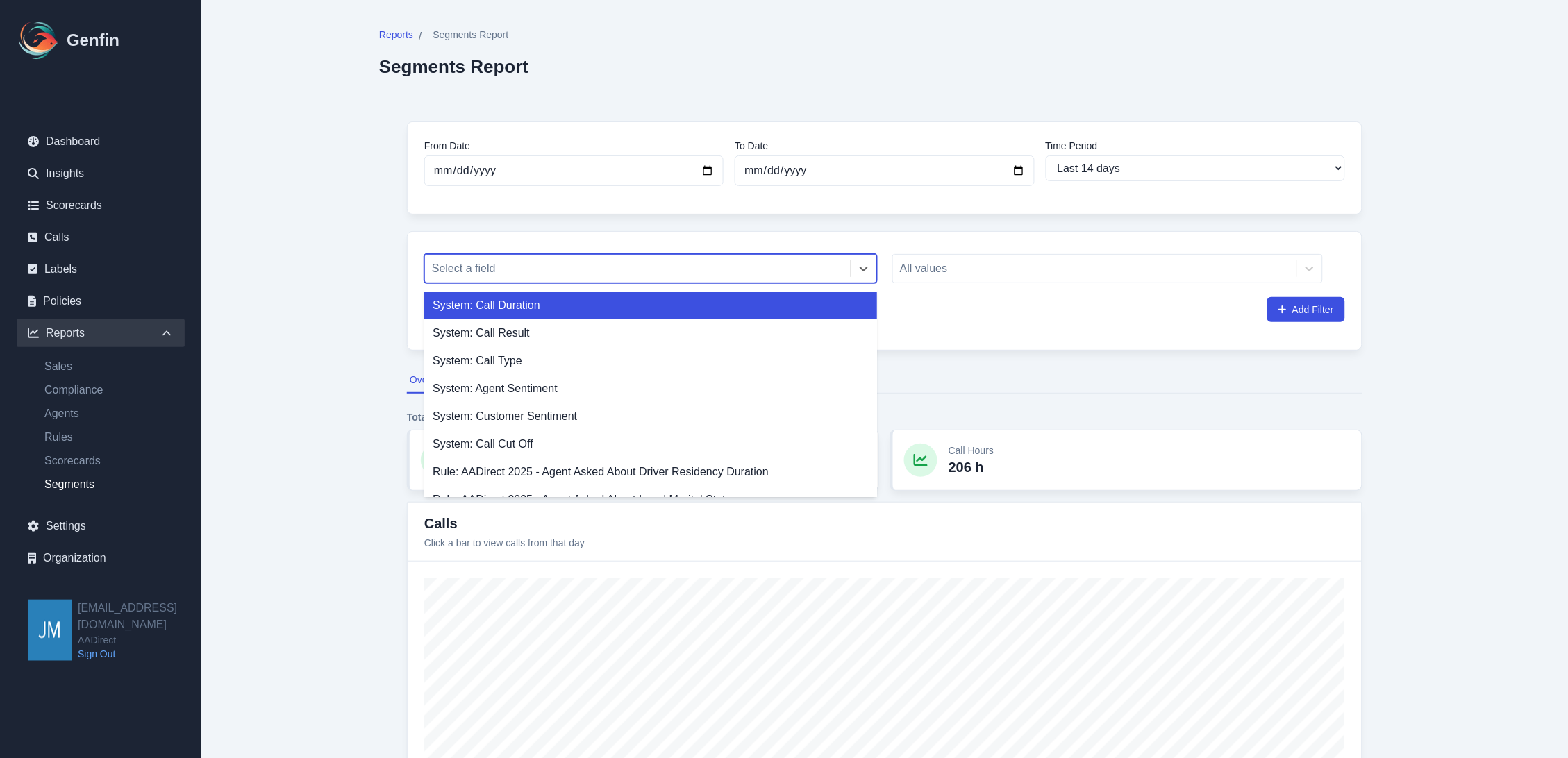
click at [689, 278] on div at bounding box center [638, 269] width 412 height 20
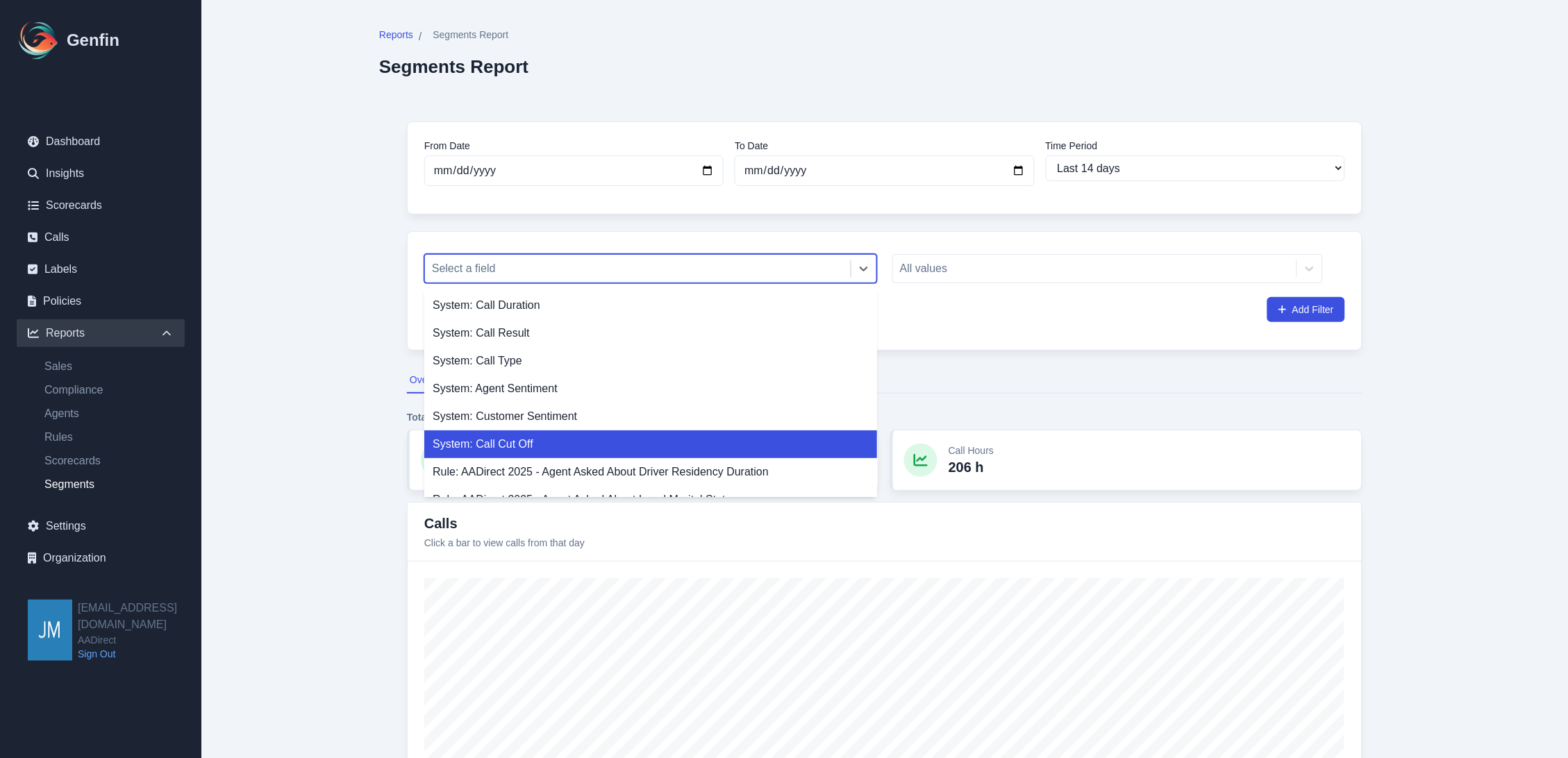
click at [652, 434] on div "System: Call Cut Off" at bounding box center [651, 445] width 453 height 28
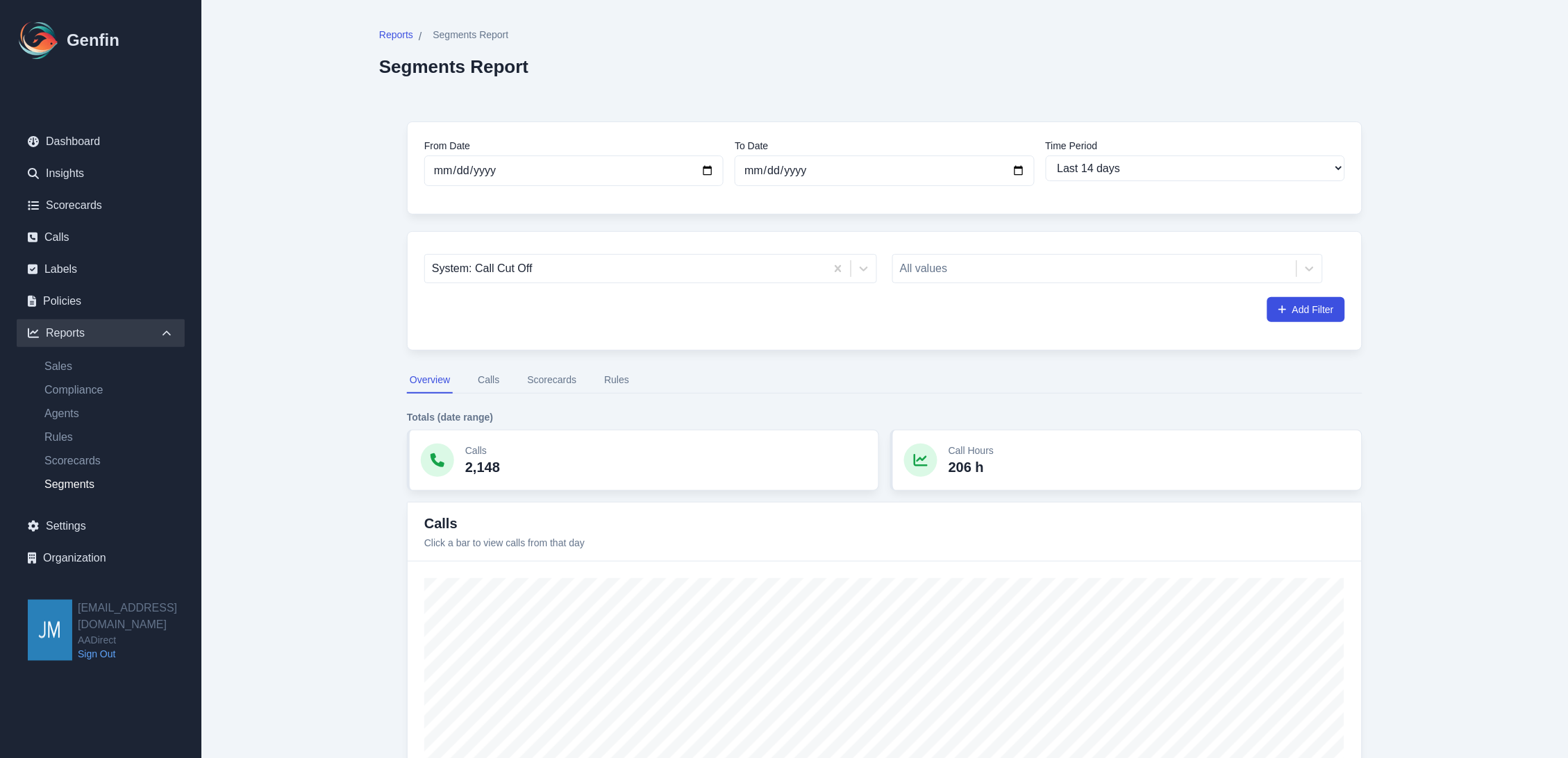
drag, startPoint x: 1560, startPoint y: 344, endPoint x: 1531, endPoint y: 337, distance: 29.8
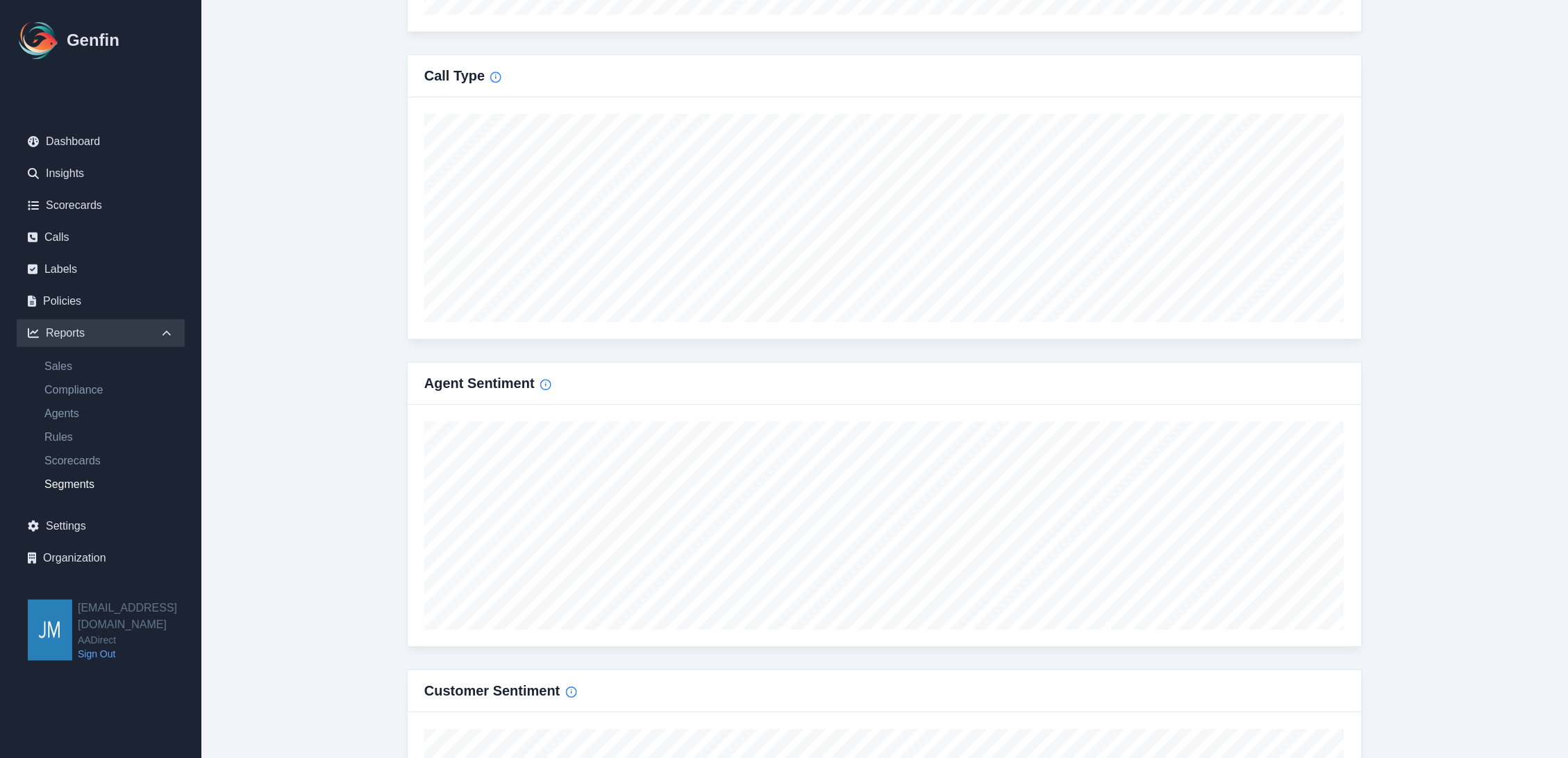
scroll to position [1157, 0]
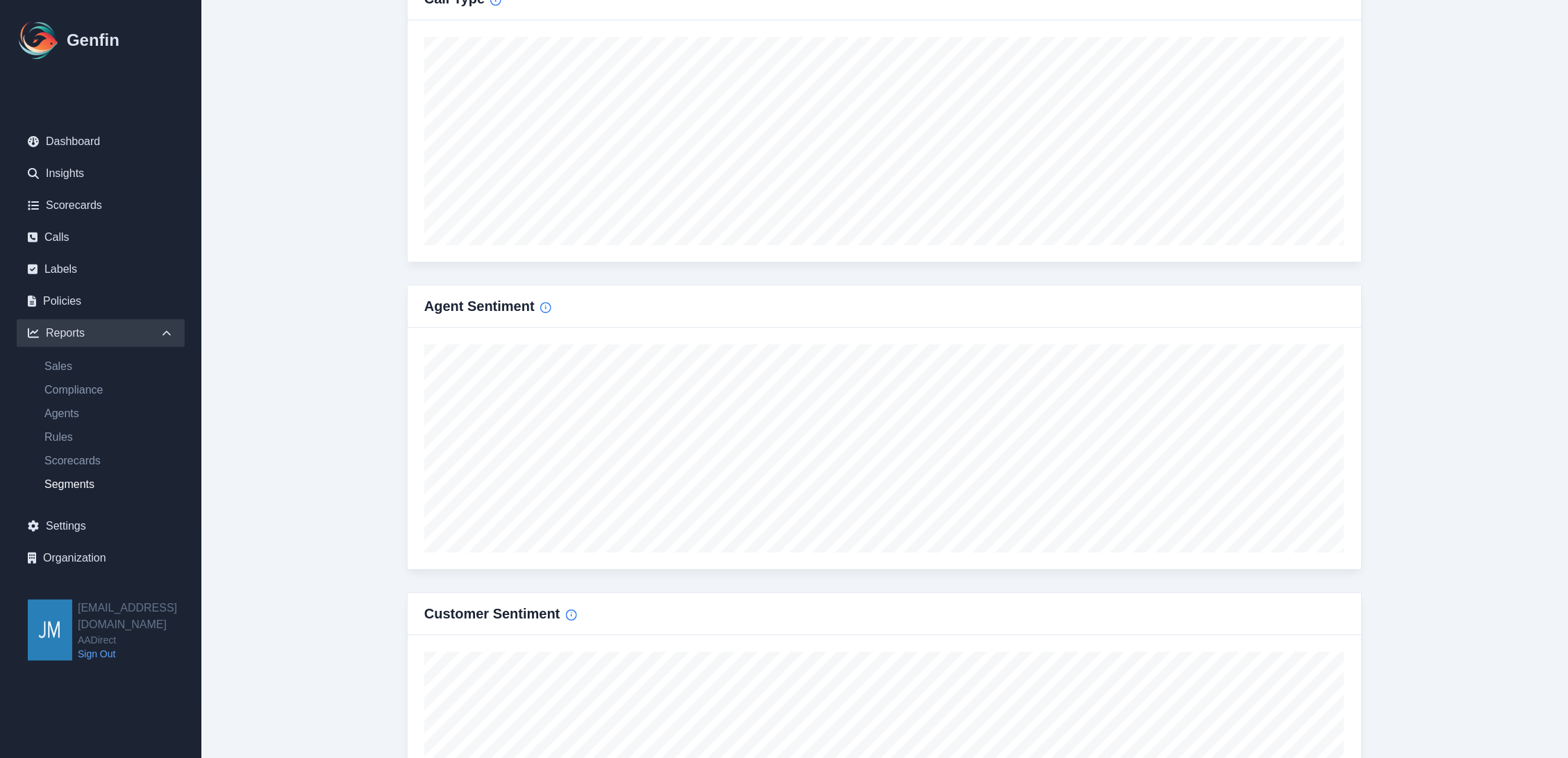
click at [484, 313] on h3 "Agent Sentiment" at bounding box center [488, 306] width 127 height 20
drag, startPoint x: 557, startPoint y: 302, endPoint x: 546, endPoint y: 303, distance: 11.0
click at [552, 303] on div "Agent Sentiment" at bounding box center [885, 306] width 921 height 20
click at [546, 303] on icon "Info" at bounding box center [545, 308] width 11 height 11
click at [692, 317] on div "Agent Sentiment" at bounding box center [884, 306] width 954 height 42
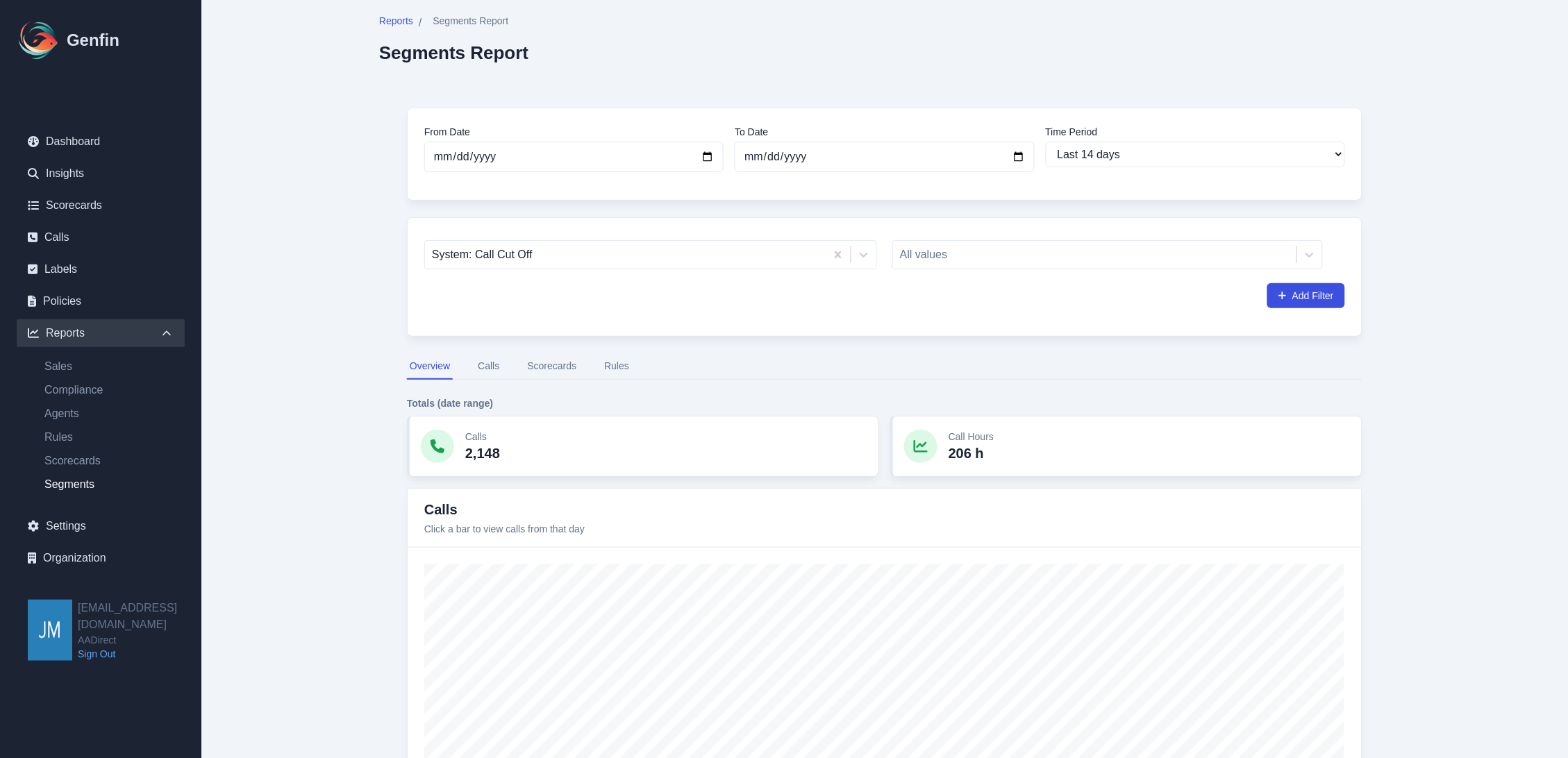
scroll to position [0, 0]
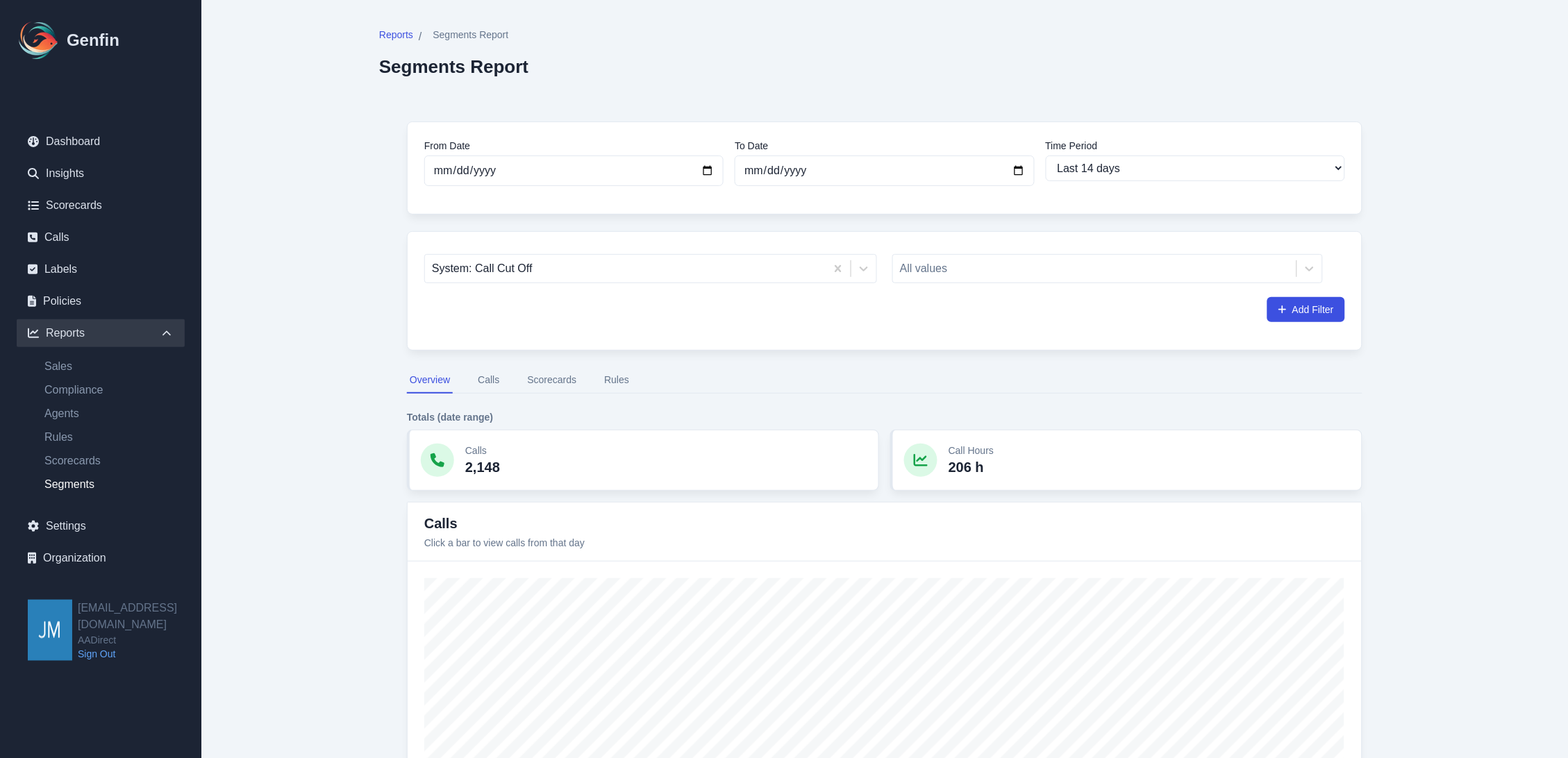
click at [66, 200] on link "Scorecards" at bounding box center [101, 206] width 168 height 28
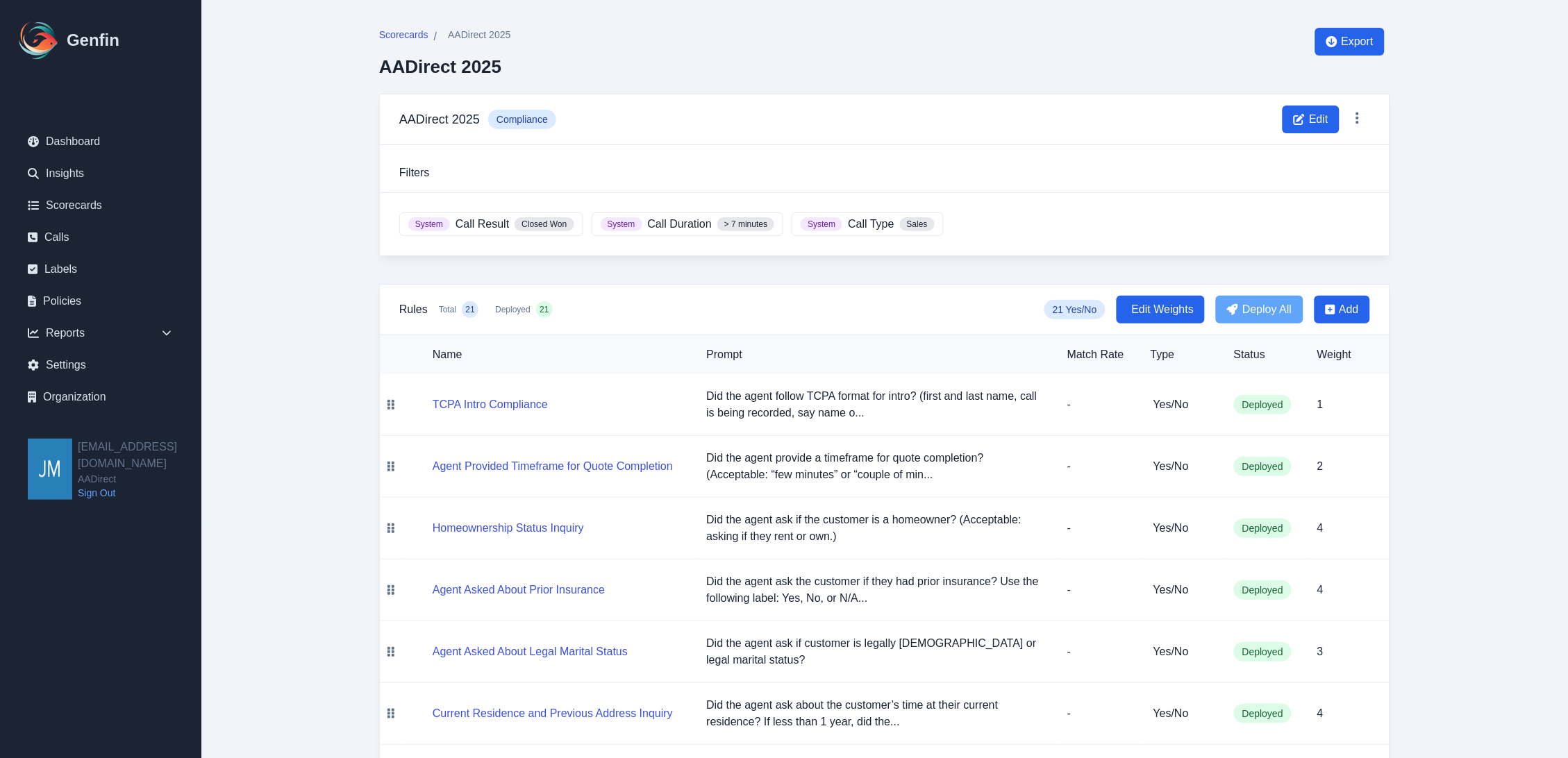
drag, startPoint x: 1489, startPoint y: 211, endPoint x: 1459, endPoint y: 175, distance: 46.9
click at [1355, 113] on icon at bounding box center [1357, 117] width 14 height 14
click at [1014, 91] on div "Scorecards / AADirect 2025 AADirect 2025 Export" at bounding box center [885, 61] width 1011 height 66
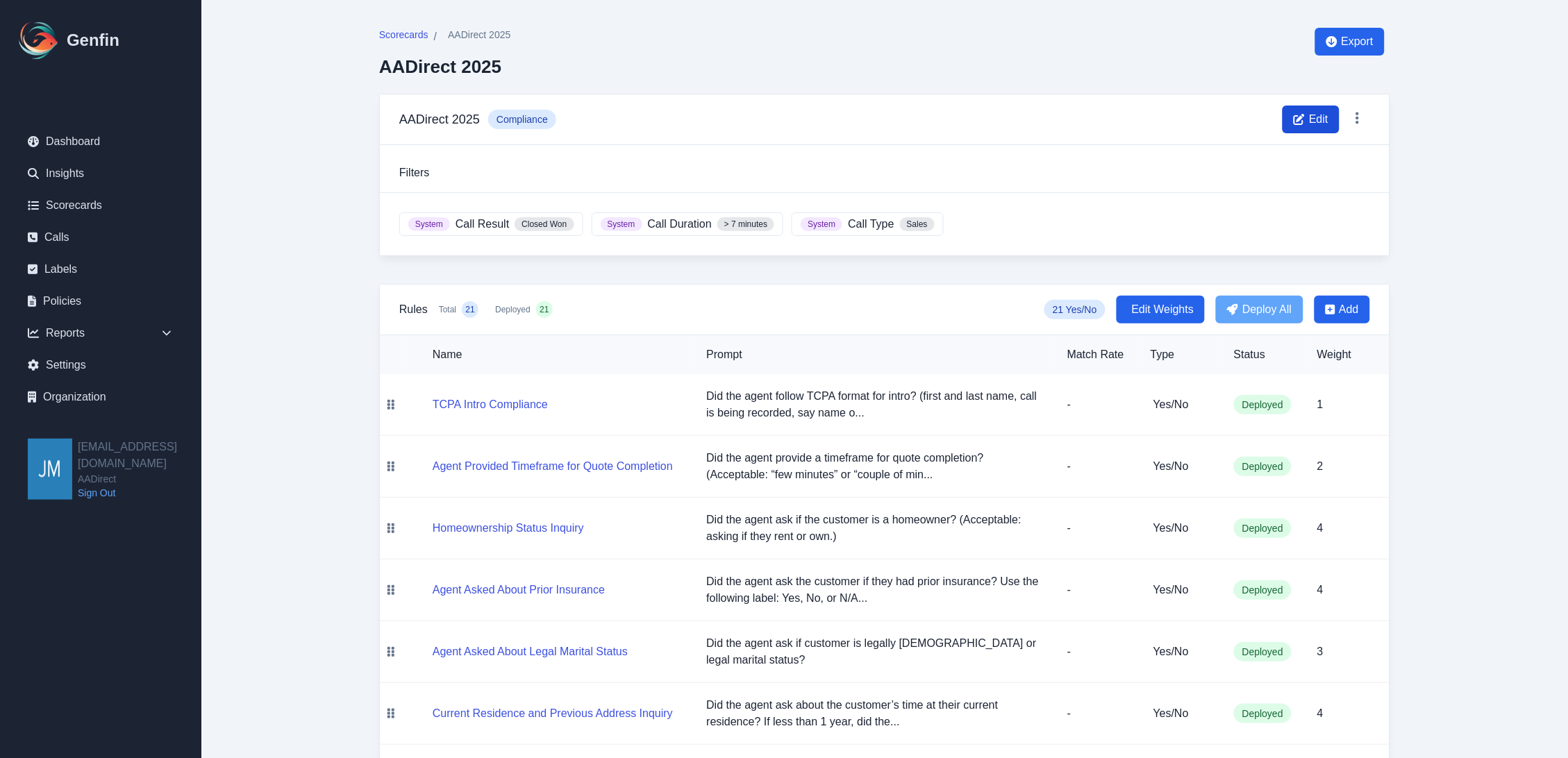
click at [1296, 127] on span "Edit" at bounding box center [1311, 119] width 57 height 28
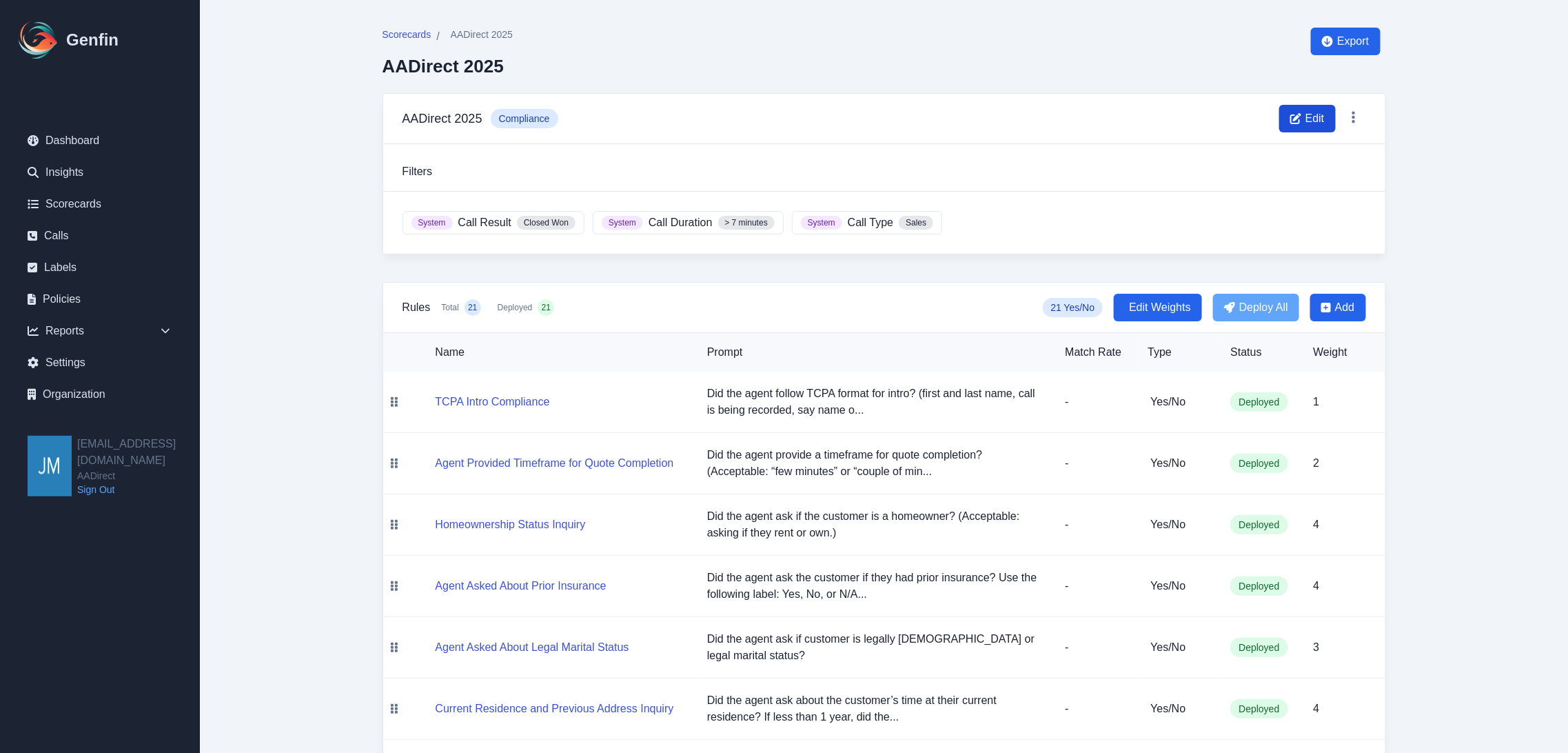
select select "compliance"
select select ">"
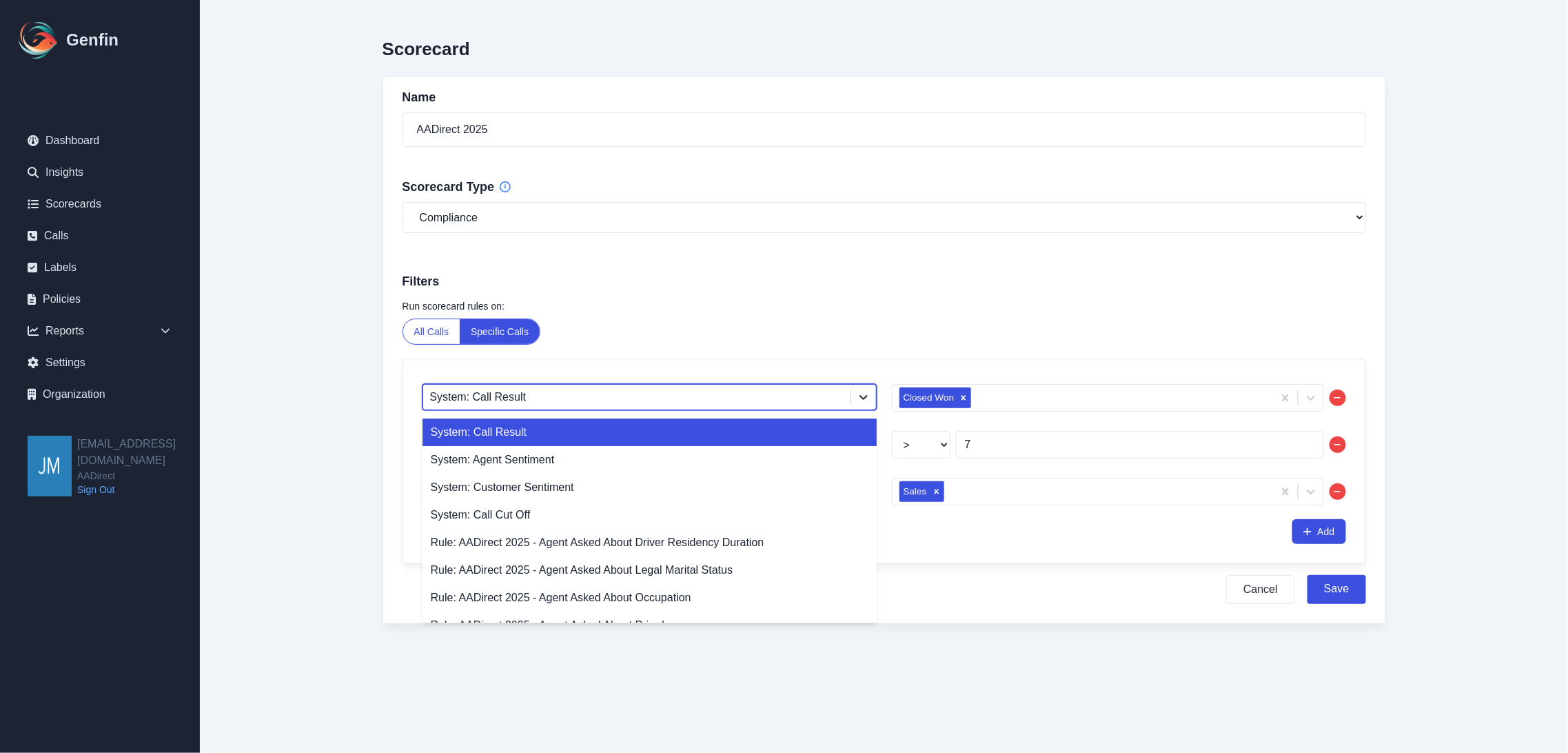
click at [866, 403] on icon at bounding box center [864, 397] width 14 height 14
click at [349, 234] on main "Scorecard Name AADirect 2025 Scorecard Type General Compliance Sales Filters Ru…" at bounding box center [884, 340] width 1368 height 680
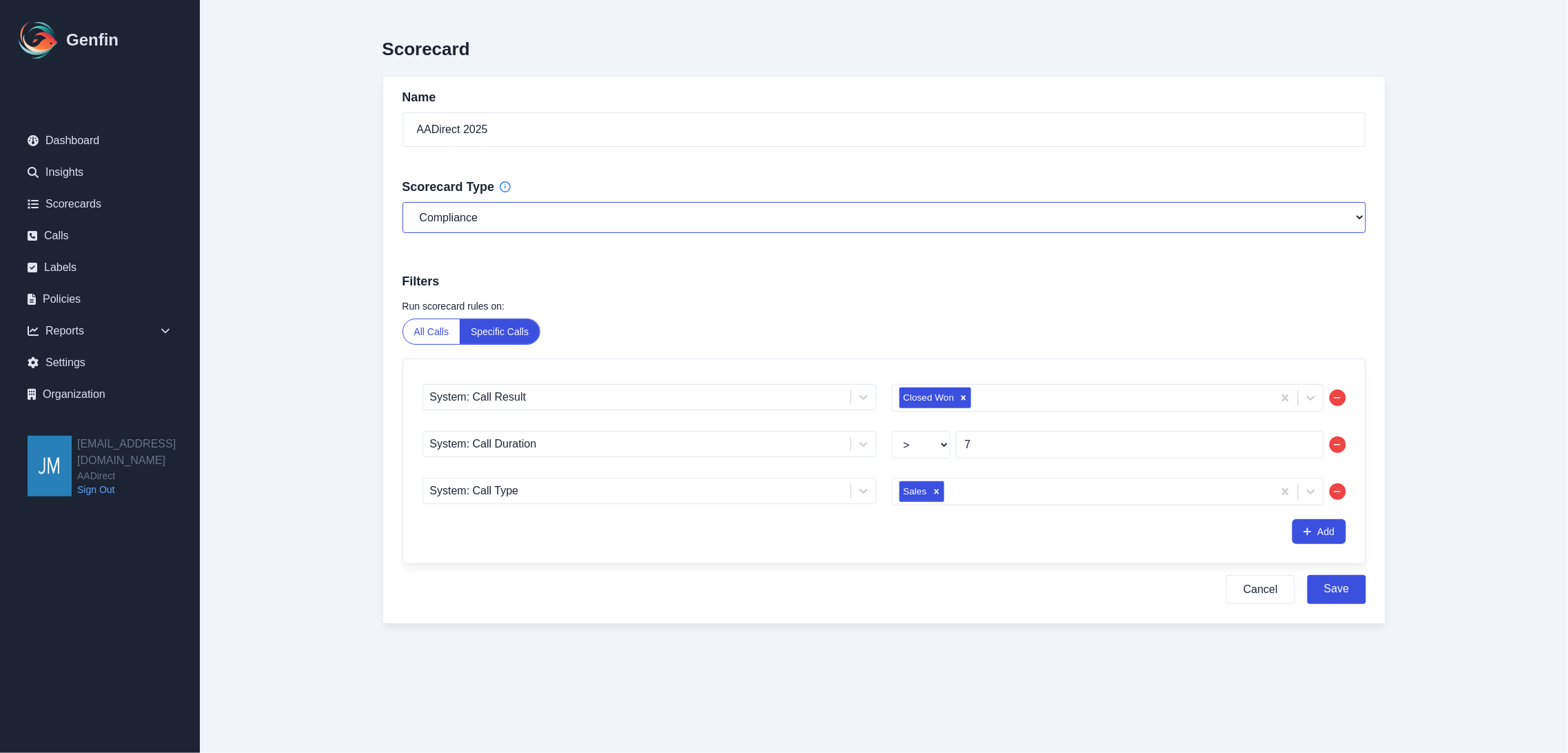
click at [485, 222] on select "General Compliance Sales" at bounding box center [884, 218] width 964 height 31
select select "general"
click at [403, 202] on select "General Compliance Sales" at bounding box center [884, 218] width 964 height 31
click at [677, 222] on select "General Compliance Sales" at bounding box center [884, 218] width 964 height 31
click at [403, 202] on select "General Compliance Sales" at bounding box center [884, 218] width 964 height 31
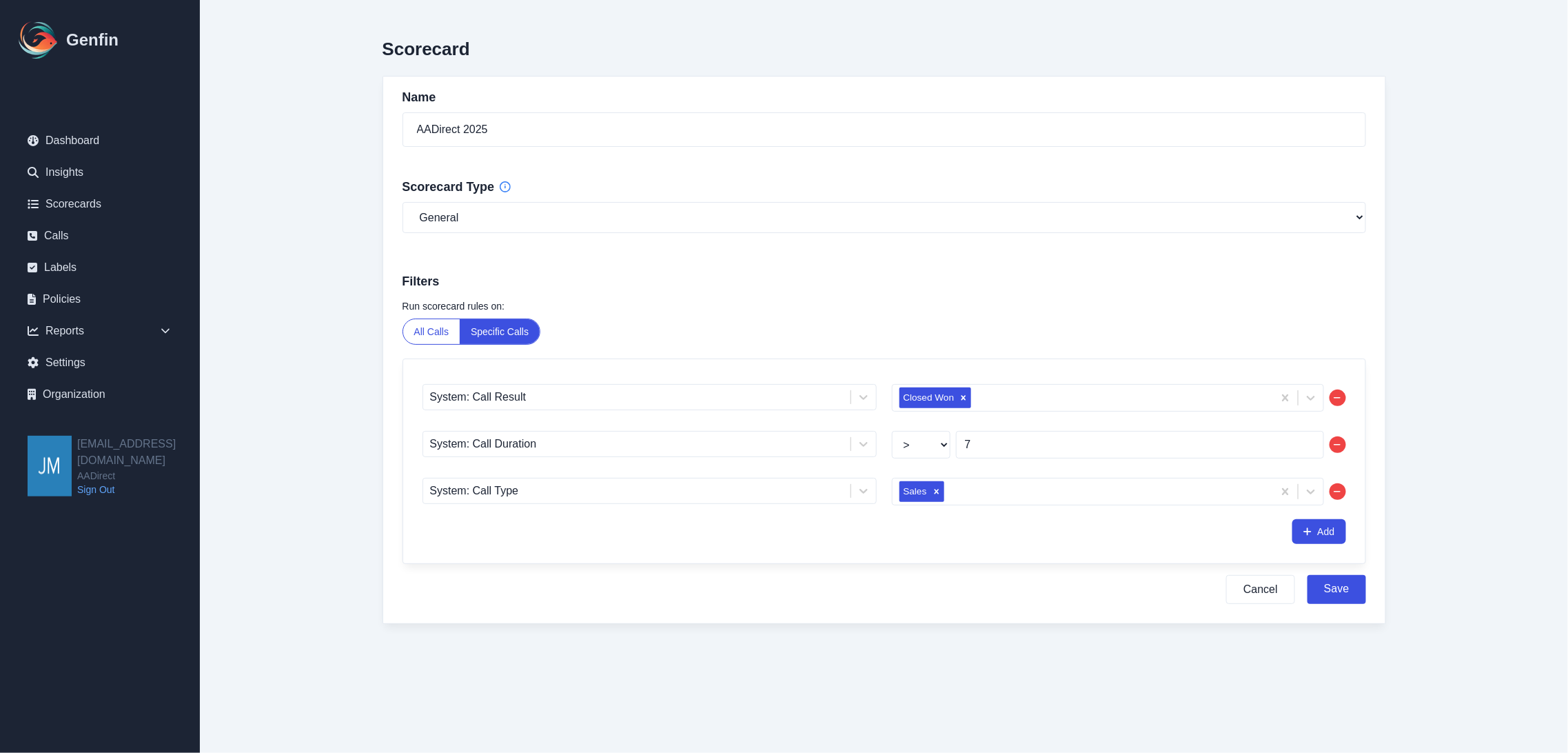
click at [431, 331] on button "All Calls" at bounding box center [432, 332] width 57 height 25
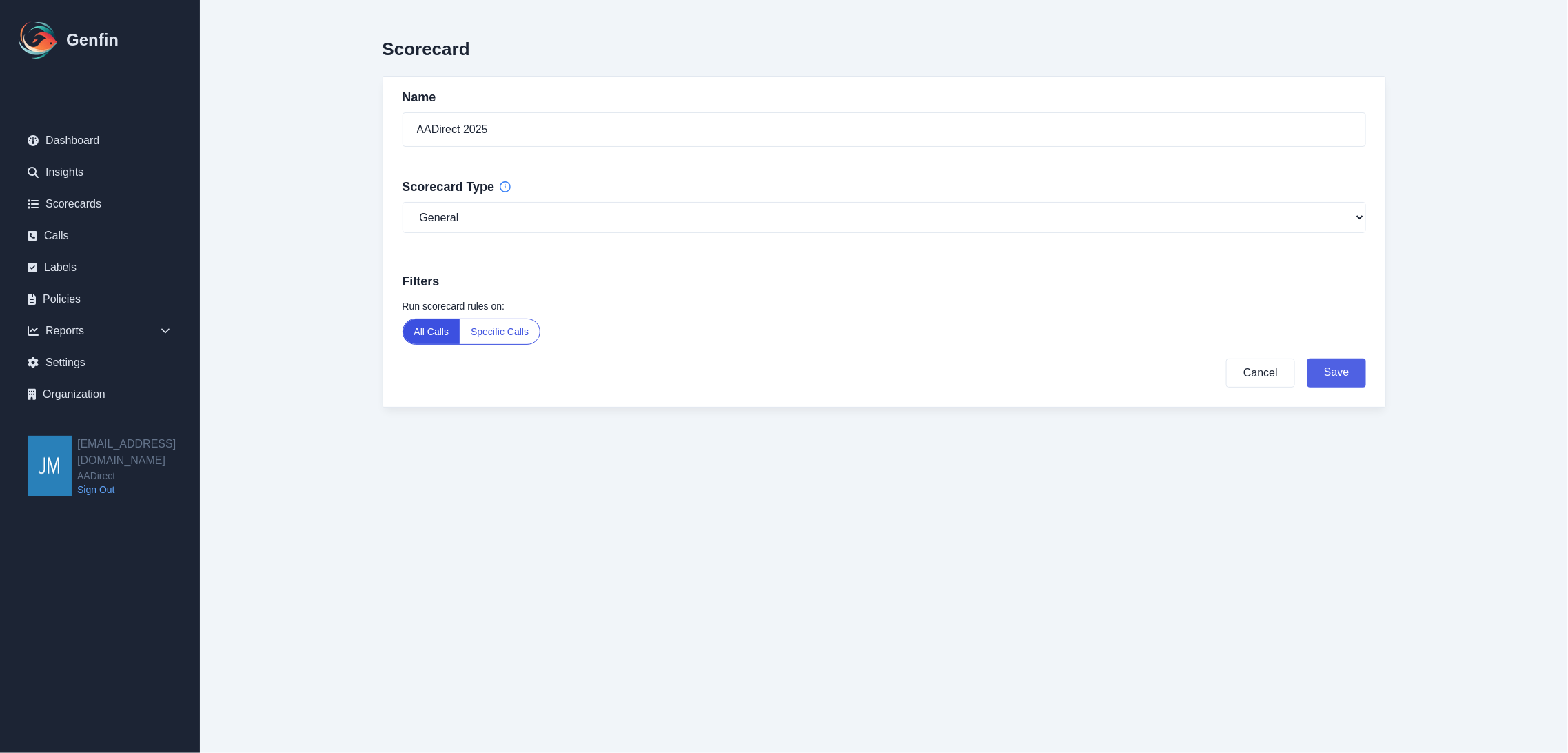
click at [1346, 374] on button "Save" at bounding box center [1337, 372] width 58 height 29
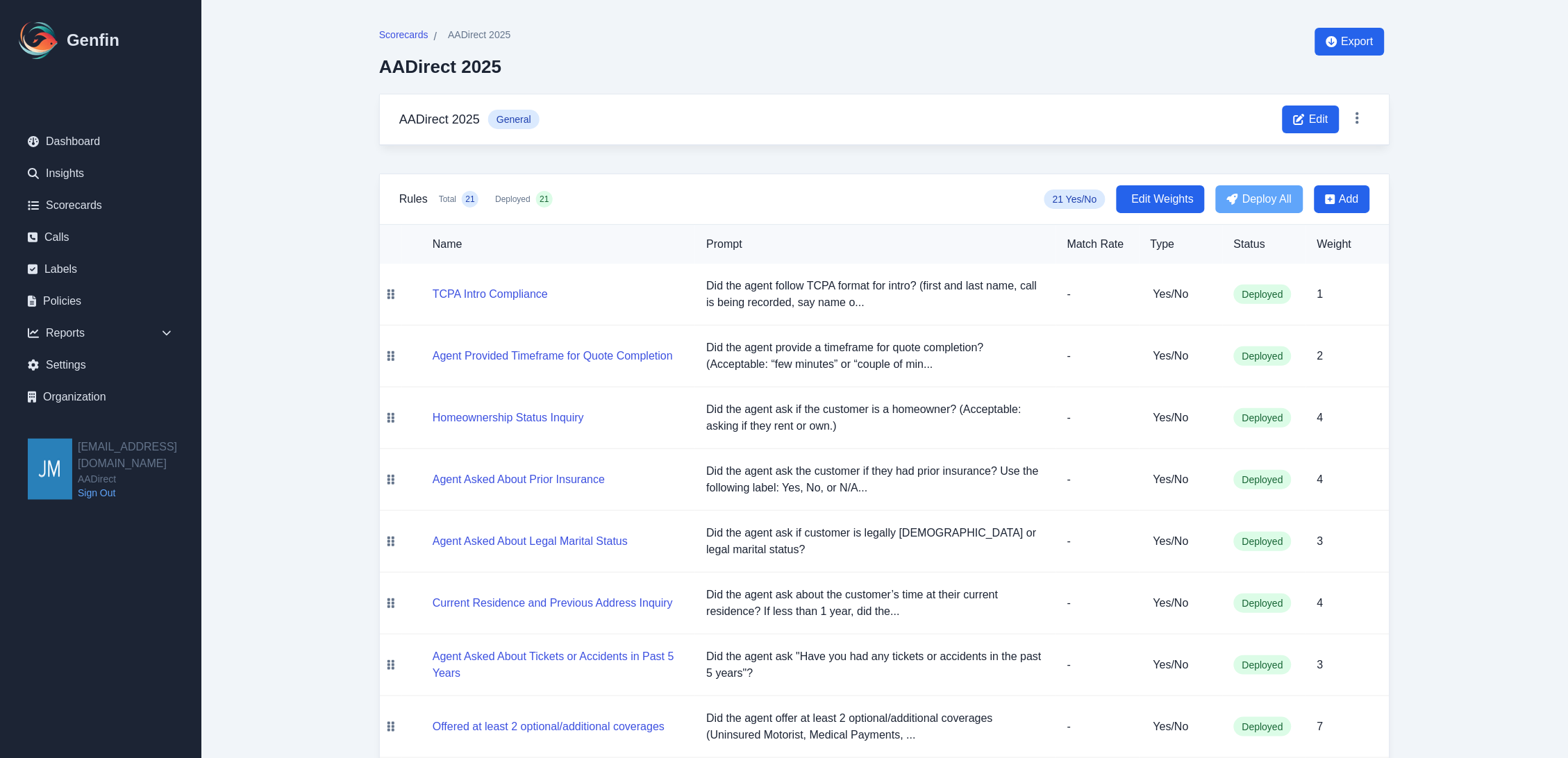
click at [679, 69] on div "Scorecards / AADirect 2025 AADirect 2025 Export" at bounding box center [885, 61] width 1011 height 66
click at [409, 29] on span "Scorecards" at bounding box center [404, 34] width 49 height 14
click at [382, 36] on span "Scorecards" at bounding box center [404, 34] width 49 height 14
click at [66, 199] on link "Scorecards" at bounding box center [101, 206] width 168 height 28
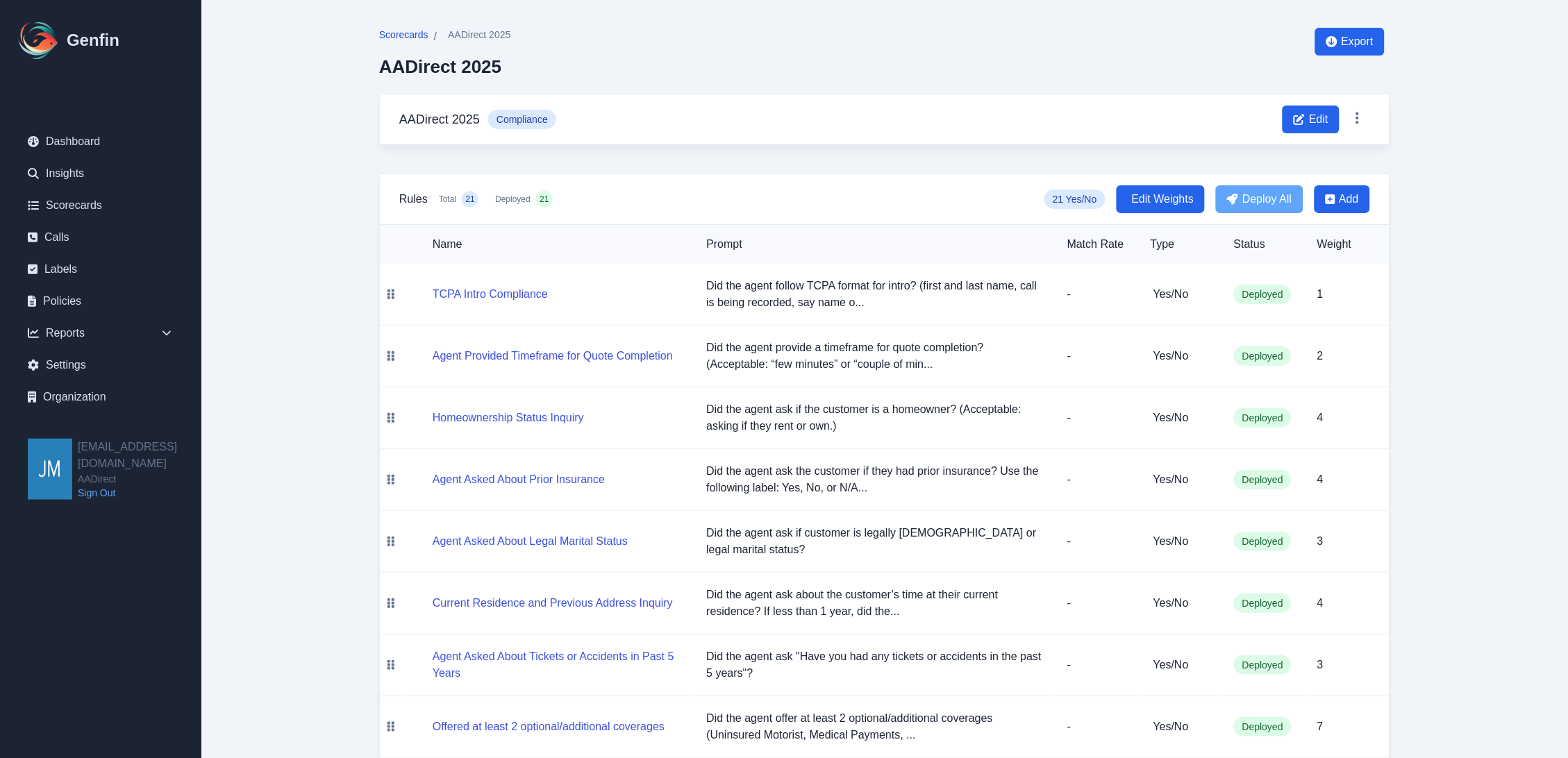
click at [403, 32] on span "Scorecards" at bounding box center [404, 34] width 49 height 14
click at [475, 34] on span "AADirect 2025" at bounding box center [478, 34] width 62 height 14
click at [1355, 116] on icon at bounding box center [1357, 117] width 14 height 14
click at [1196, 96] on div "AADirect 2025 Compliance Edit" at bounding box center [884, 119] width 1010 height 50
click at [426, 119] on h3 "AADirect 2025" at bounding box center [439, 119] width 80 height 20
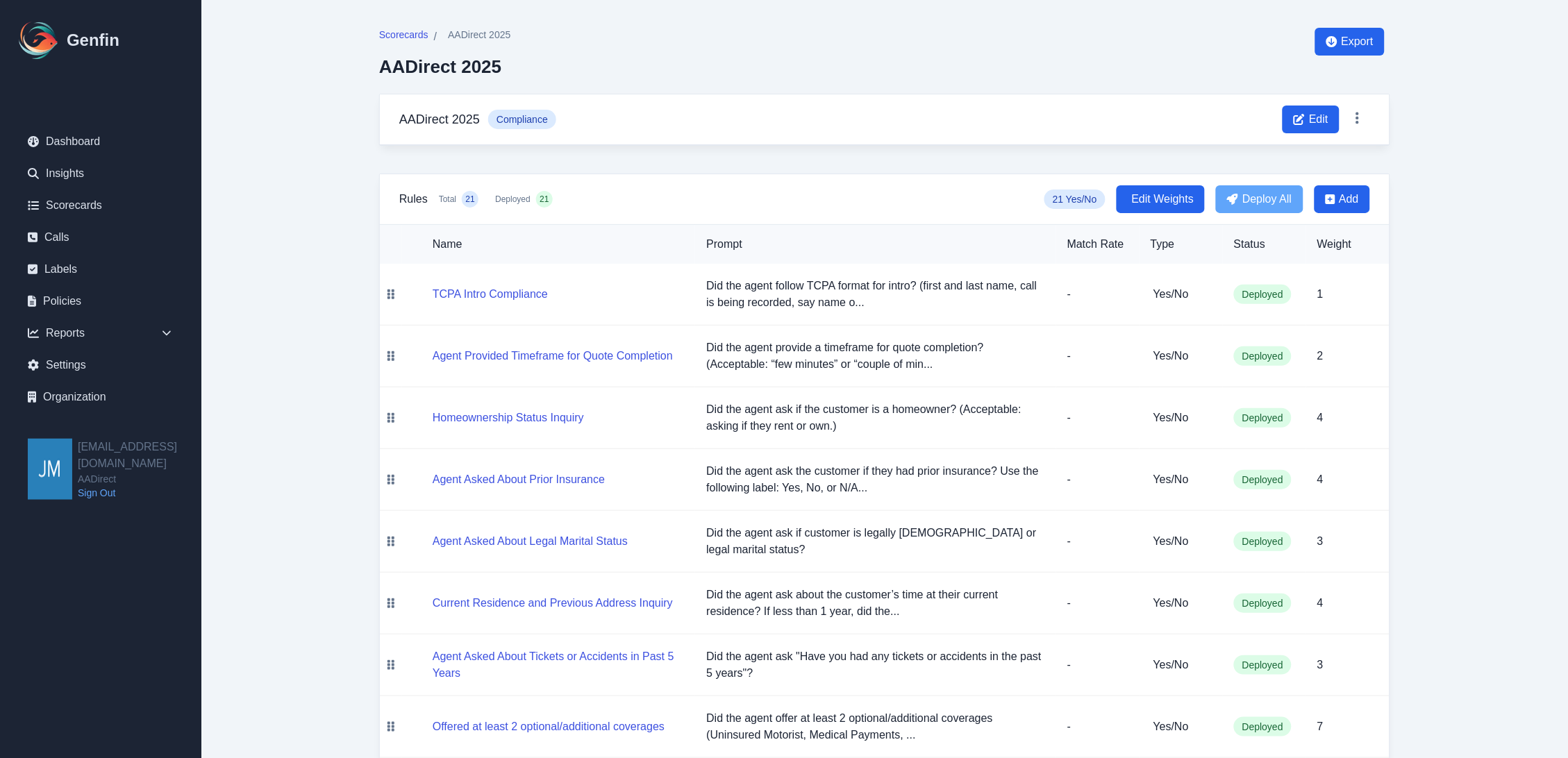
click at [530, 121] on span "Compliance" at bounding box center [522, 119] width 68 height 20
click at [413, 30] on span "Scorecards" at bounding box center [404, 34] width 49 height 14
click at [400, 33] on span "Scorecards" at bounding box center [404, 34] width 49 height 14
click at [107, 204] on link "Scorecards" at bounding box center [101, 206] width 168 height 28
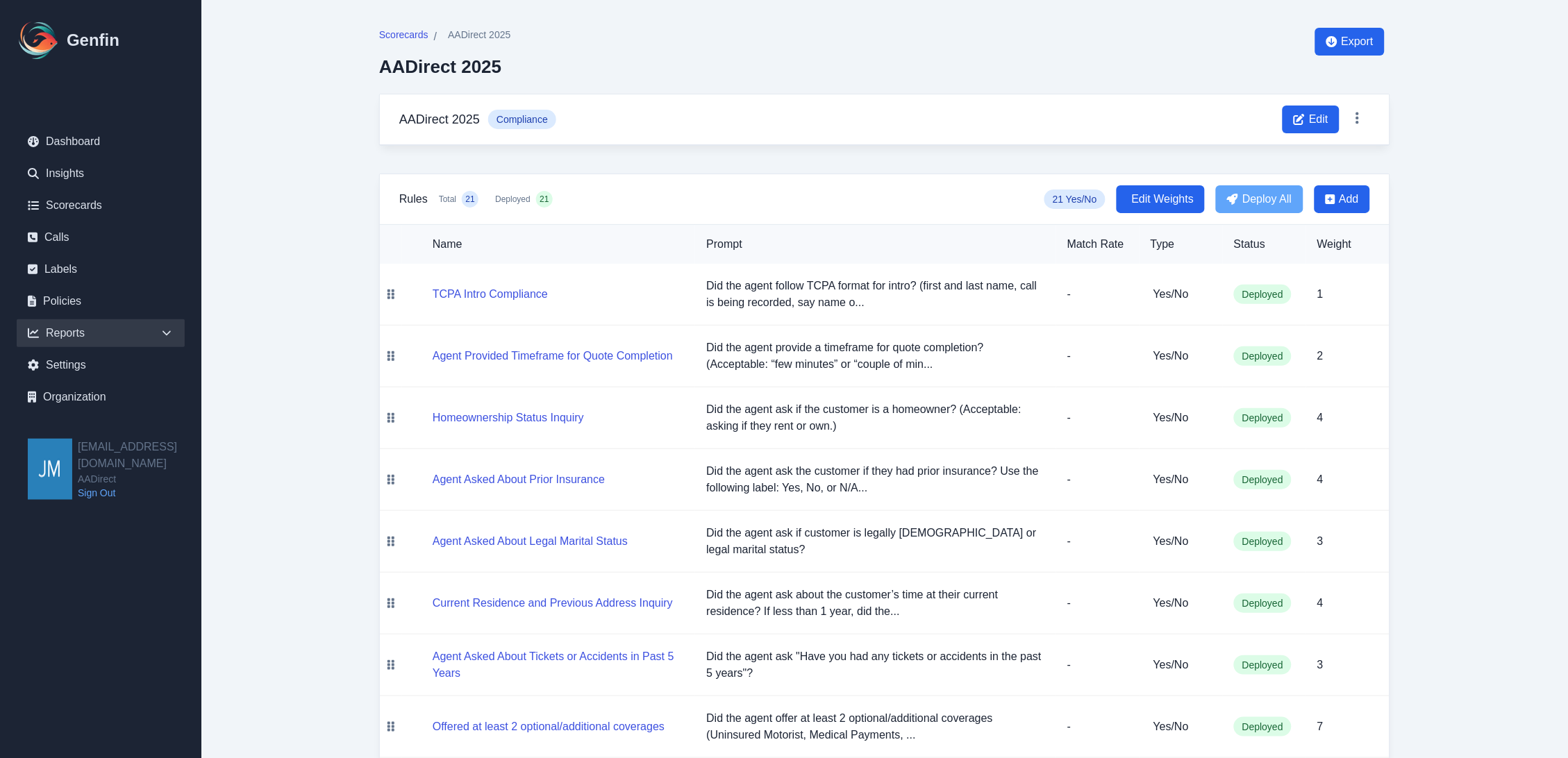
click at [168, 327] on icon at bounding box center [166, 333] width 14 height 14
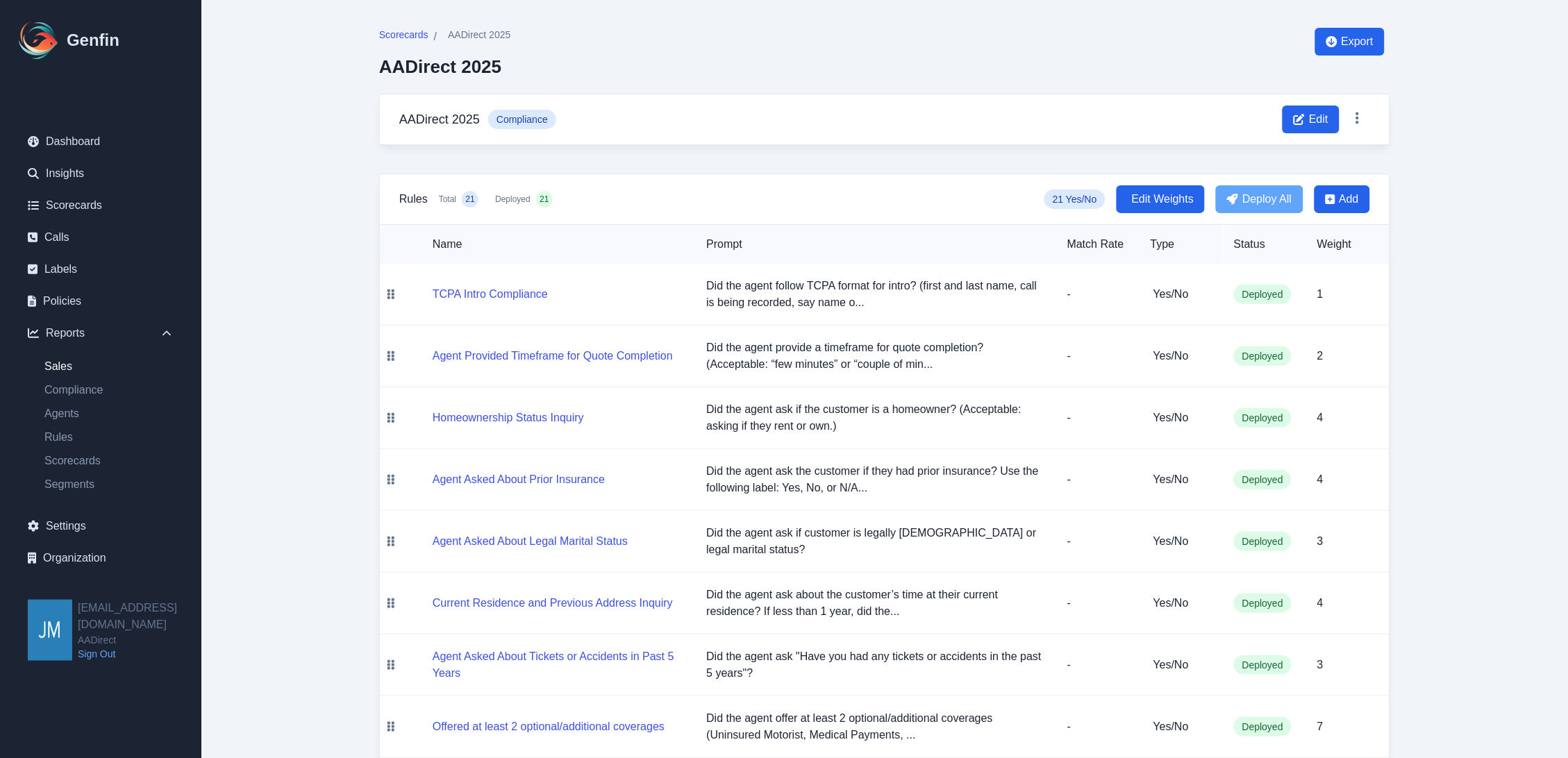
click at [137, 365] on link "Sales" at bounding box center [109, 366] width 151 height 17
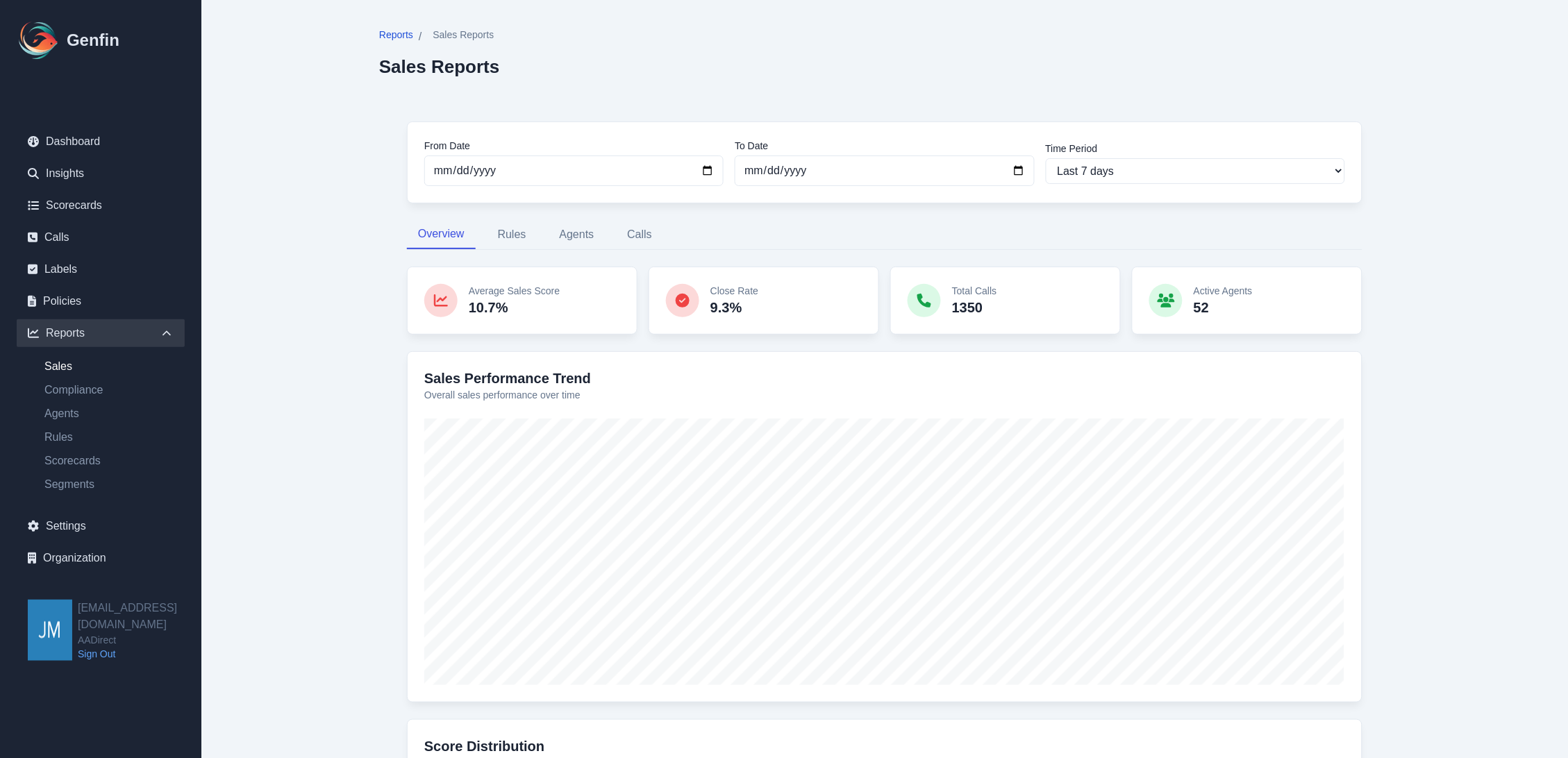
click at [392, 34] on span "Reports" at bounding box center [396, 34] width 34 height 14
click at [377, 120] on div "Reports / Sales Reports Sales Reports From Date [DATE] To Date [DATE] Time Peri…" at bounding box center [885, 572] width 1066 height 1143
click at [357, 275] on div "Reports / Sales Reports Sales Reports From Date [DATE] To Date [DATE] Time Peri…" at bounding box center [885, 572] width 1066 height 1143
click at [73, 457] on link "Scorecards" at bounding box center [109, 462] width 151 height 17
select select "14"
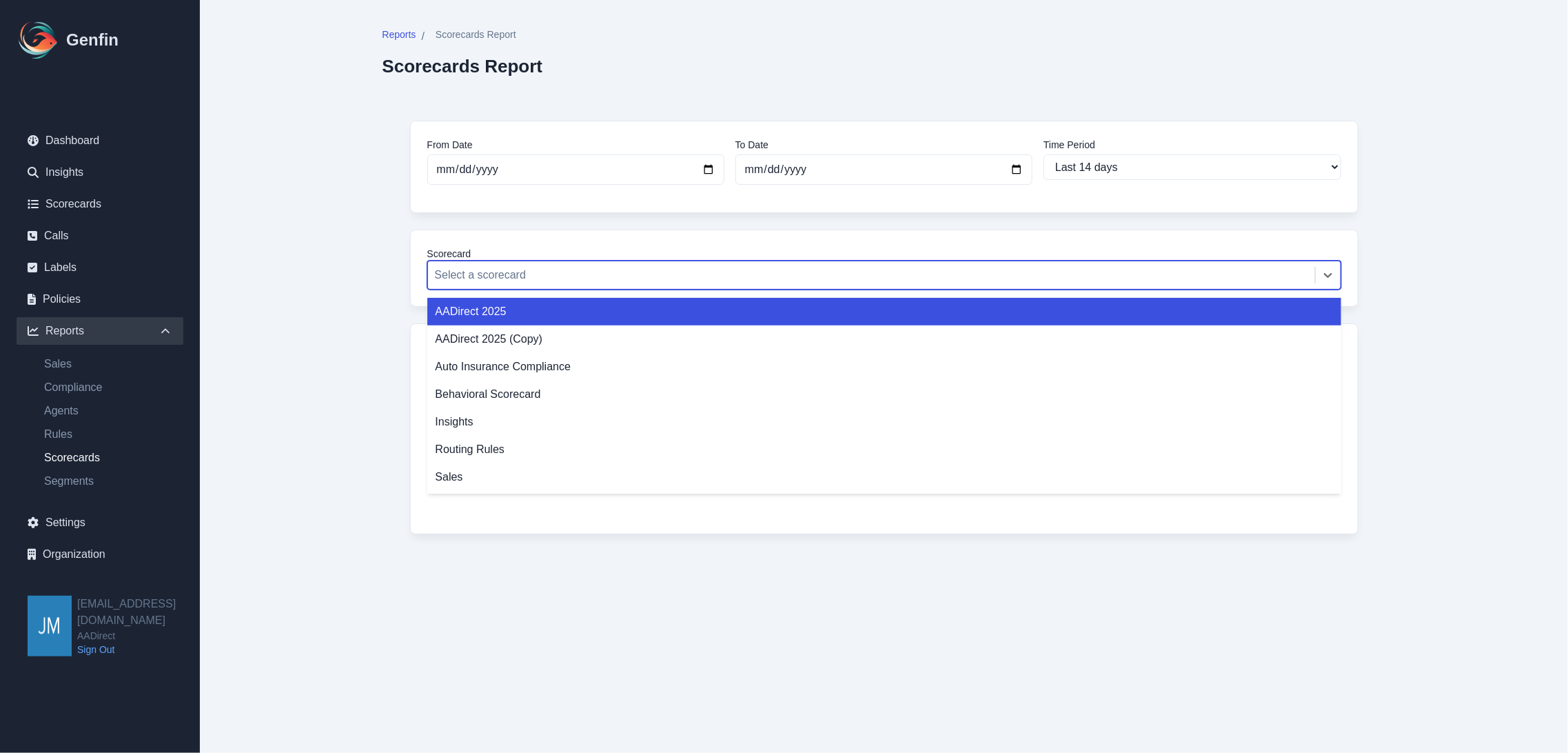
click at [628, 273] on div at bounding box center [872, 275] width 874 height 19
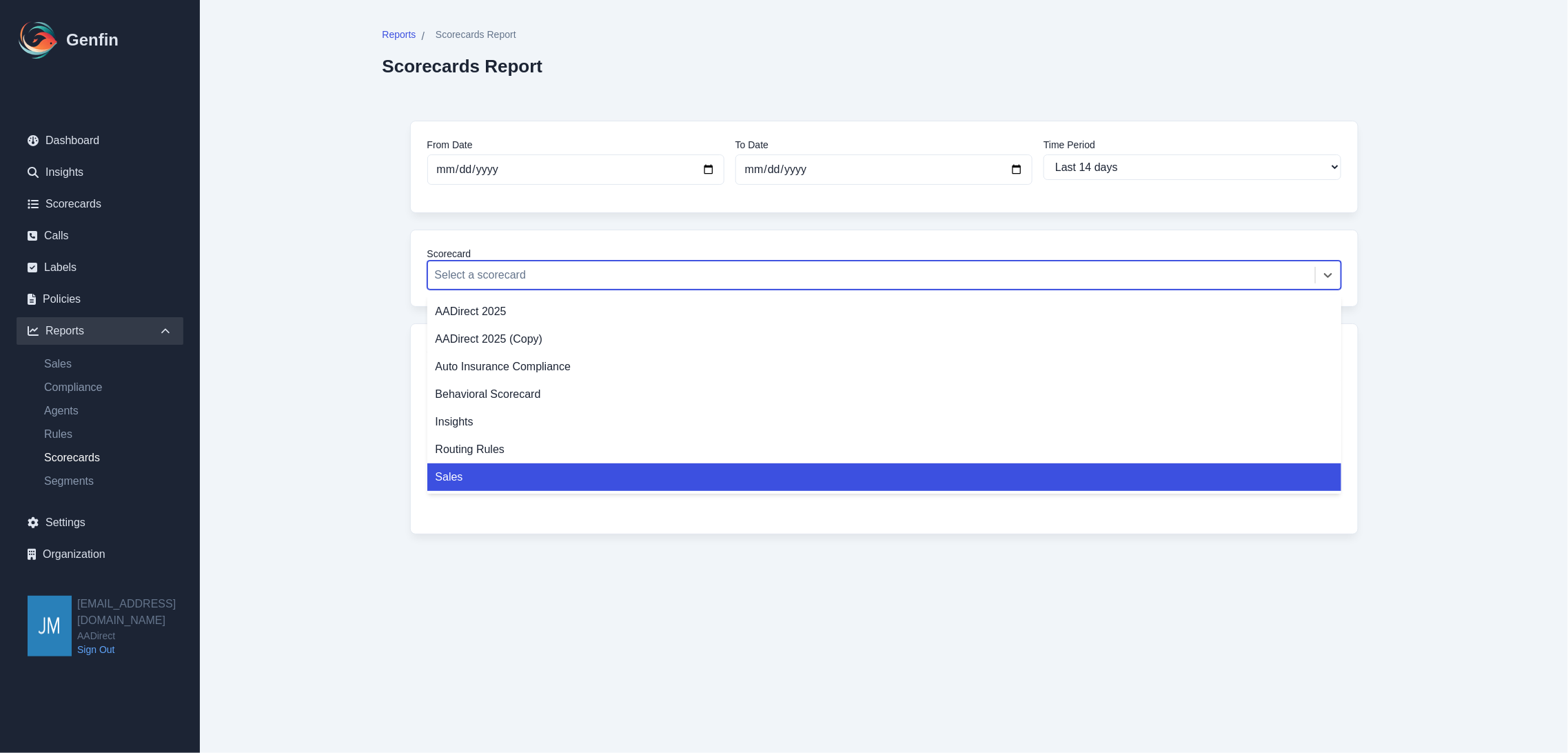
click at [438, 488] on div "Sales" at bounding box center [885, 477] width 915 height 28
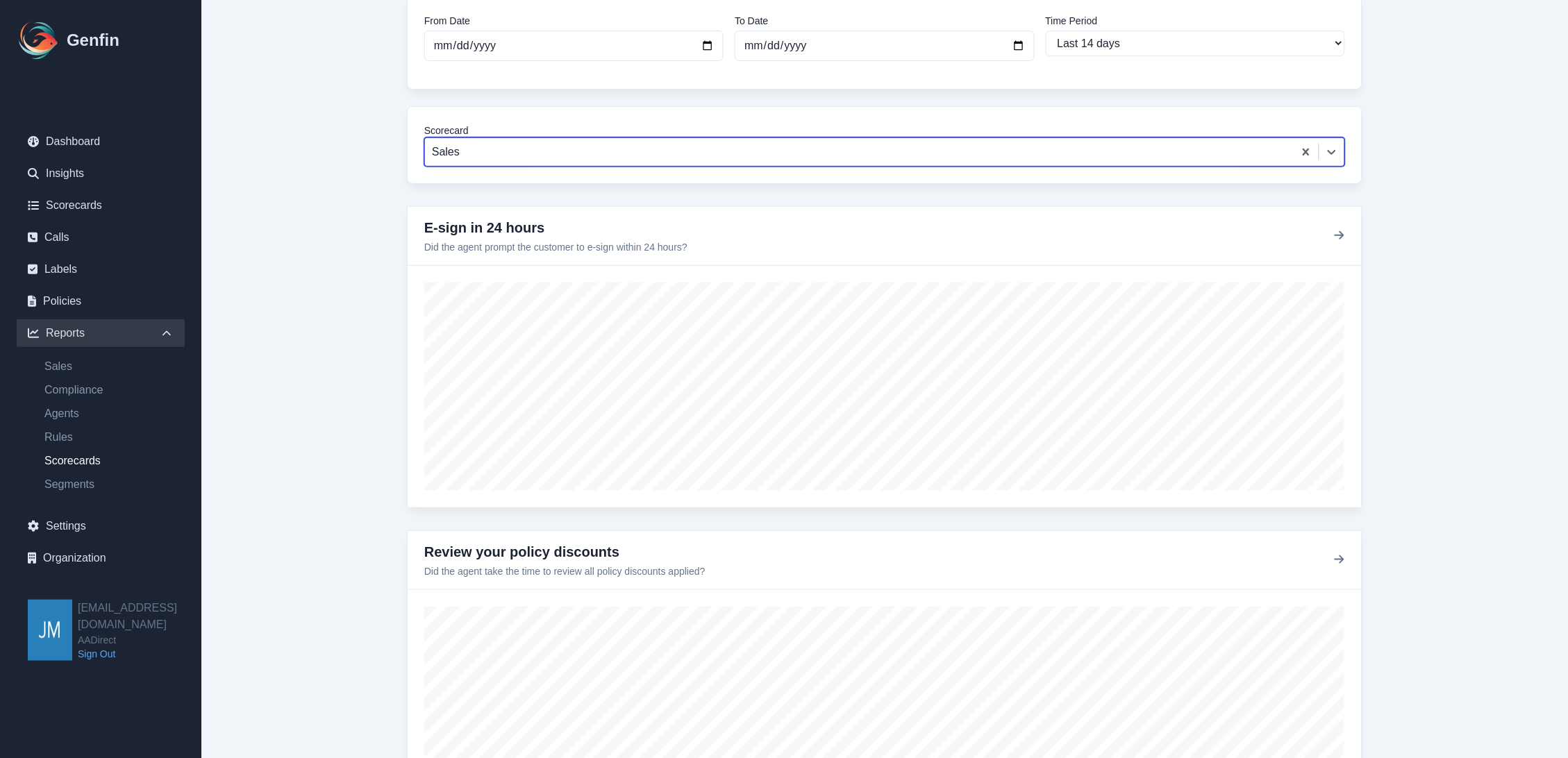
scroll to position [278, 0]
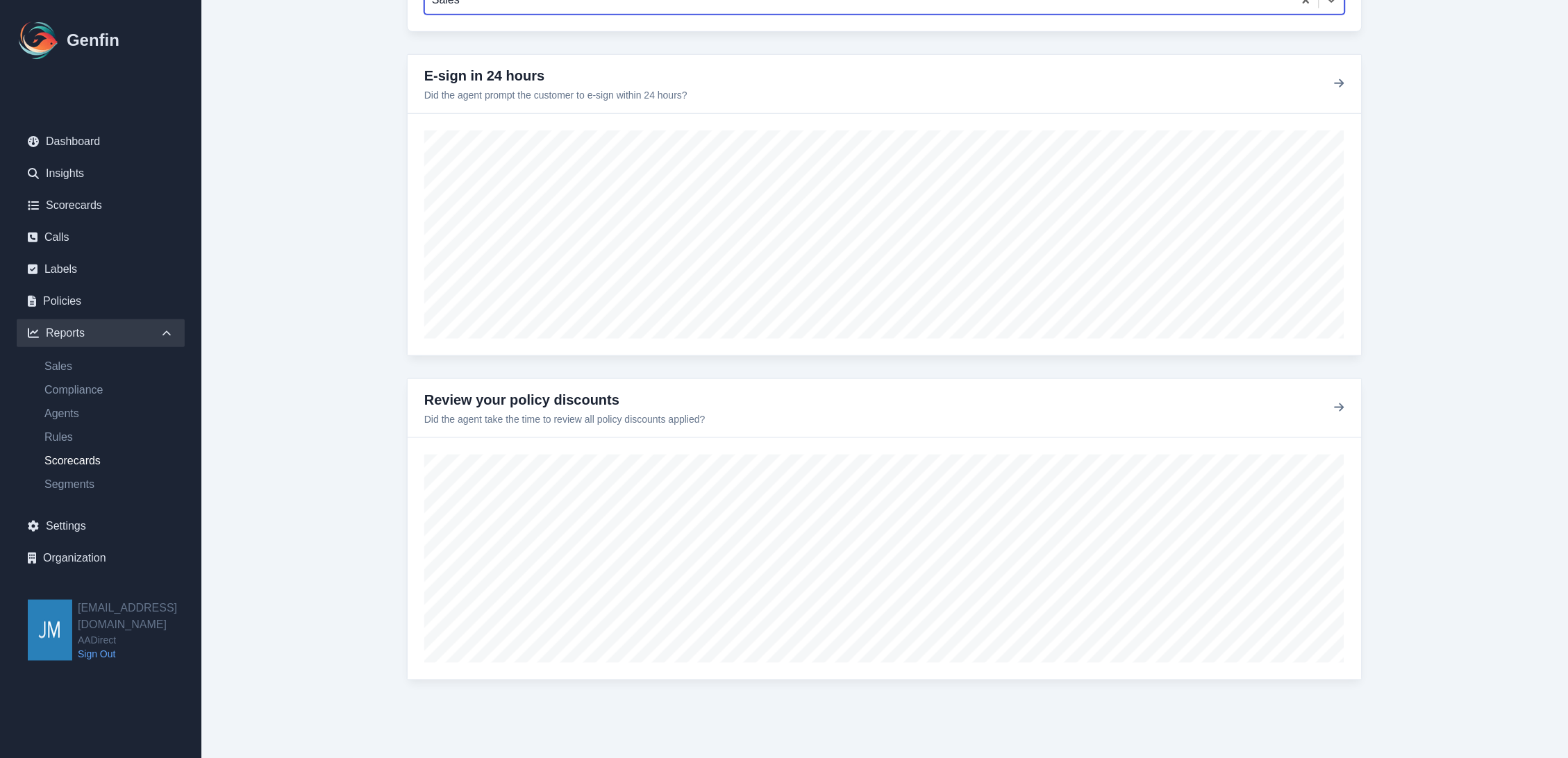
click at [1464, 363] on main "Reports / Scorecards Report Scorecards Report From Date 2025-09-01 To Date 2025…" at bounding box center [885, 241] width 1367 height 1035
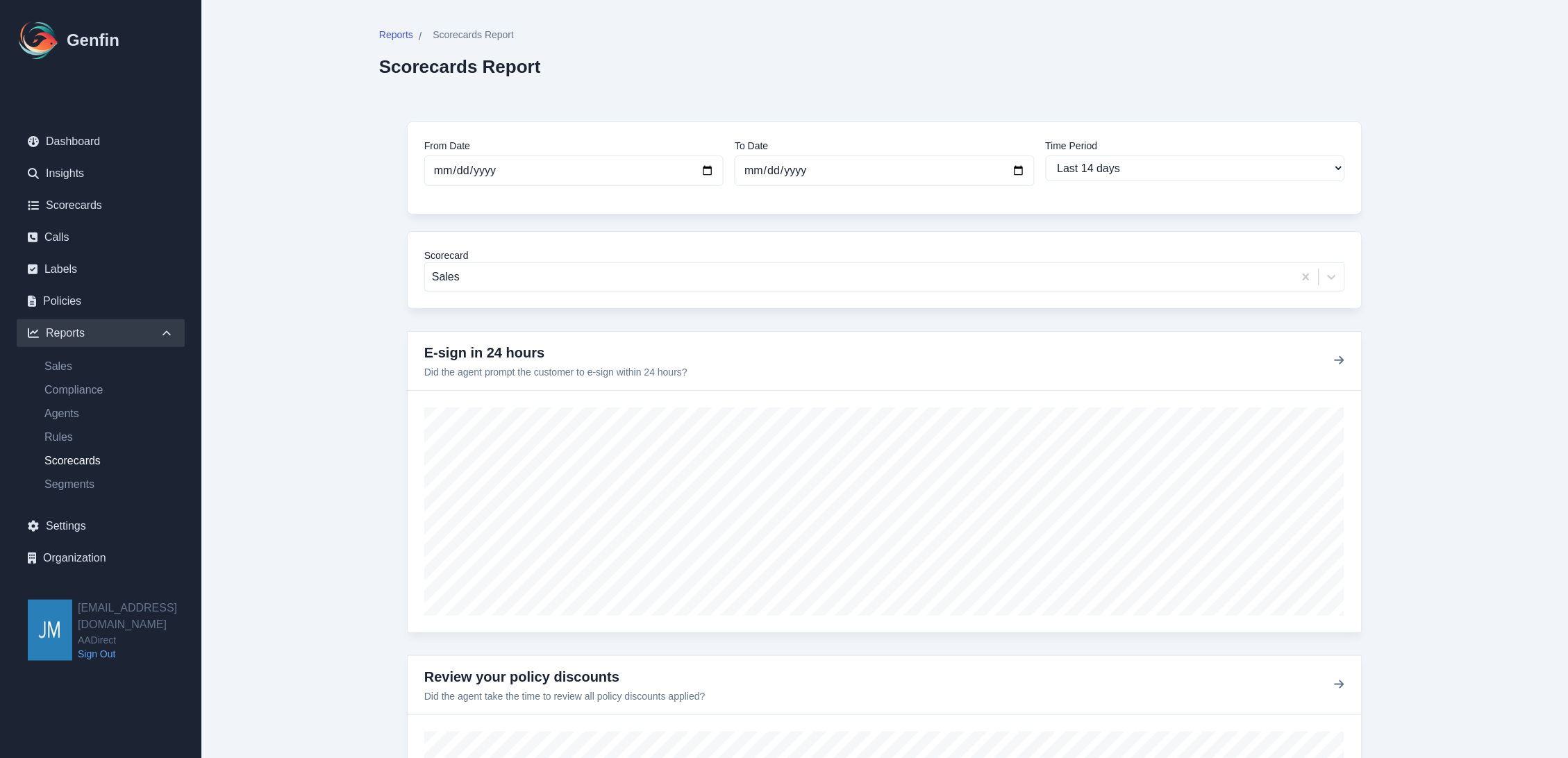
click at [77, 459] on link "Scorecards" at bounding box center [109, 462] width 151 height 17
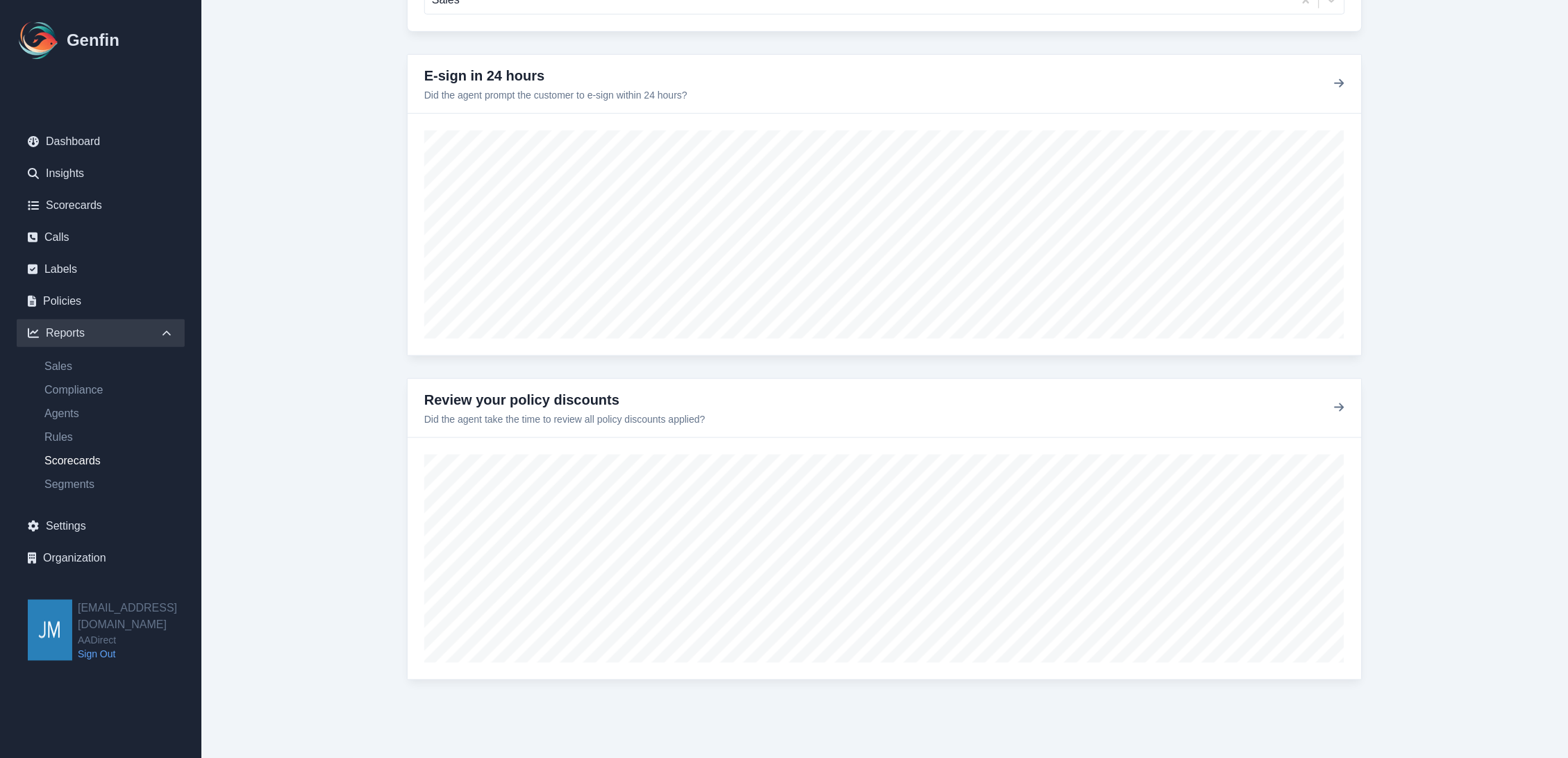
click at [1420, 396] on main "Reports / Scorecards Report Scorecards Report From Date 2025-09-01 To Date 2025…" at bounding box center [885, 241] width 1367 height 1035
click at [1337, 409] on icon "button" at bounding box center [1340, 407] width 11 height 11
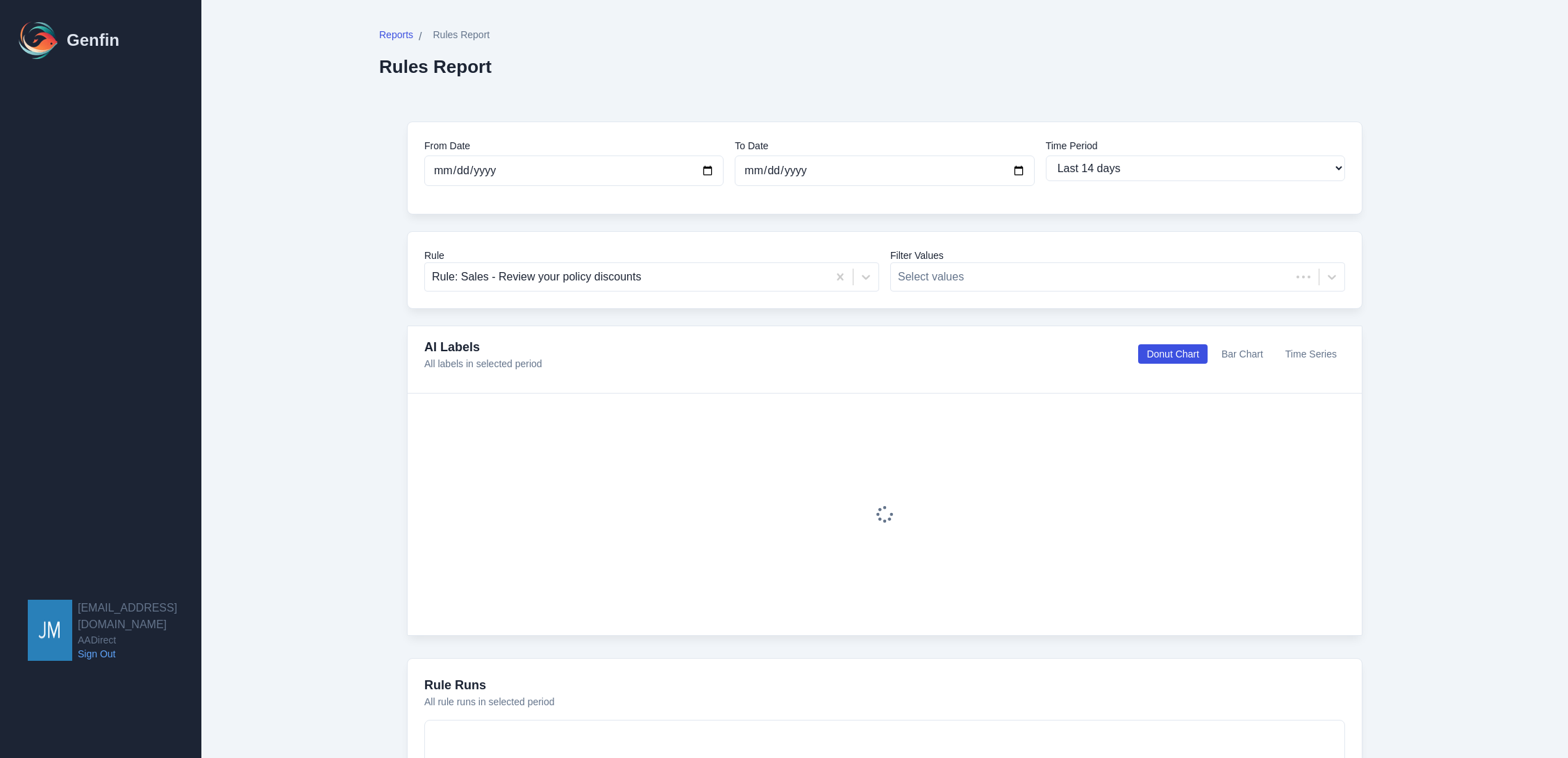
select select "14"
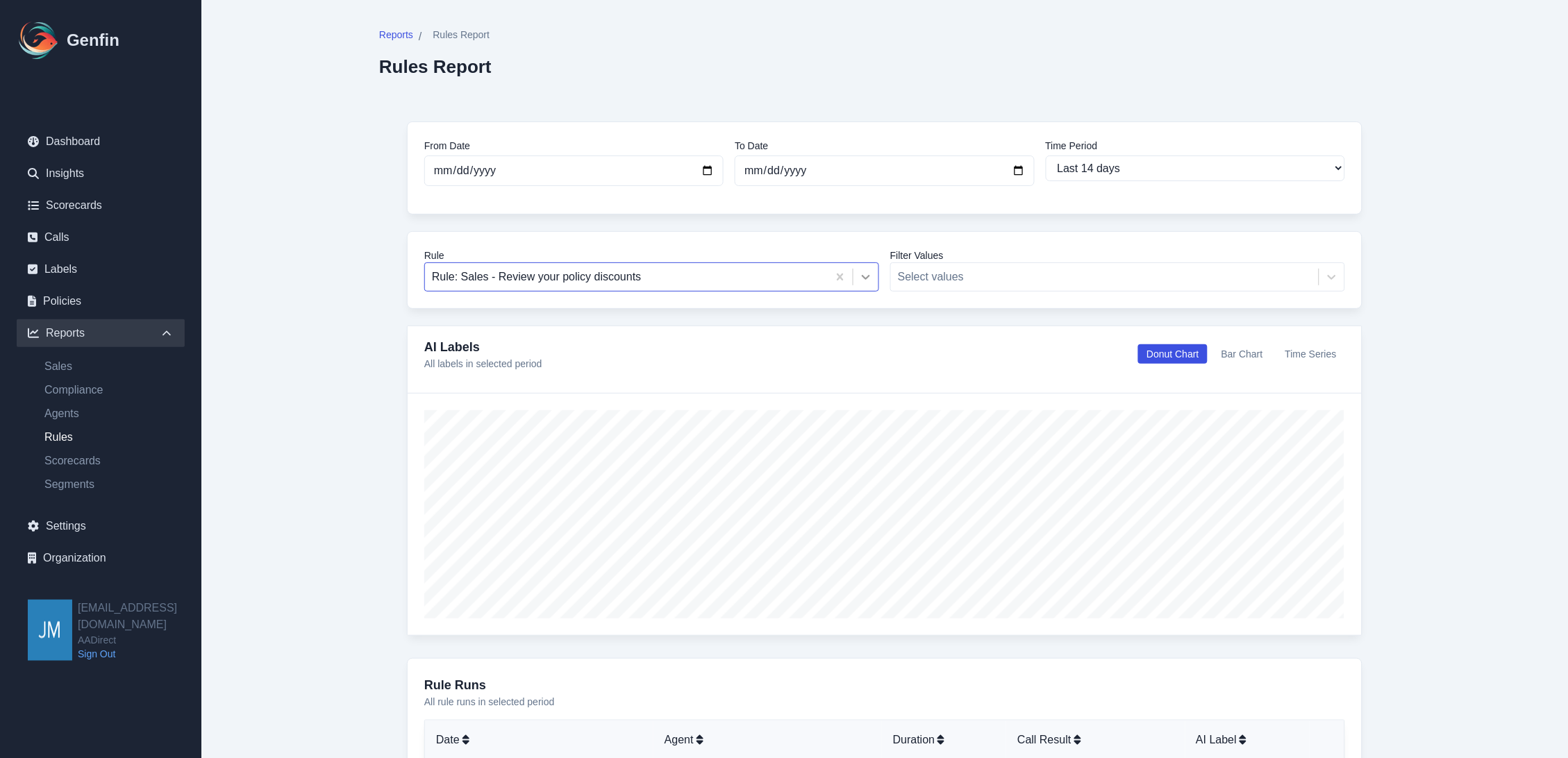
click at [869, 276] on icon at bounding box center [865, 277] width 8 height 5
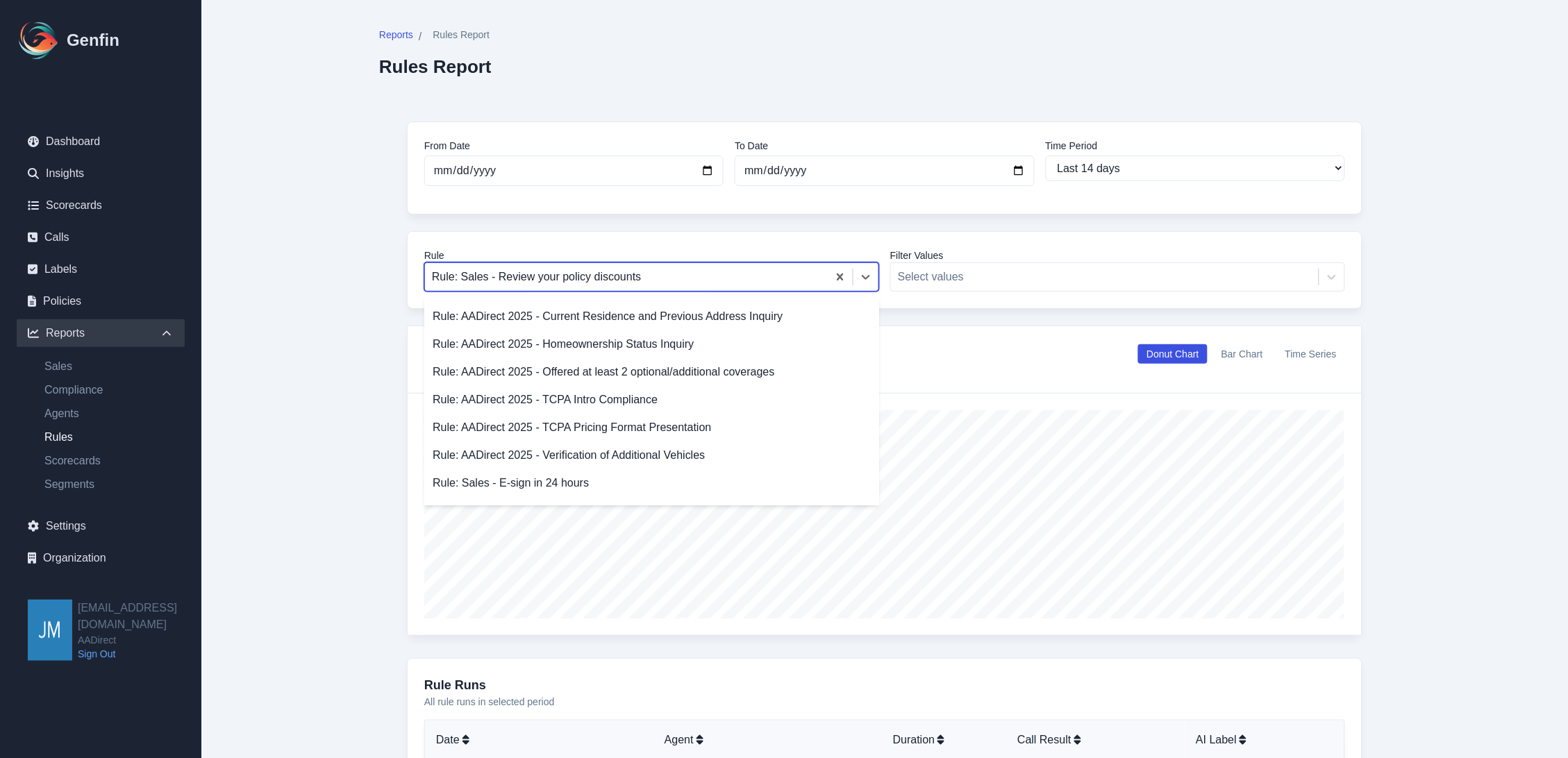
scroll to position [469, 0]
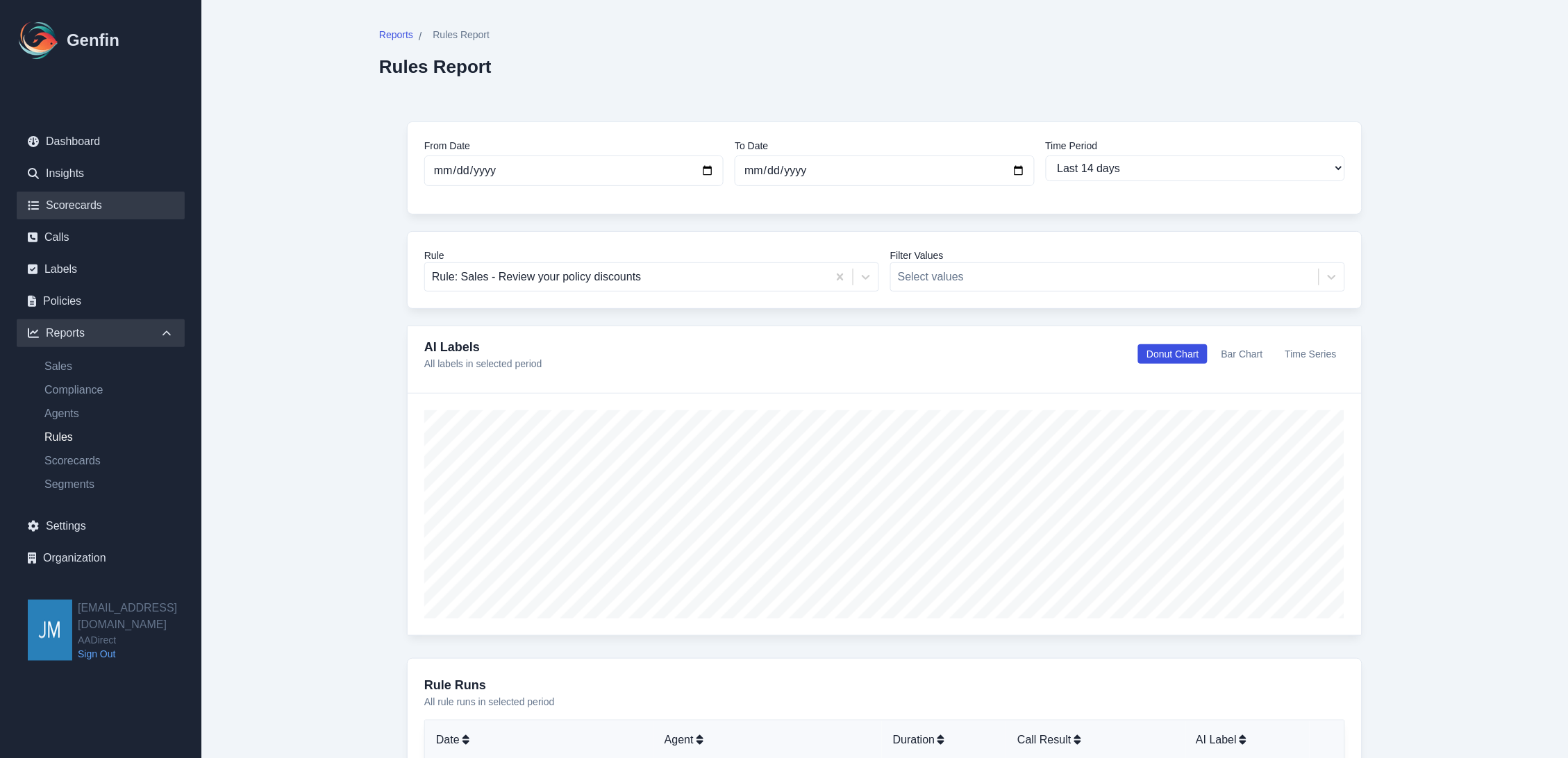
click at [81, 207] on link "Scorecards" at bounding box center [101, 206] width 168 height 28
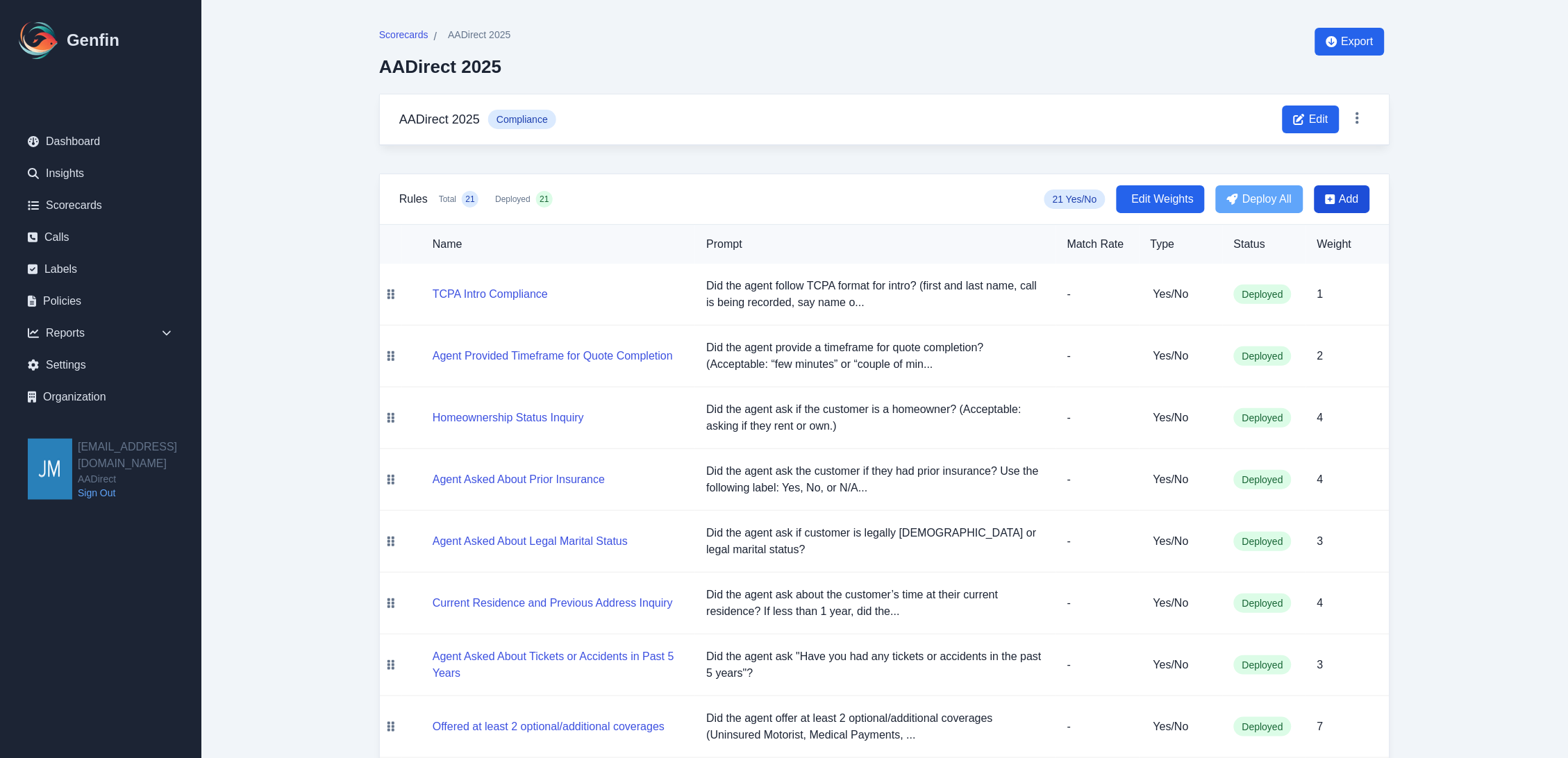
click at [1342, 205] on span "Add" at bounding box center [1349, 200] width 20 height 17
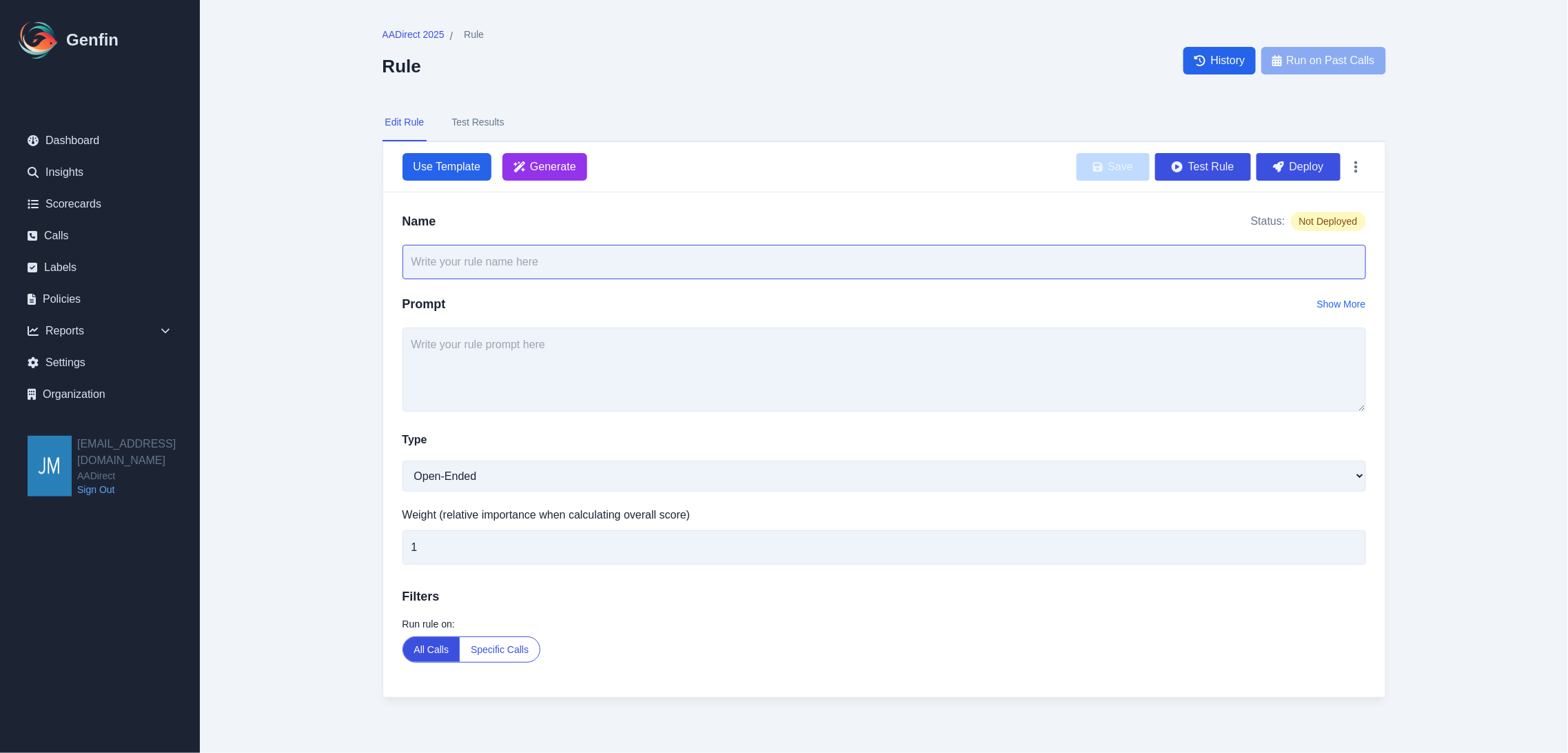
click at [555, 267] on input "text" at bounding box center [884, 261] width 964 height 34
click at [560, 153] on span "Generate" at bounding box center [545, 167] width 85 height 28
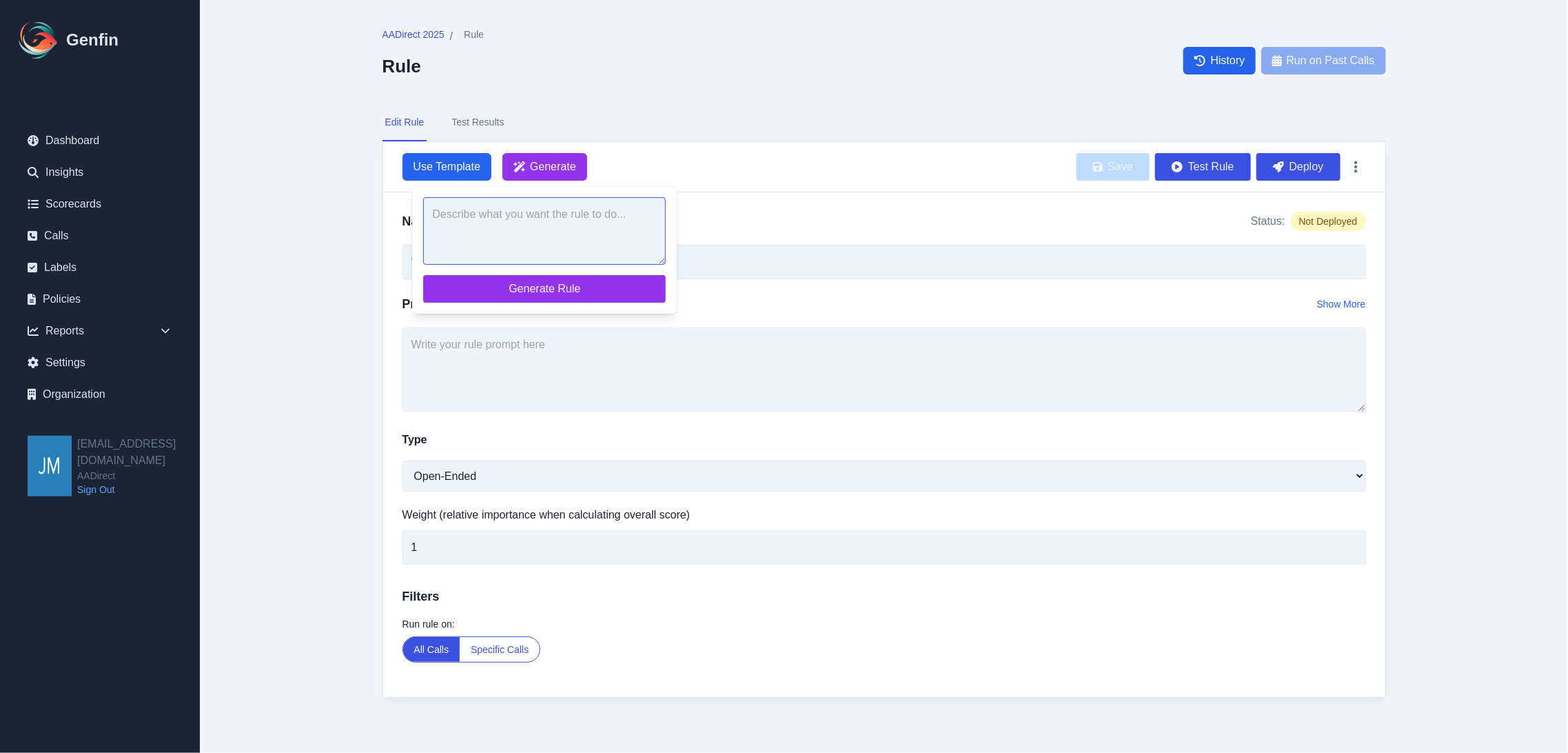
click at [555, 224] on textarea at bounding box center [544, 231] width 243 height 68
type textarea "did the agent ask for the sale"
click at [553, 285] on span "Generate Rule" at bounding box center [544, 289] width 220 height 17
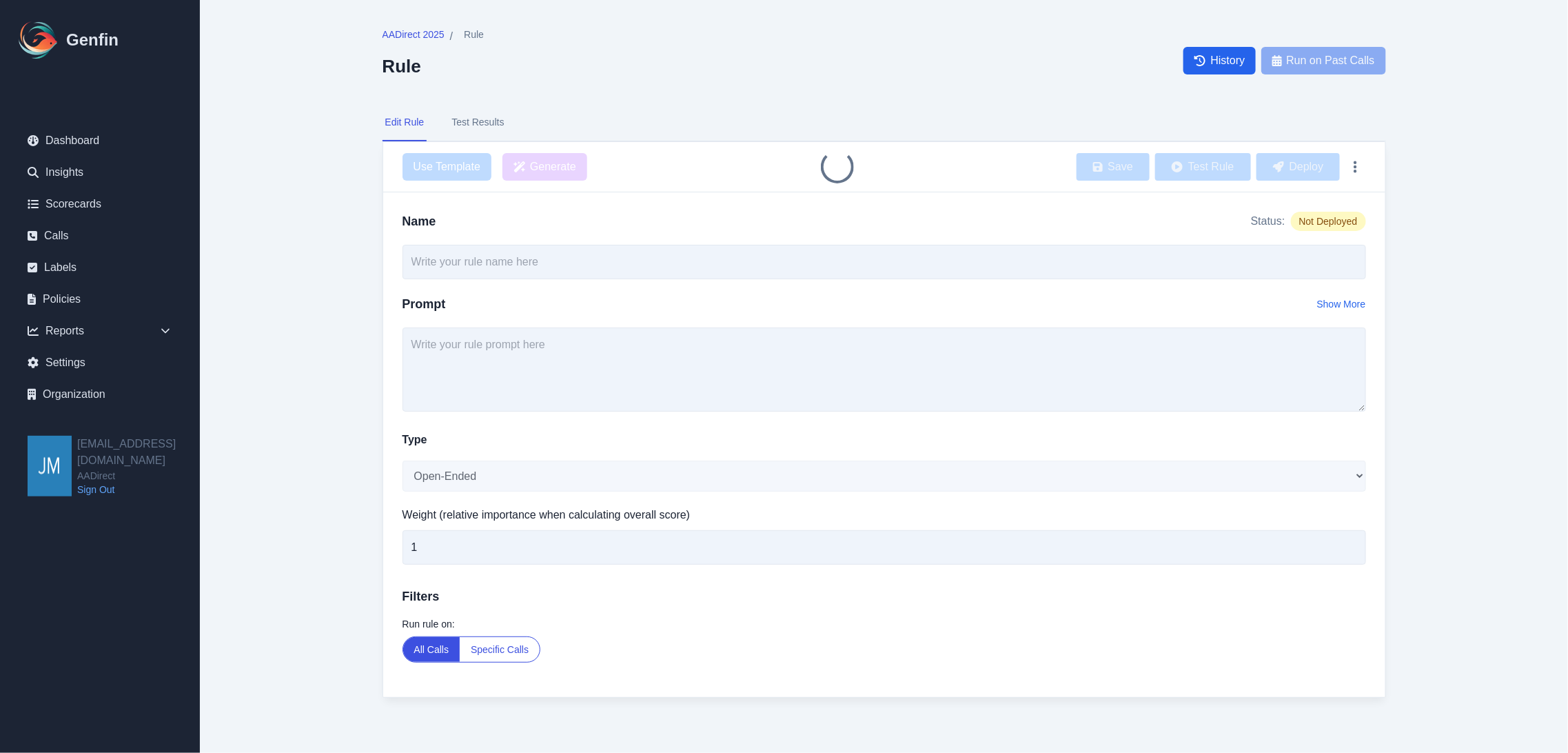
type input "Agent Asked for the Sale"
type textarea "Did the agent ask for the sale?"
select select "Yes/No"
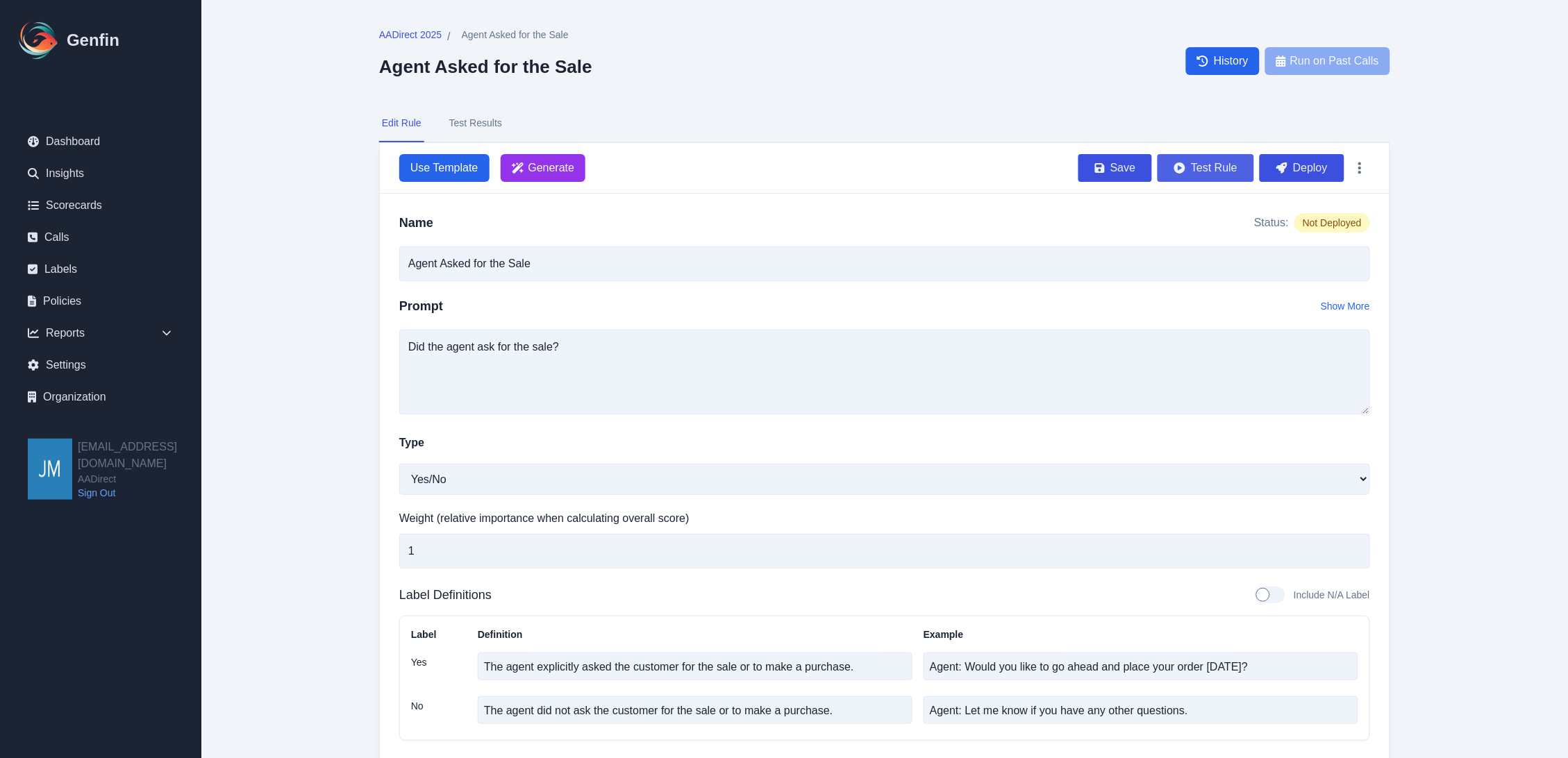
click at [1206, 172] on button "Test Rule" at bounding box center [1205, 168] width 97 height 28
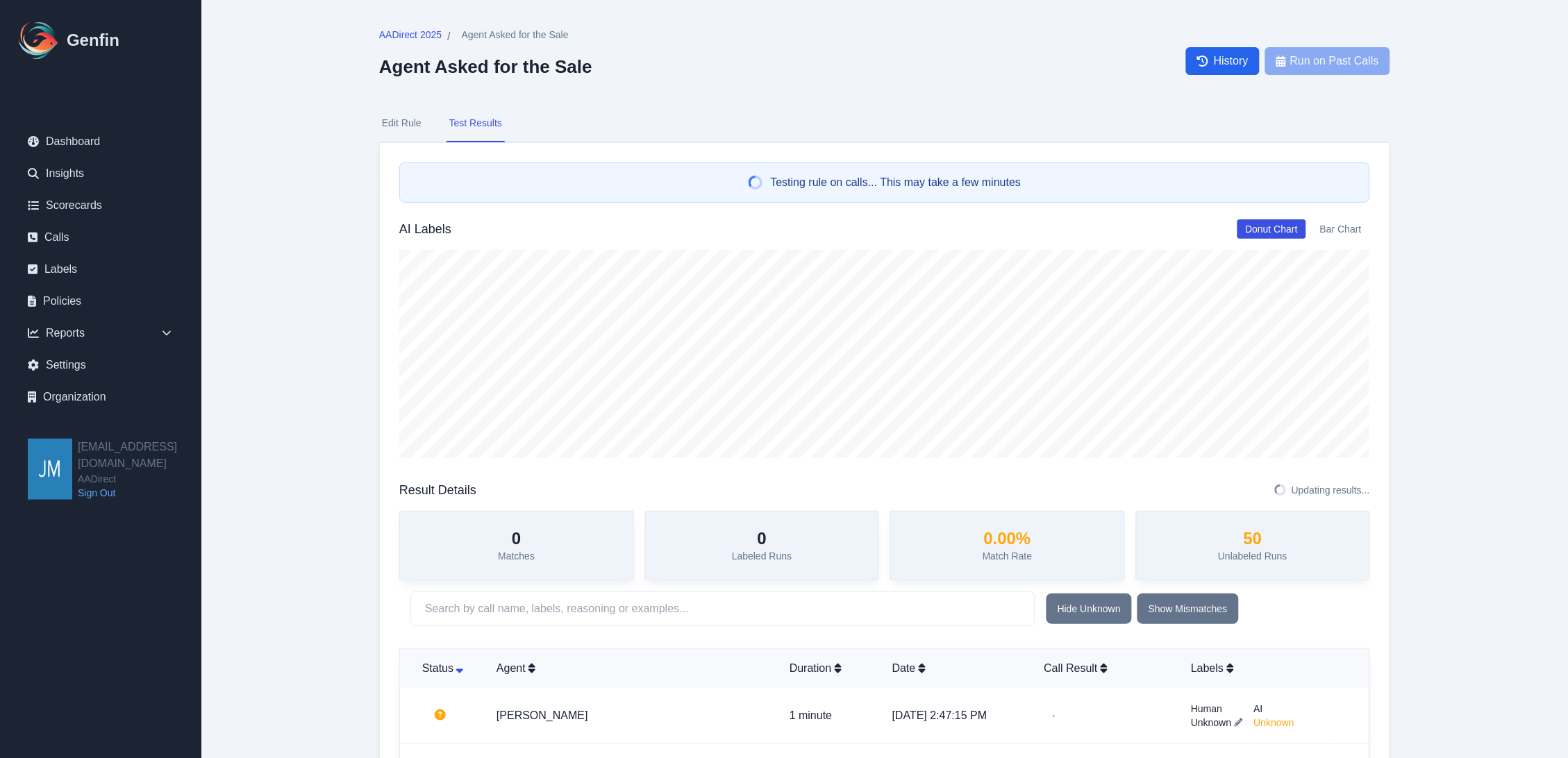
click at [1004, 73] on div "AADirect 2025 / Agent Asked for the Sale Agent Asked for the Sale History Run o…" at bounding box center [885, 61] width 1011 height 66
